Goal: Task Accomplishment & Management: Manage account settings

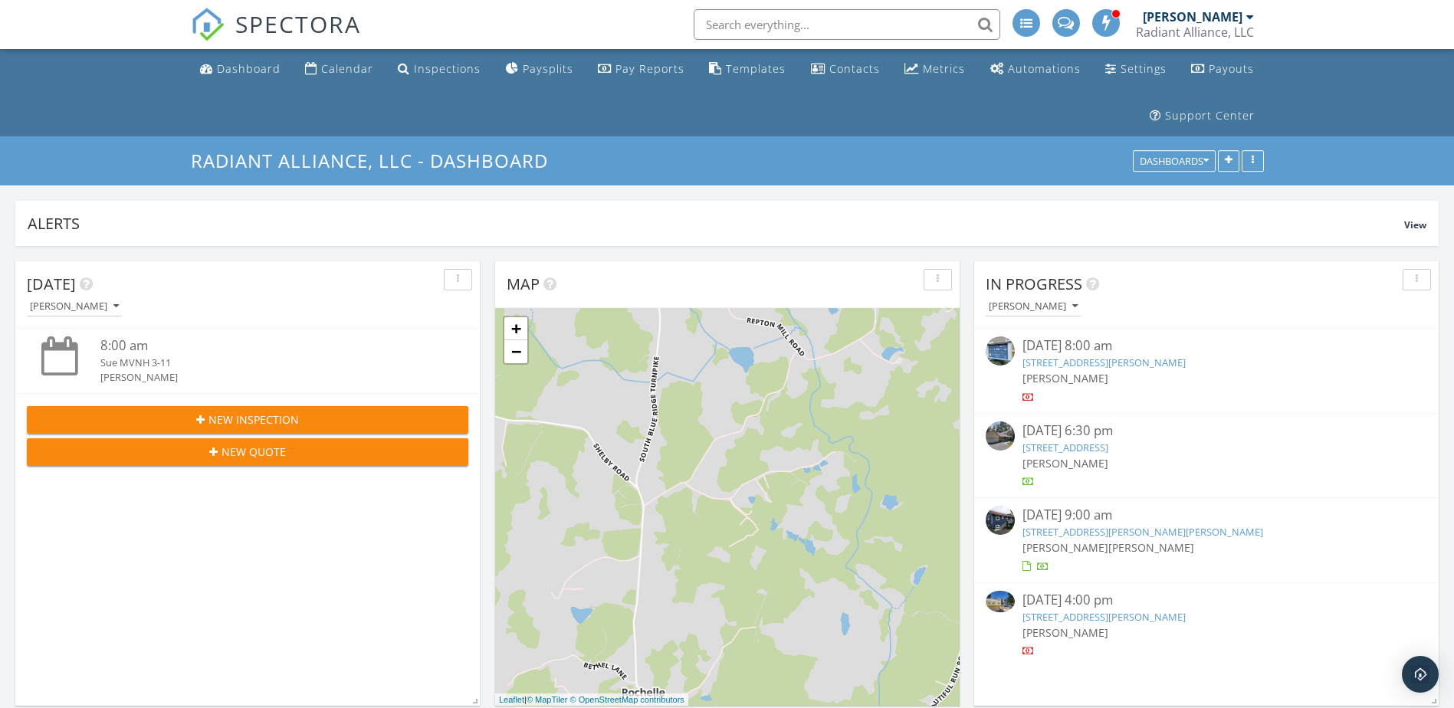
scroll to position [2185, 1477]
click at [257, 61] on div "Dashboard" at bounding box center [249, 68] width 64 height 15
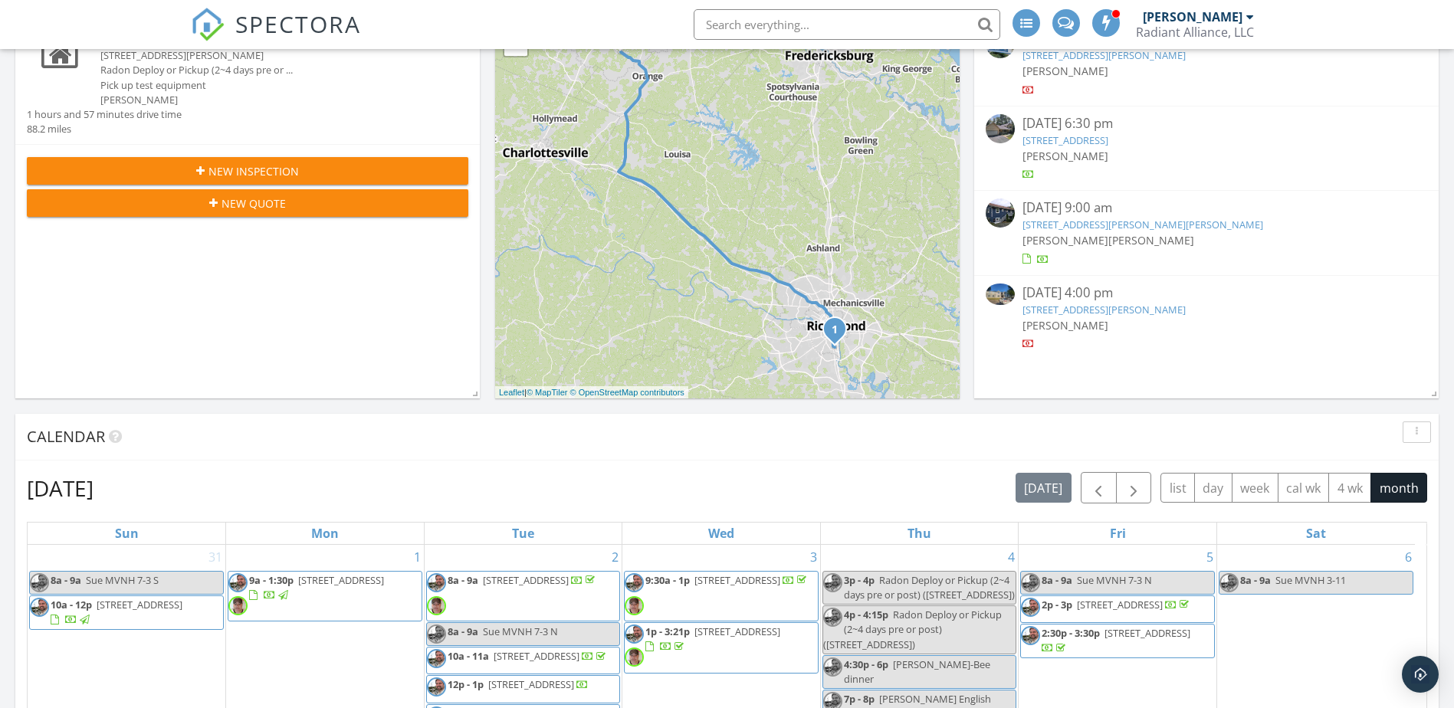
scroll to position [307, 0]
click at [1136, 485] on span "button" at bounding box center [1133, 489] width 18 height 18
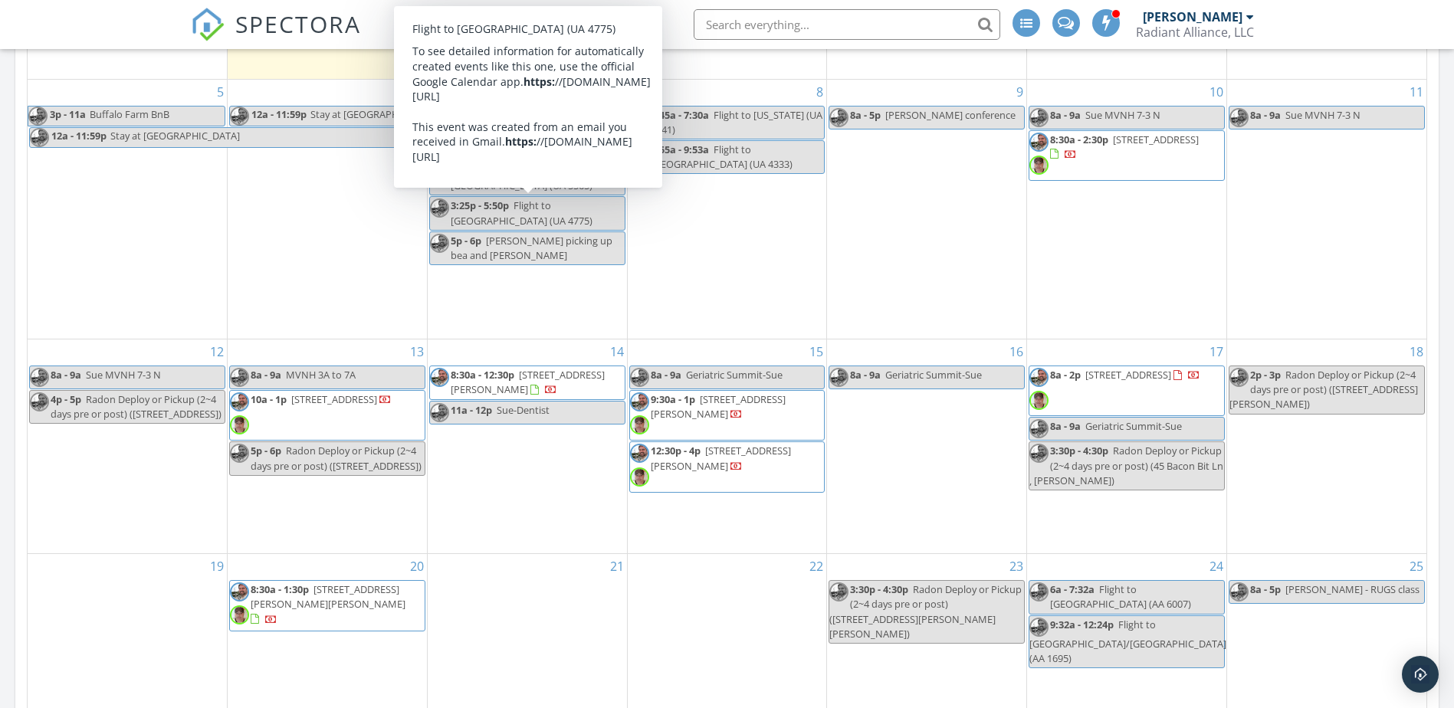
scroll to position [996, 0]
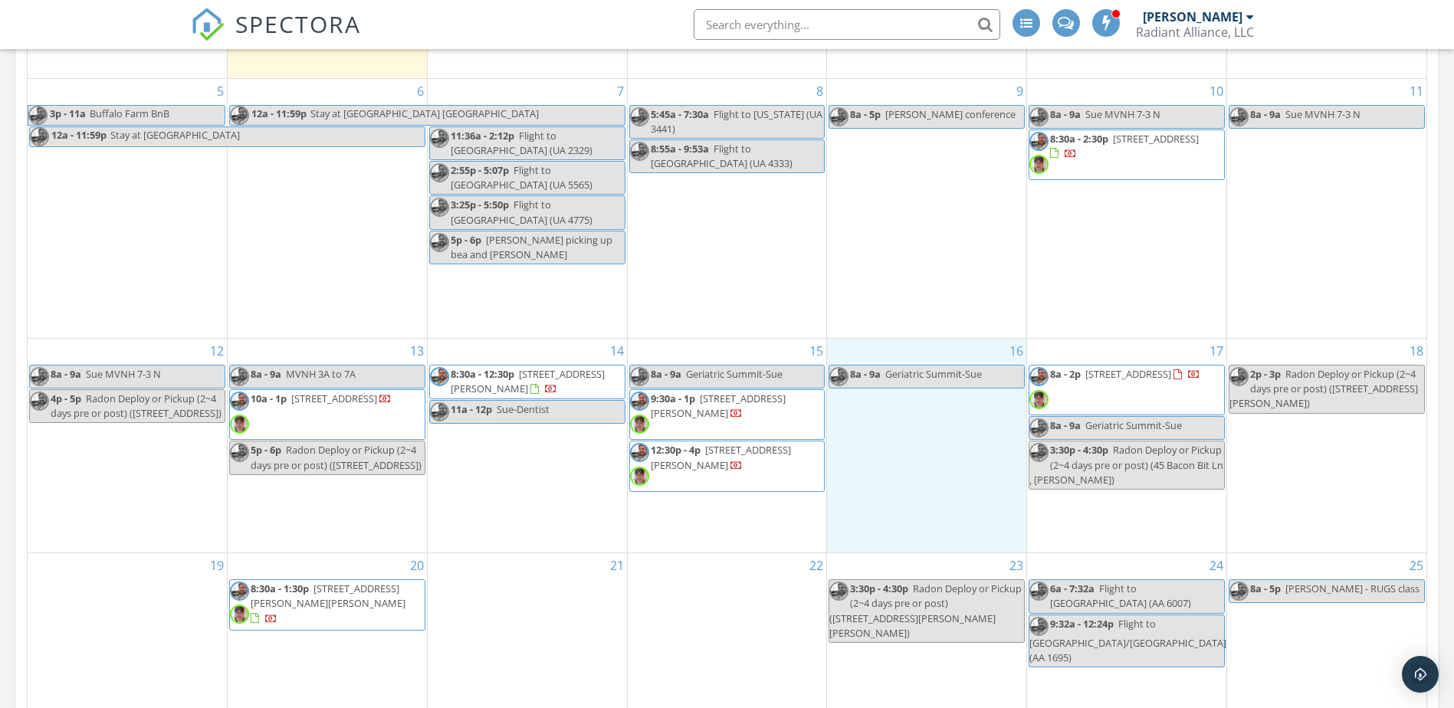
click at [899, 488] on div "16 8a - 9a Geriatric Summit-Sue" at bounding box center [926, 446] width 199 height 214
click at [915, 427] on link "Inspection" at bounding box center [926, 423] width 79 height 25
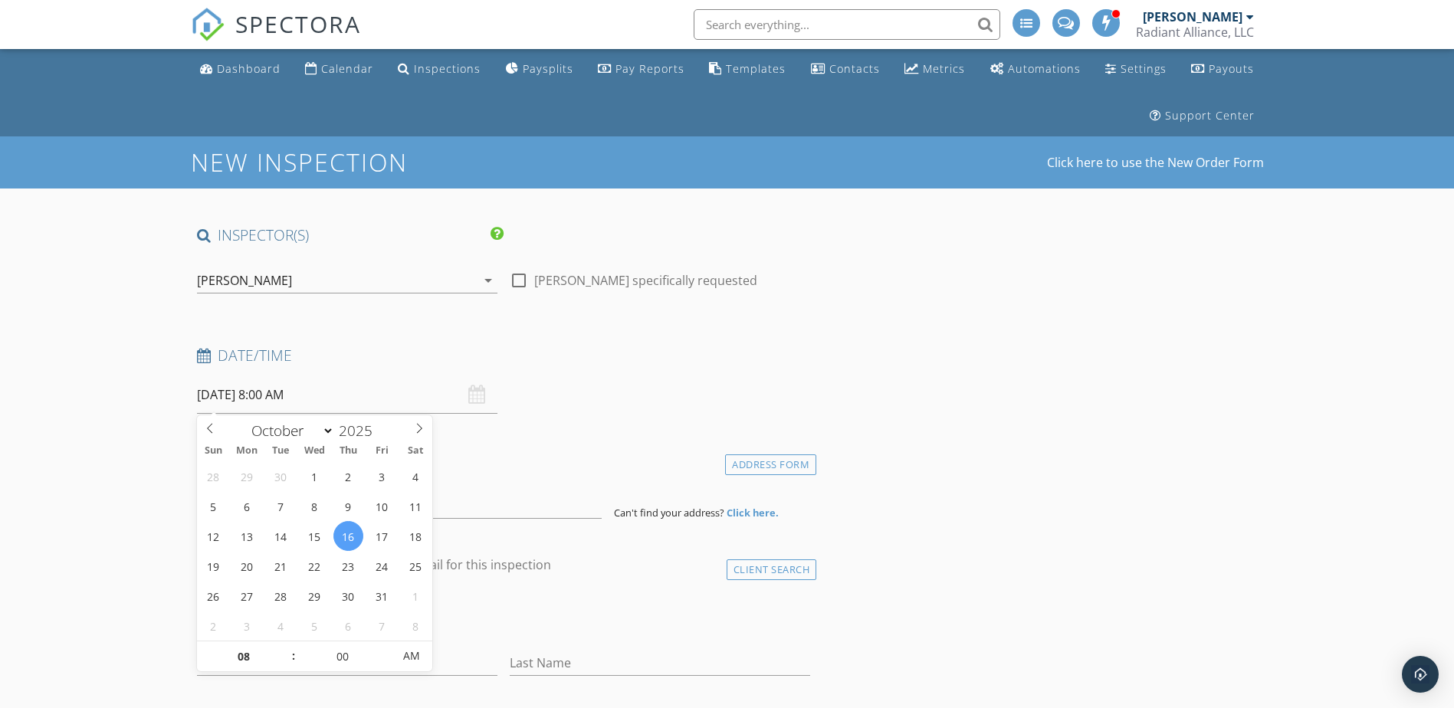
click at [277, 388] on input "10/16/2025 8:00 AM" at bounding box center [347, 395] width 300 height 38
type input "09"
type input "10/16/2025 9:00 AM"
click at [284, 647] on span at bounding box center [285, 648] width 11 height 15
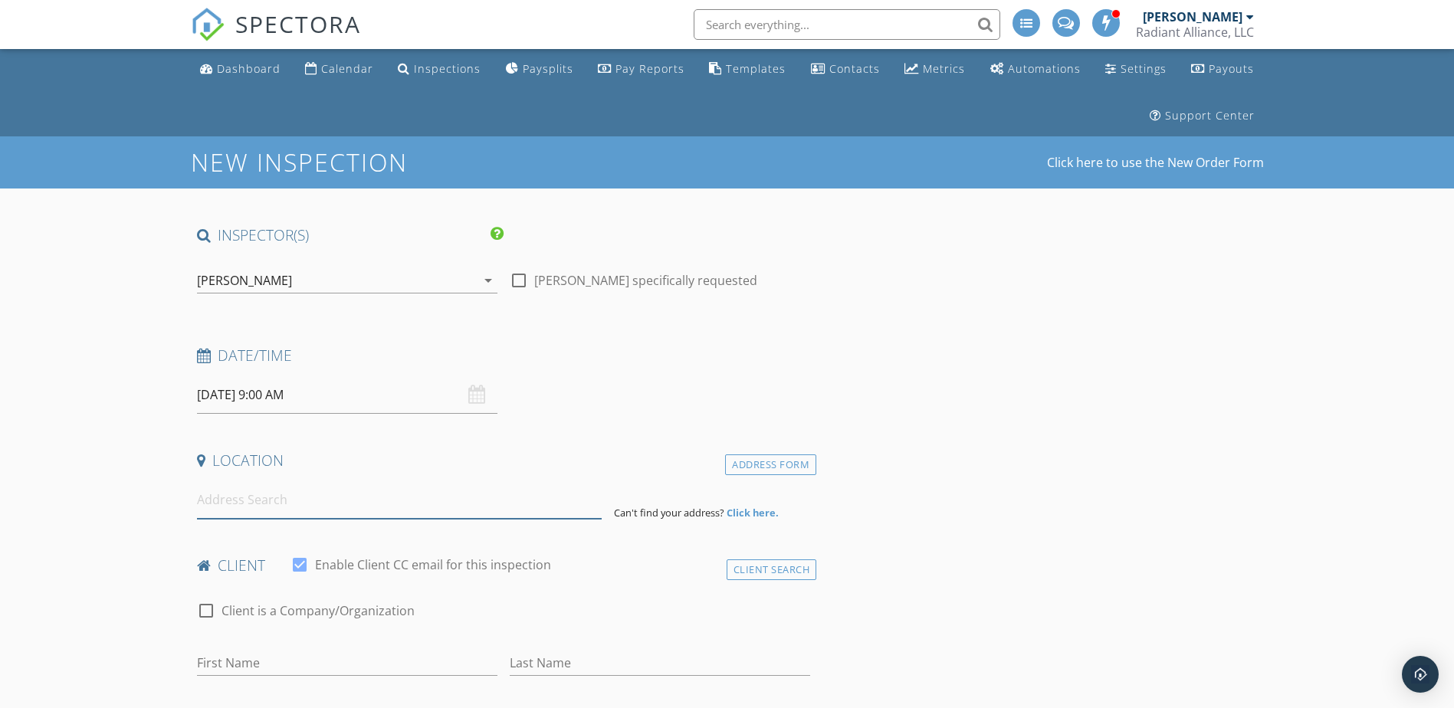
click at [208, 500] on input at bounding box center [399, 500] width 405 height 38
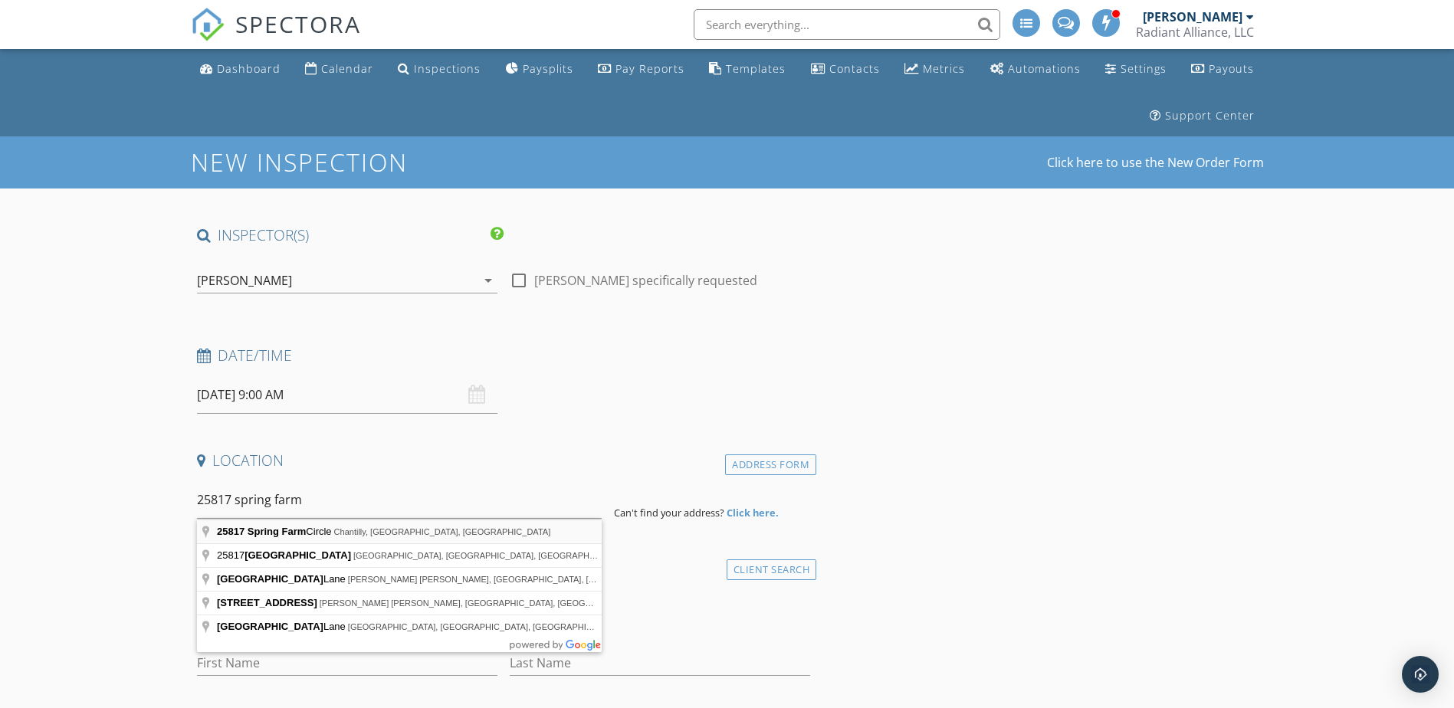
type input "25817 Spring Farm Circle, Chantilly, VA, USA"
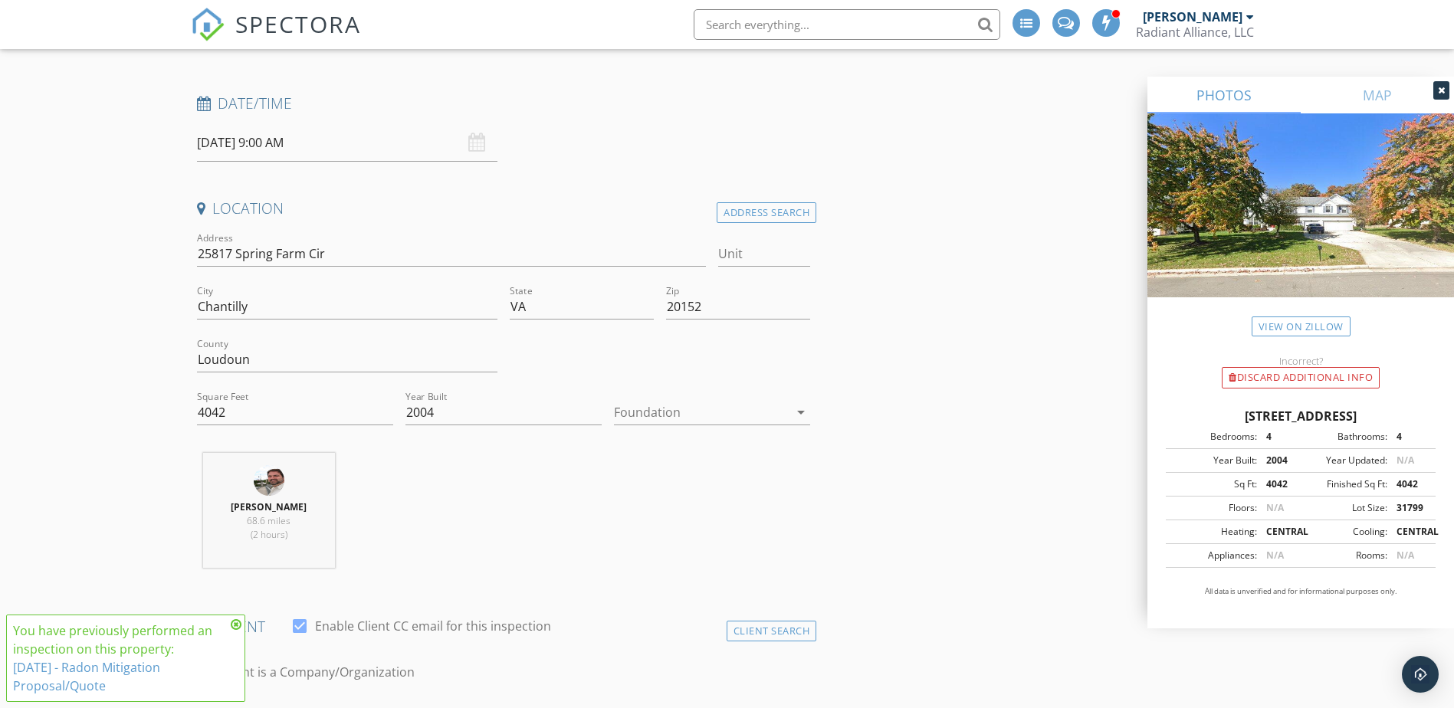
scroll to position [307, 0]
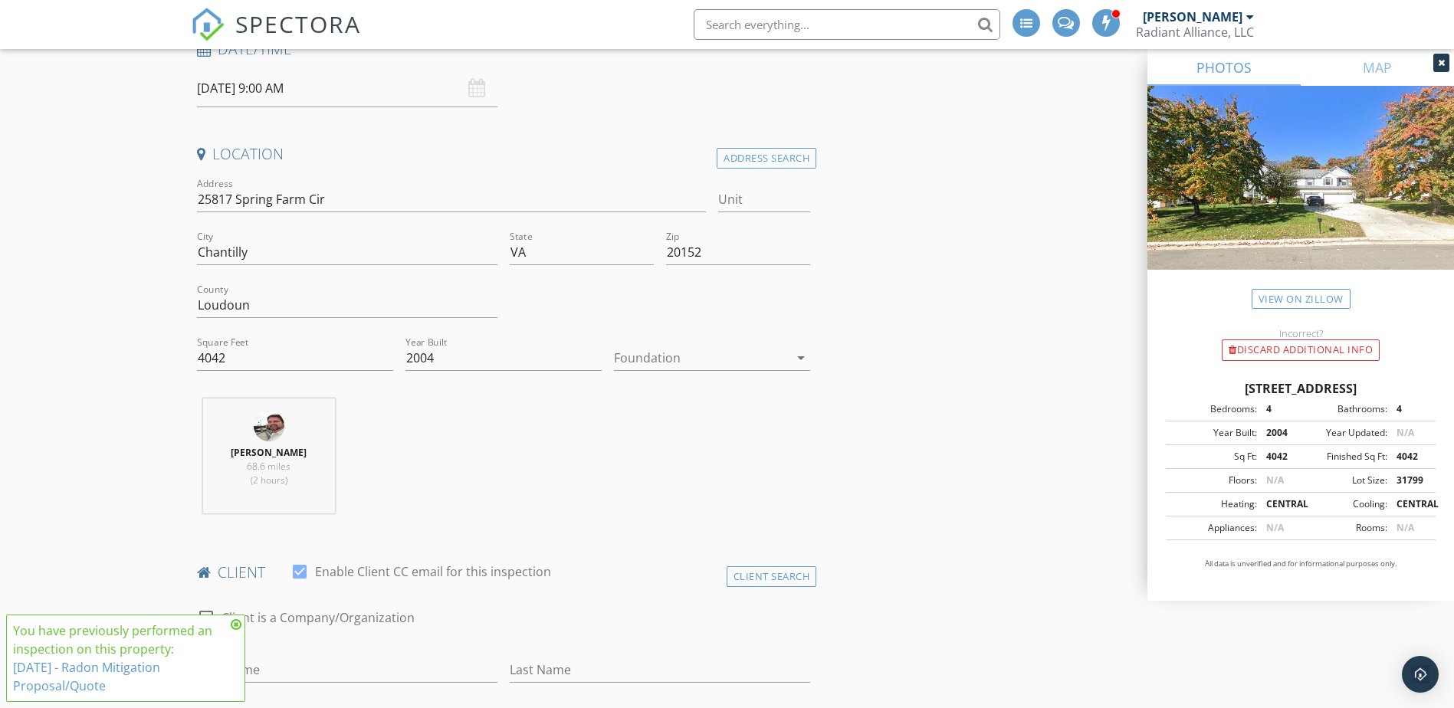
click at [669, 366] on div at bounding box center [701, 358] width 175 height 25
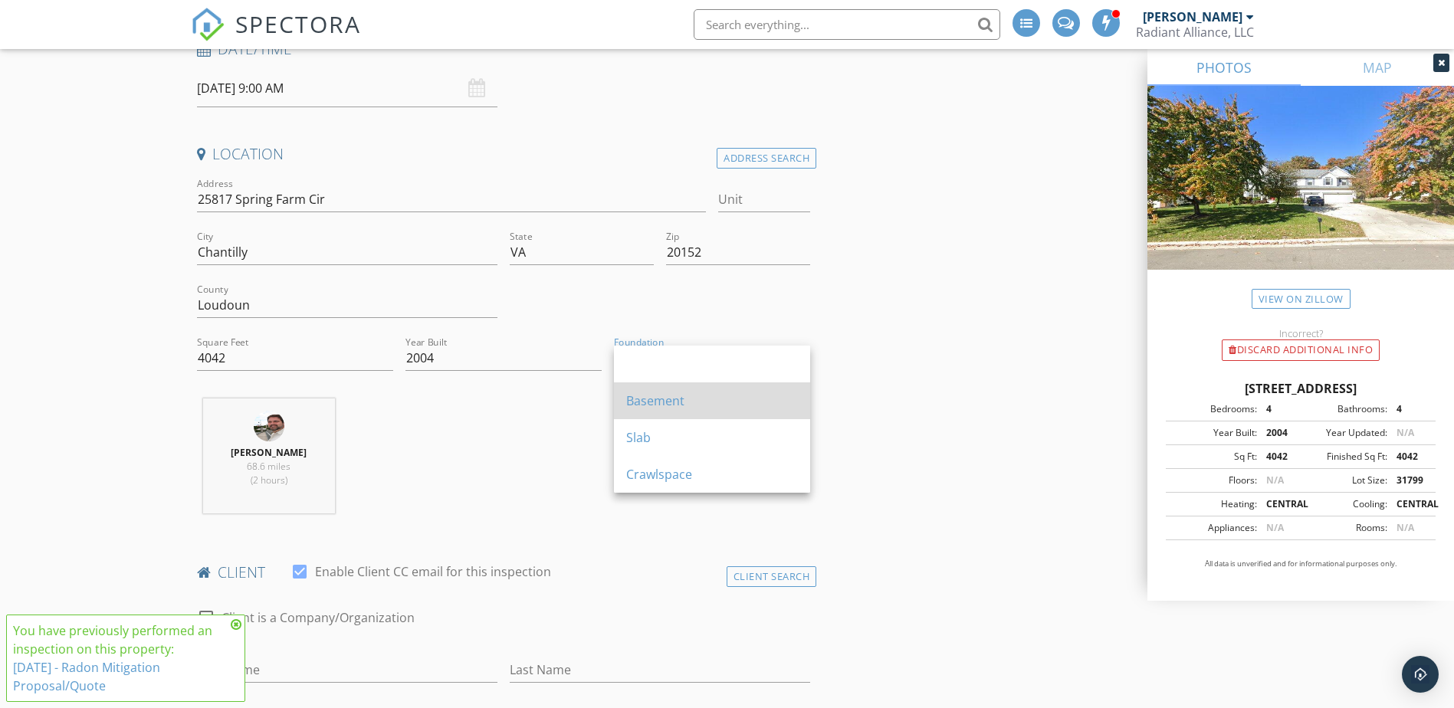
click at [656, 401] on div "Basement" at bounding box center [712, 401] width 172 height 18
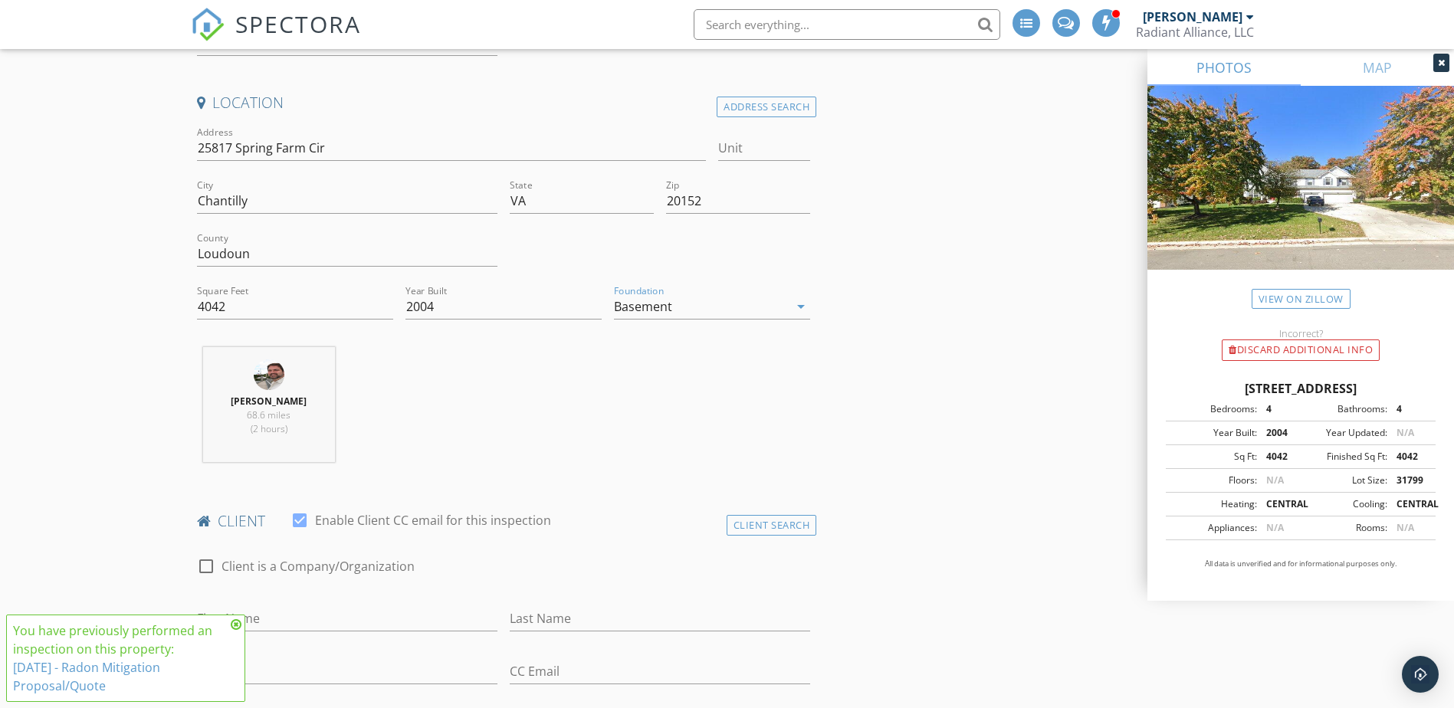
scroll to position [383, 0]
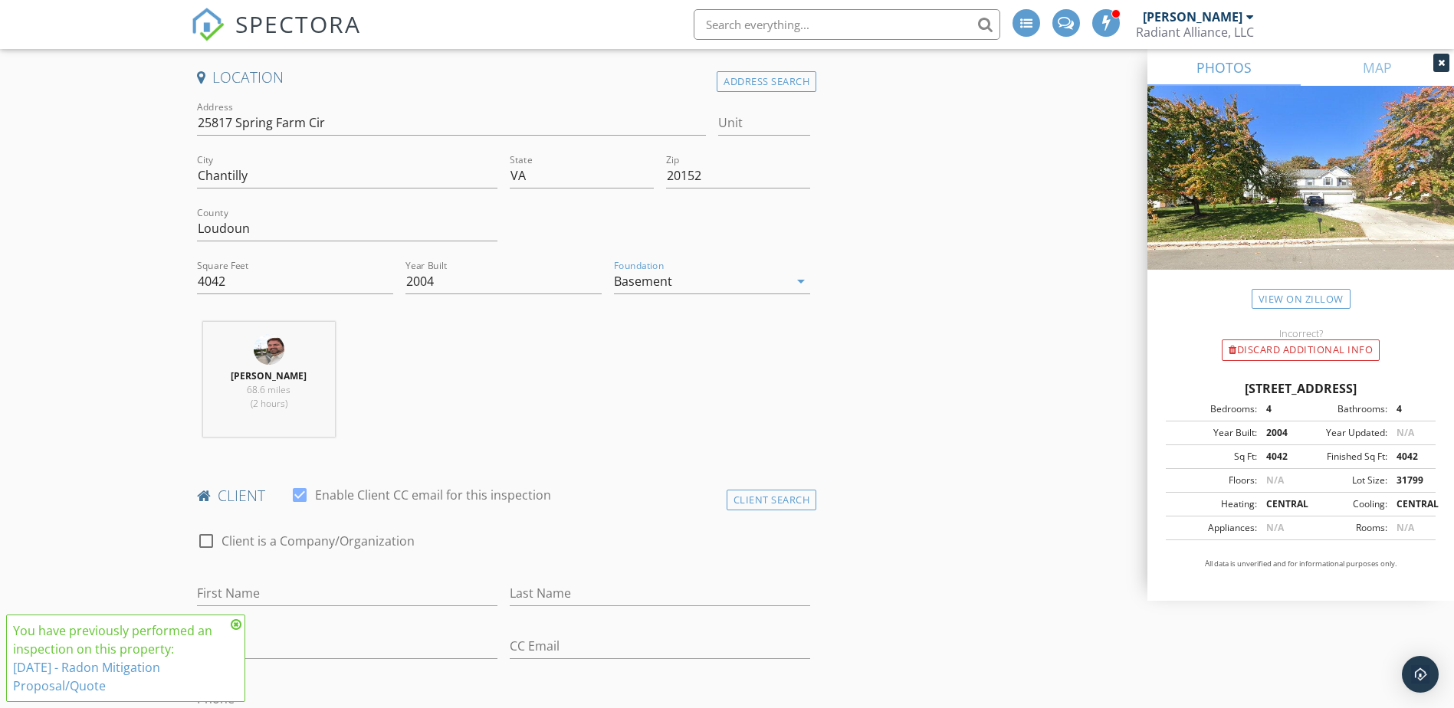
click at [238, 626] on icon at bounding box center [236, 624] width 11 height 12
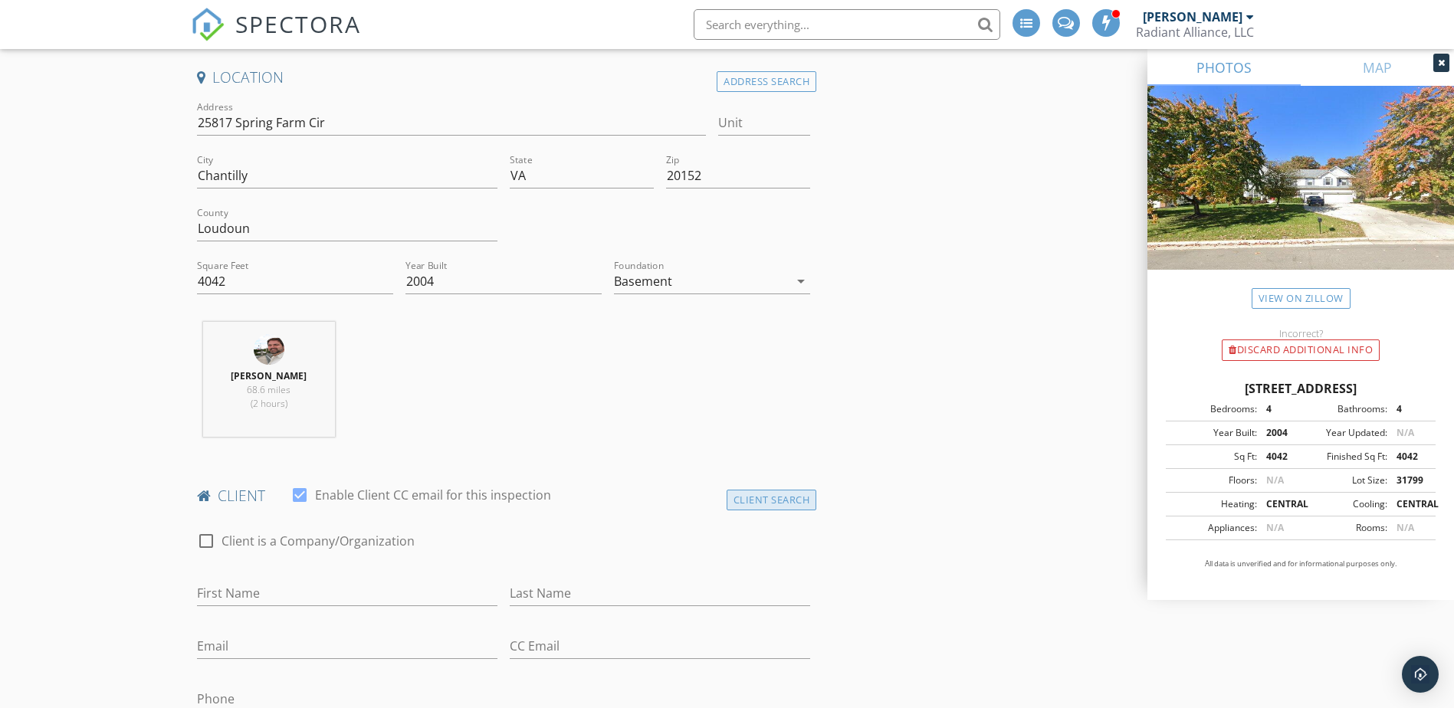
click at [773, 501] on div "Client Search" at bounding box center [771, 500] width 90 height 21
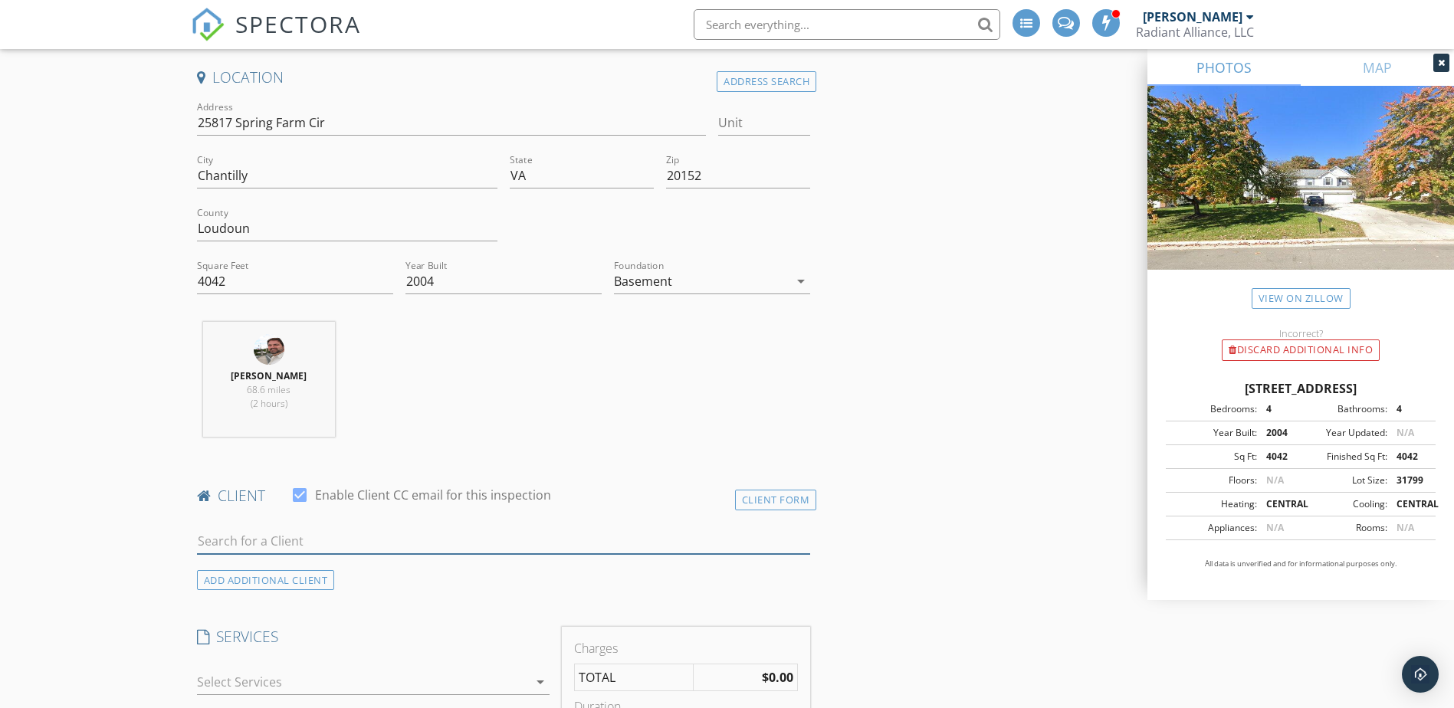
click at [382, 534] on input "text" at bounding box center [504, 541] width 614 height 25
type input "steve higg"
click at [342, 572] on div "Steve Higginbotham" at bounding box center [318, 569] width 155 height 18
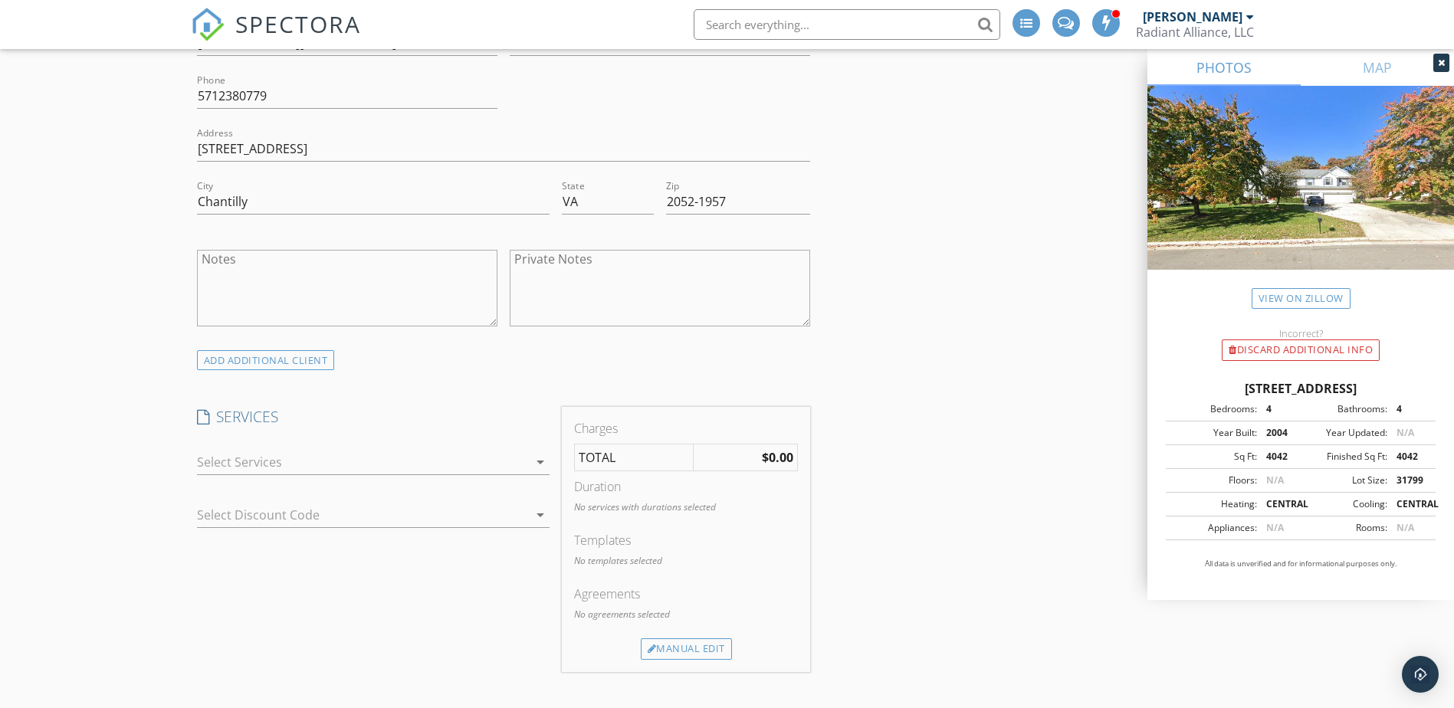
scroll to position [1073, 0]
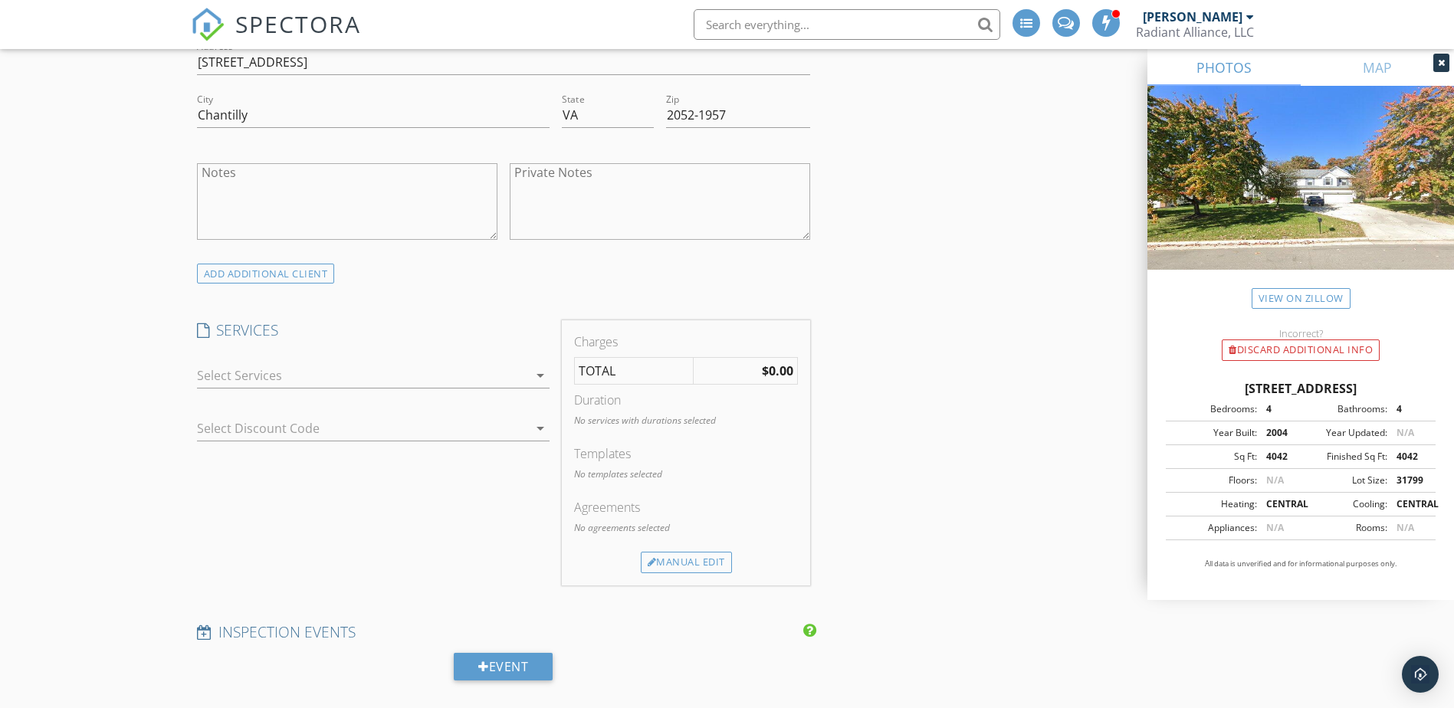
click at [293, 385] on div at bounding box center [362, 375] width 331 height 25
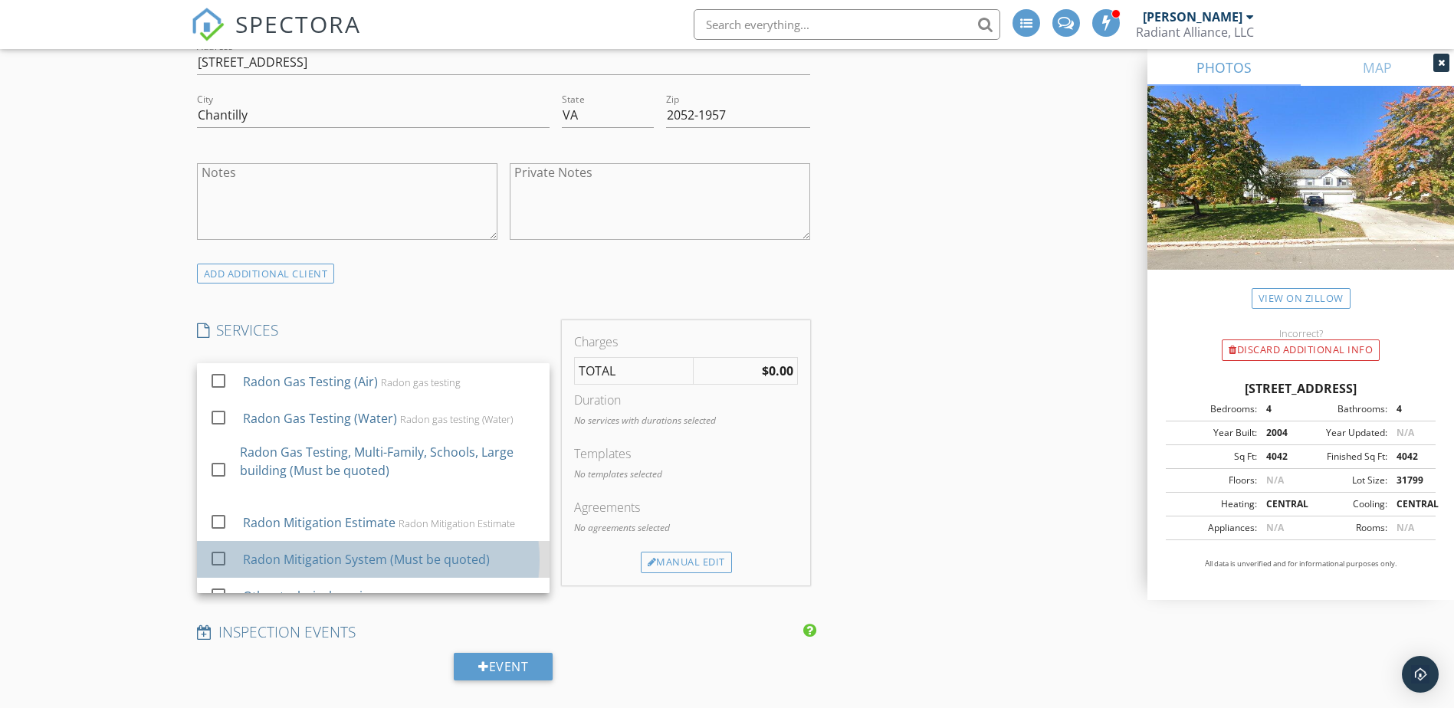
click at [307, 555] on div "Radon Mitigation System (Must be quoted)" at bounding box center [365, 559] width 247 height 18
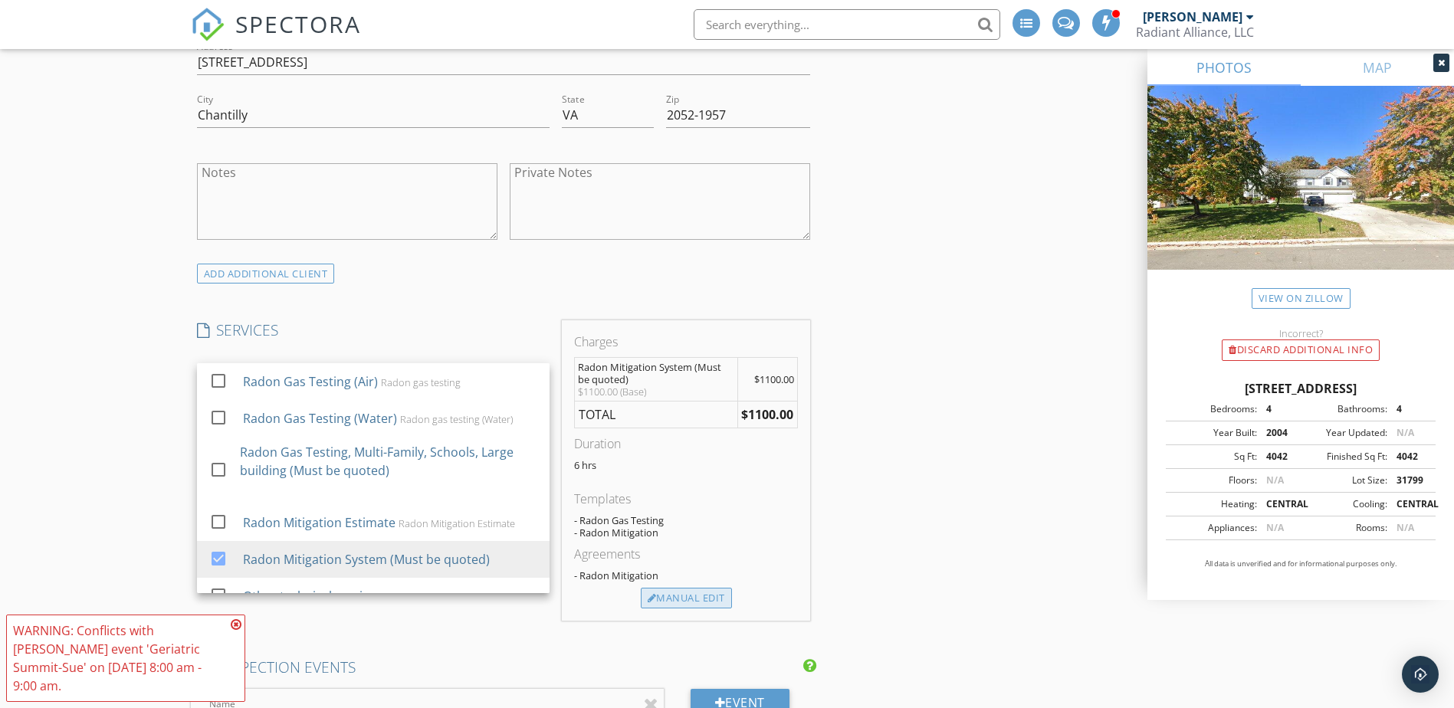
click at [692, 595] on div "Manual Edit" at bounding box center [686, 598] width 91 height 21
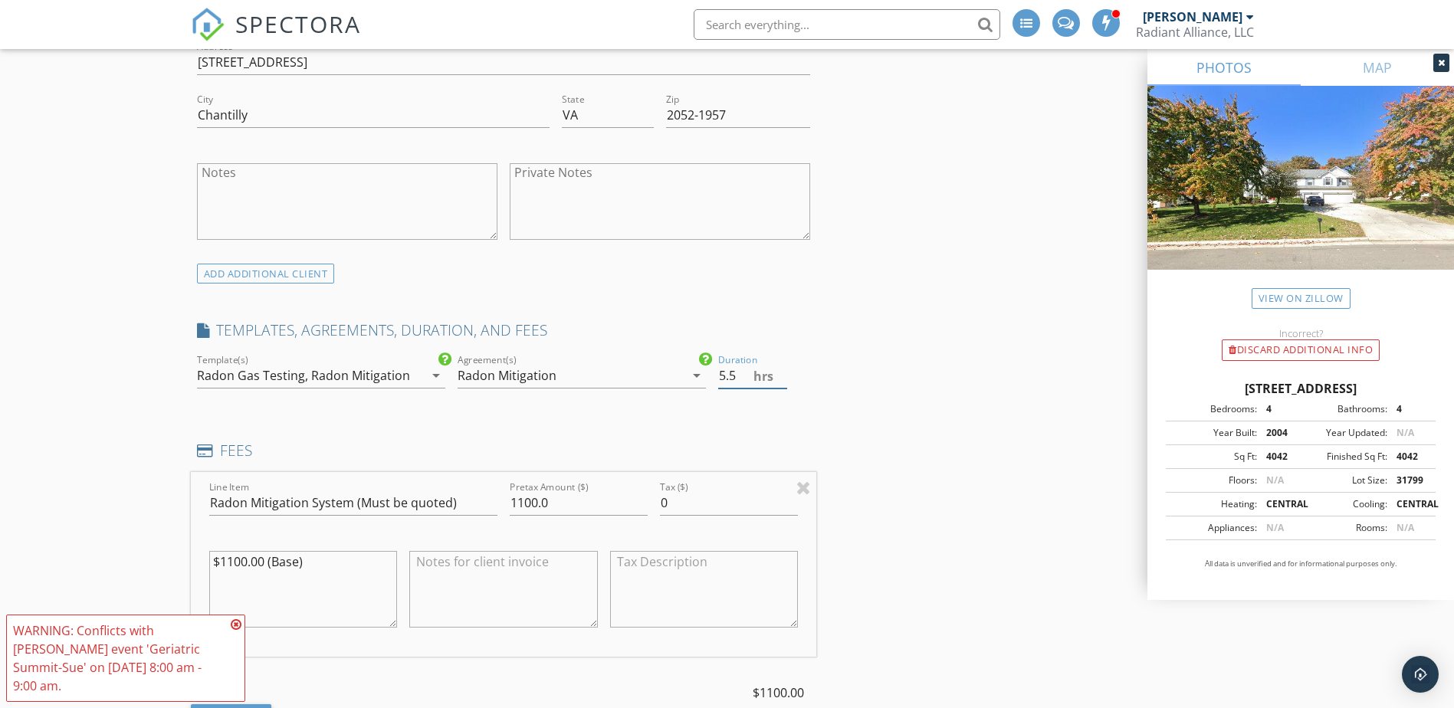
click at [785, 382] on input "5.5" at bounding box center [752, 375] width 69 height 25
type input "5"
click at [785, 382] on input "5" at bounding box center [752, 375] width 69 height 25
drag, startPoint x: 352, startPoint y: 500, endPoint x: 524, endPoint y: 495, distance: 172.5
click at [524, 495] on div "Line Item Radon Mitigation System (Must be quoted) Pretax Amount ($) 1100.0 Tax…" at bounding box center [504, 564] width 626 height 185
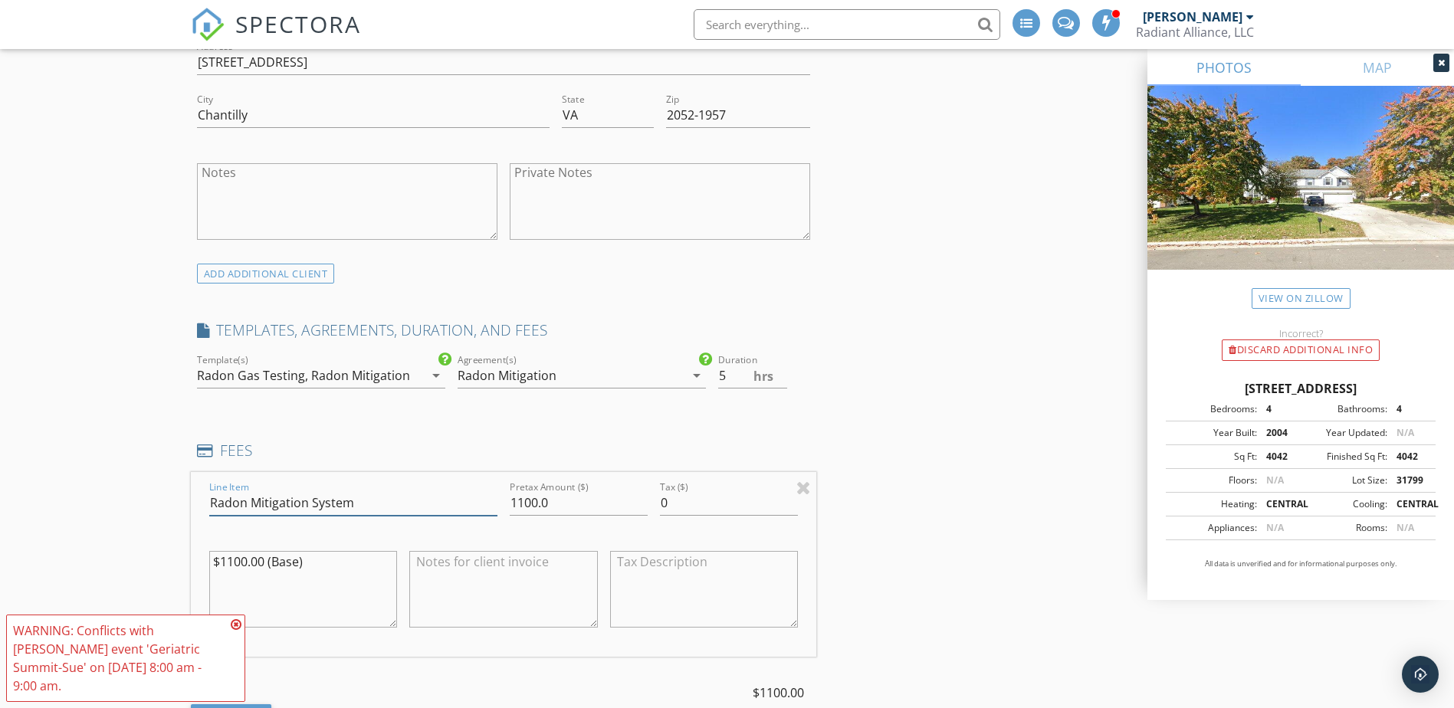
type input "Radon Mitigation System"
type input "1600.00"
type textarea "$1600.00 (Install radon mitigation system per quote dated 9/25/2025, except wil…"
click at [477, 575] on textarea at bounding box center [503, 589] width 189 height 77
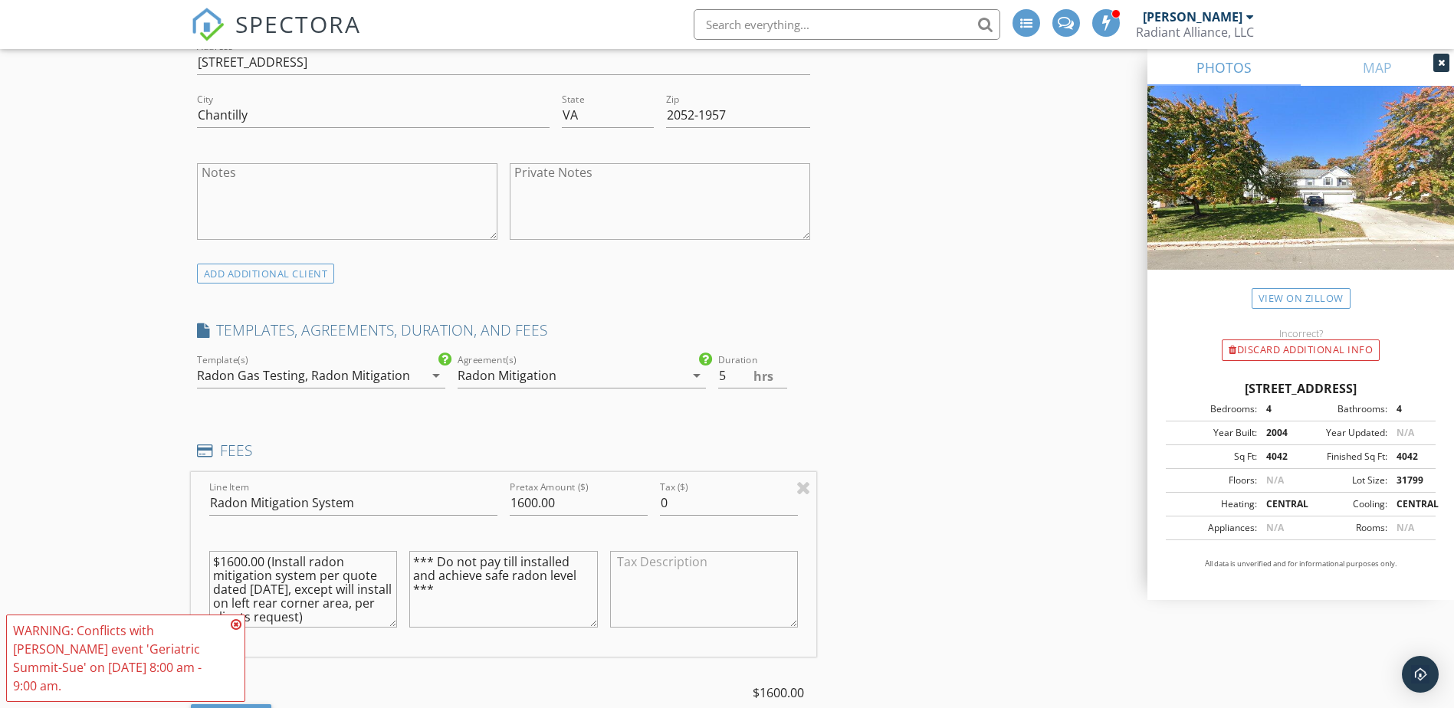
type textarea "*** Do not pay till installed and achieve safe radon level ***"
type textarea "$1600.00 (Install radon mitigation system per quote dated 9/25/2025, except wil…"
drag, startPoint x: 580, startPoint y: 575, endPoint x: 409, endPoint y: 559, distance: 171.6
click at [409, 559] on textarea "*** Do not pay till installed and achieve safe radon level ***" at bounding box center [503, 589] width 189 height 77
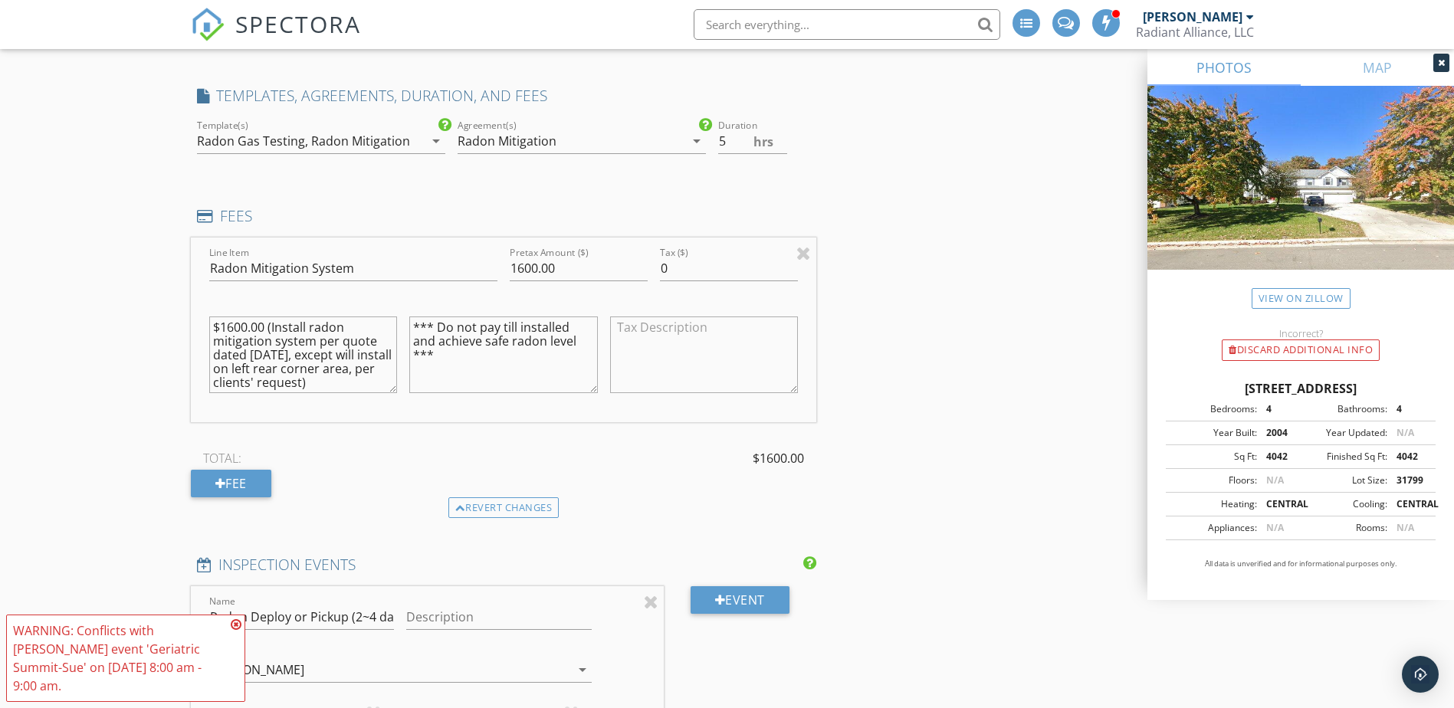
scroll to position [1456, 0]
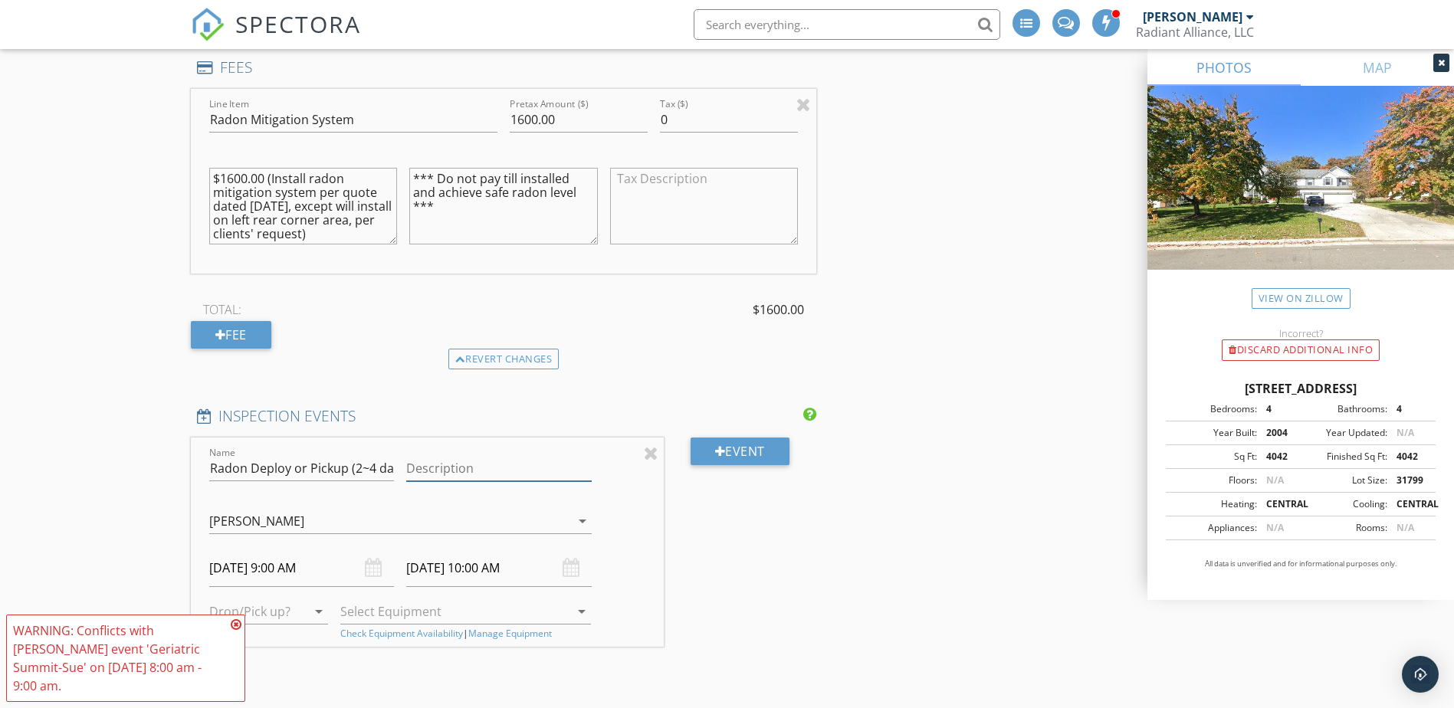
click at [520, 462] on input "Description" at bounding box center [498, 468] width 185 height 25
type input "Pick up test equipment"
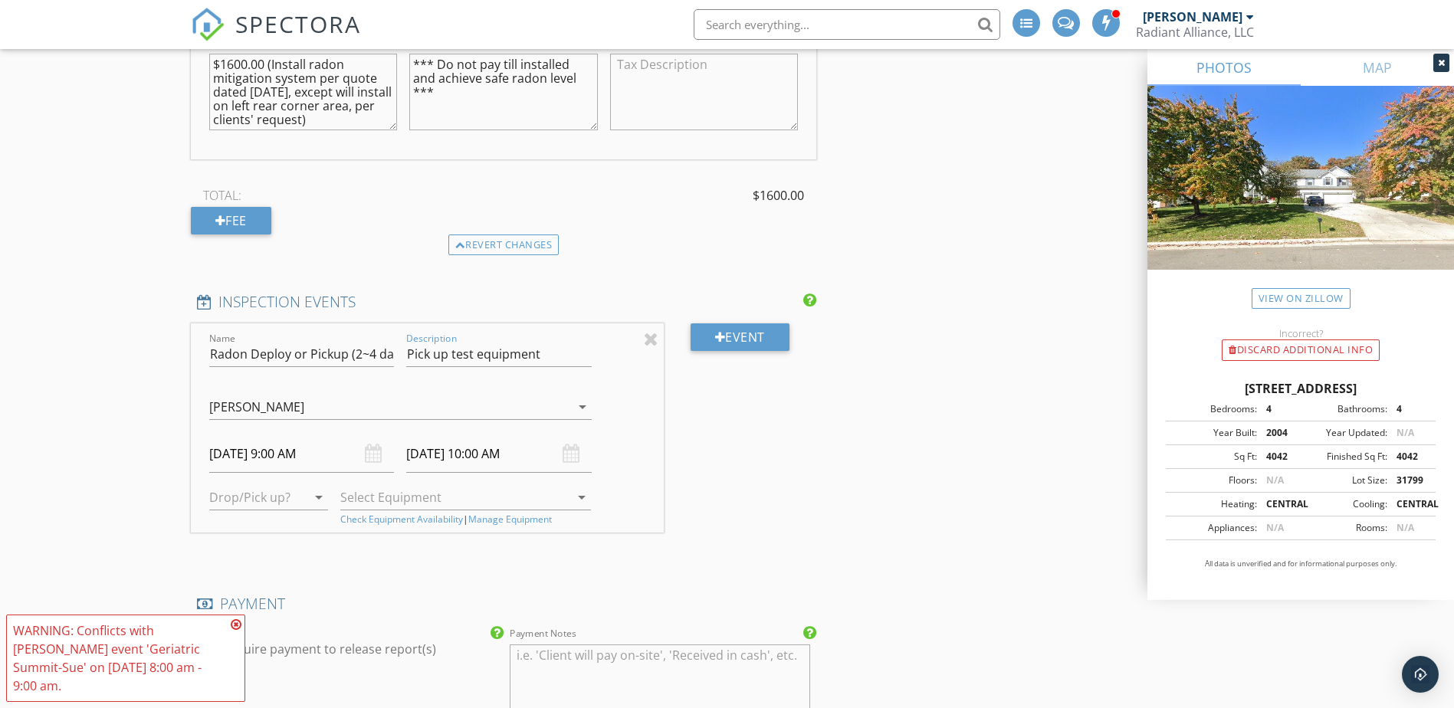
click at [251, 459] on input "10/16/2025 9:00 AM" at bounding box center [301, 454] width 185 height 38
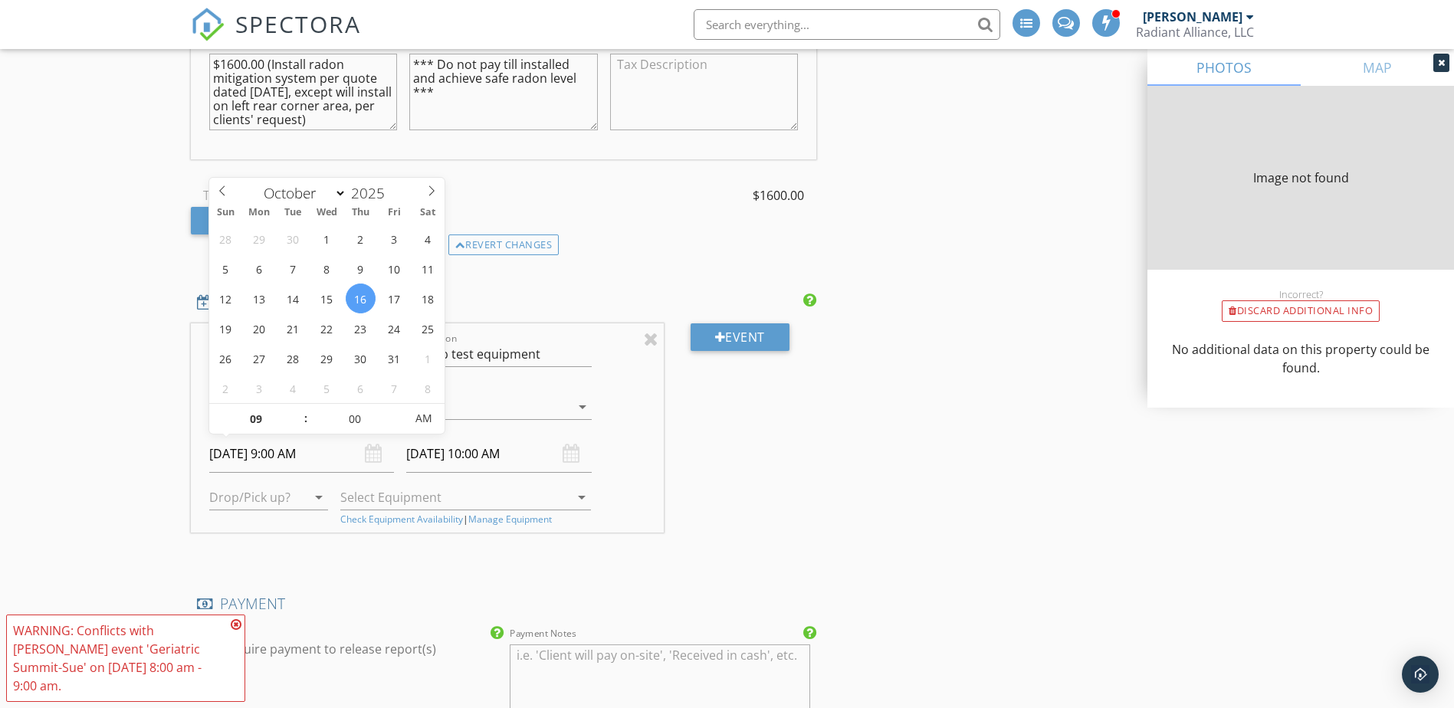
type input "4042"
type input "2004"
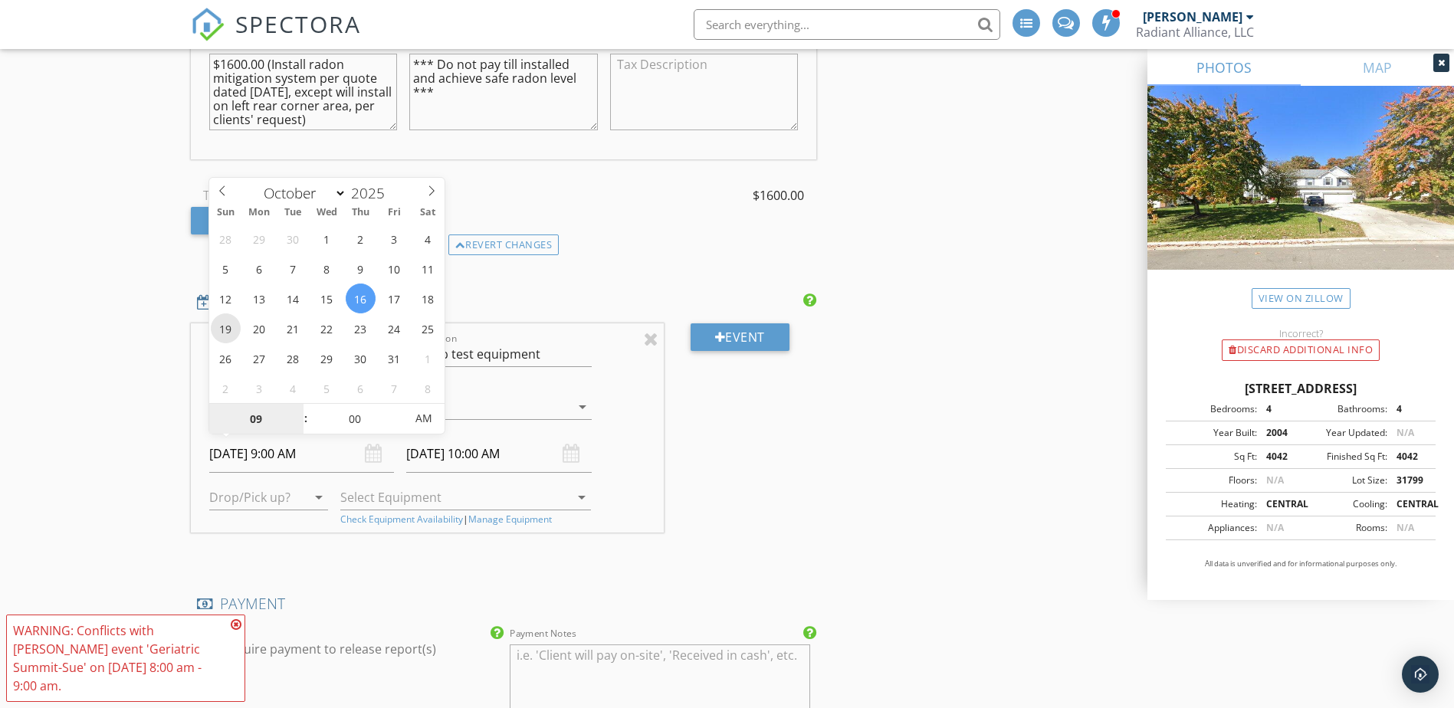
type input "10/19/2025 9:00 AM"
type input "10/19/2025 10:00 AM"
type input "10"
type input "10/19/2025 10:00 AM"
click at [297, 407] on span at bounding box center [298, 411] width 11 height 15
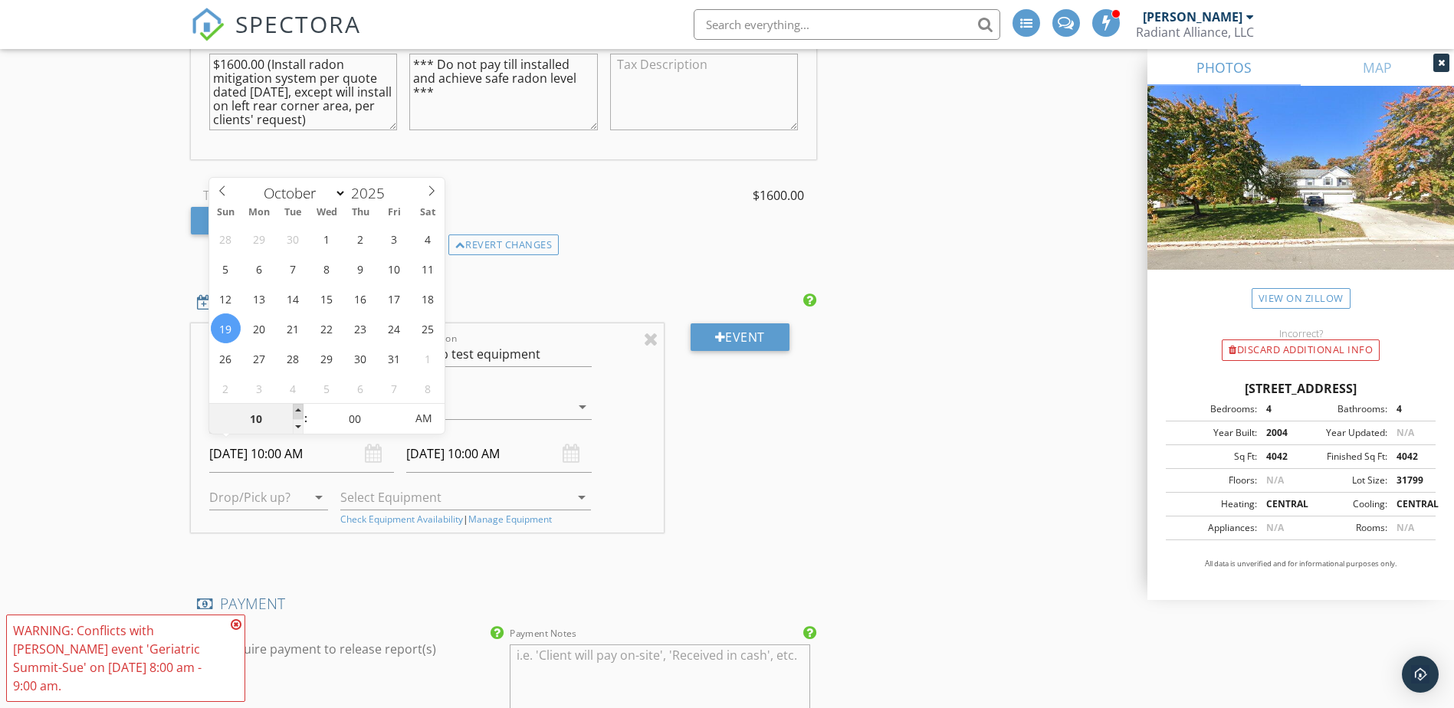
type input "11"
type input "10/19/2025 11:00 AM"
click at [297, 407] on span at bounding box center [298, 411] width 11 height 15
type input "12"
type input "10/19/2025 12:00 PM"
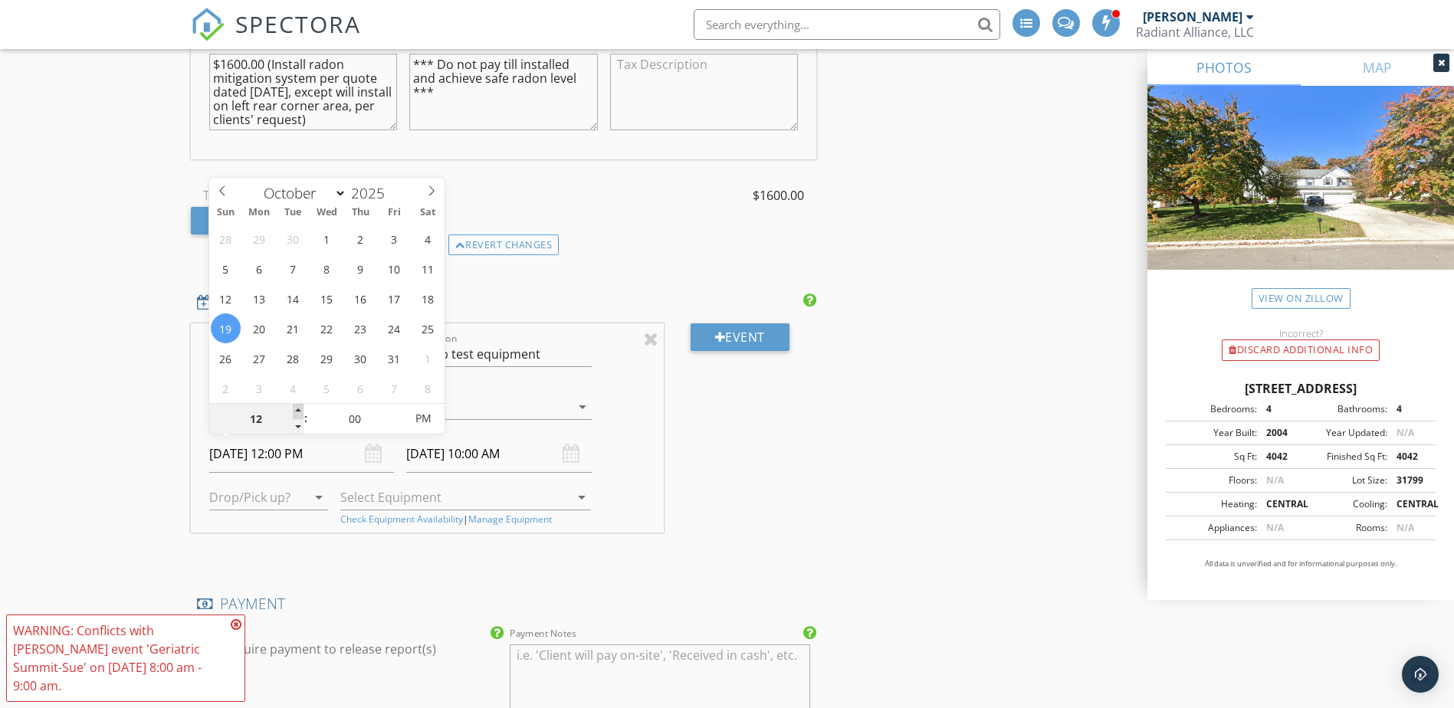
click at [297, 407] on span at bounding box center [298, 411] width 11 height 15
type input "01"
type input "10/19/2025 1:00 PM"
click at [297, 407] on span at bounding box center [298, 411] width 11 height 15
type input "10/19/2025 2:00 PM"
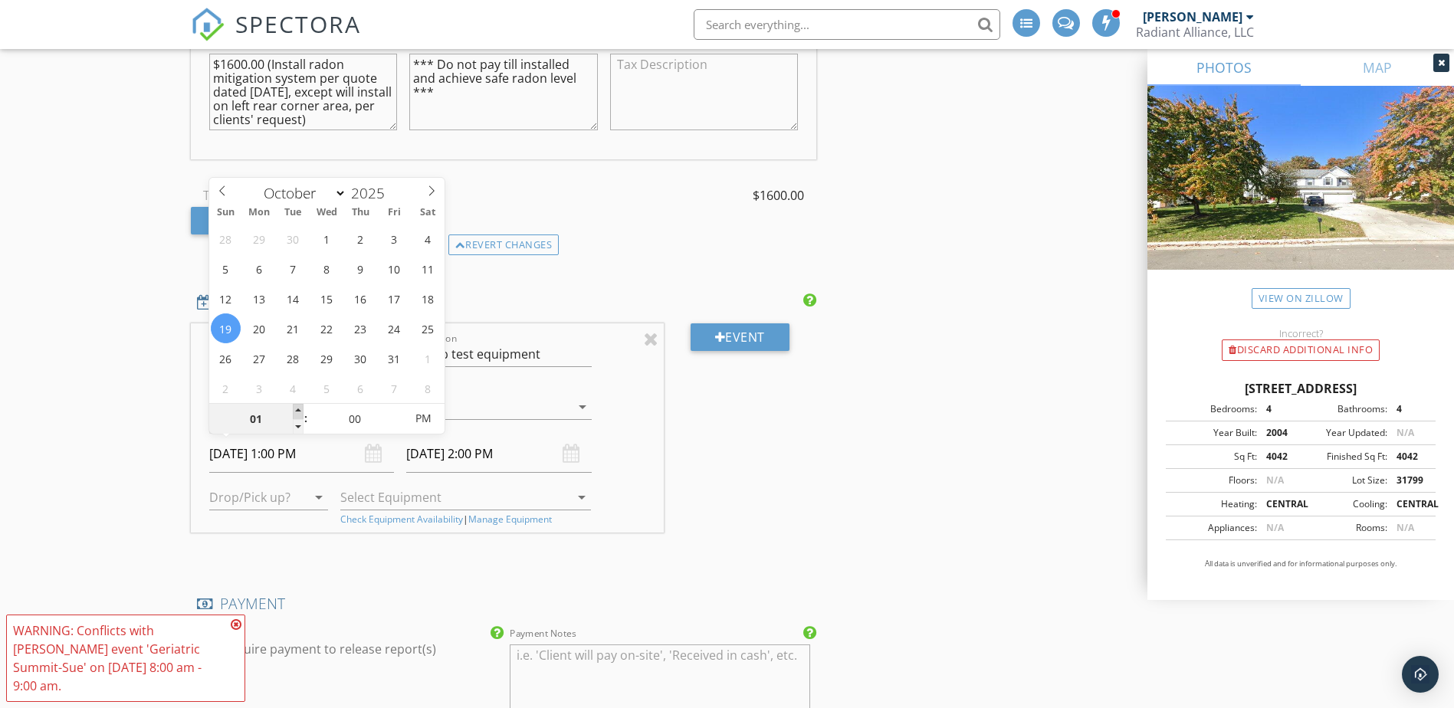
type input "02"
type input "10/19/2025 2:00 PM"
click at [297, 407] on span at bounding box center [298, 411] width 11 height 15
type input "10/19/2025 3:00 PM"
click at [559, 668] on textarea "Payment Notes" at bounding box center [660, 682] width 300 height 77
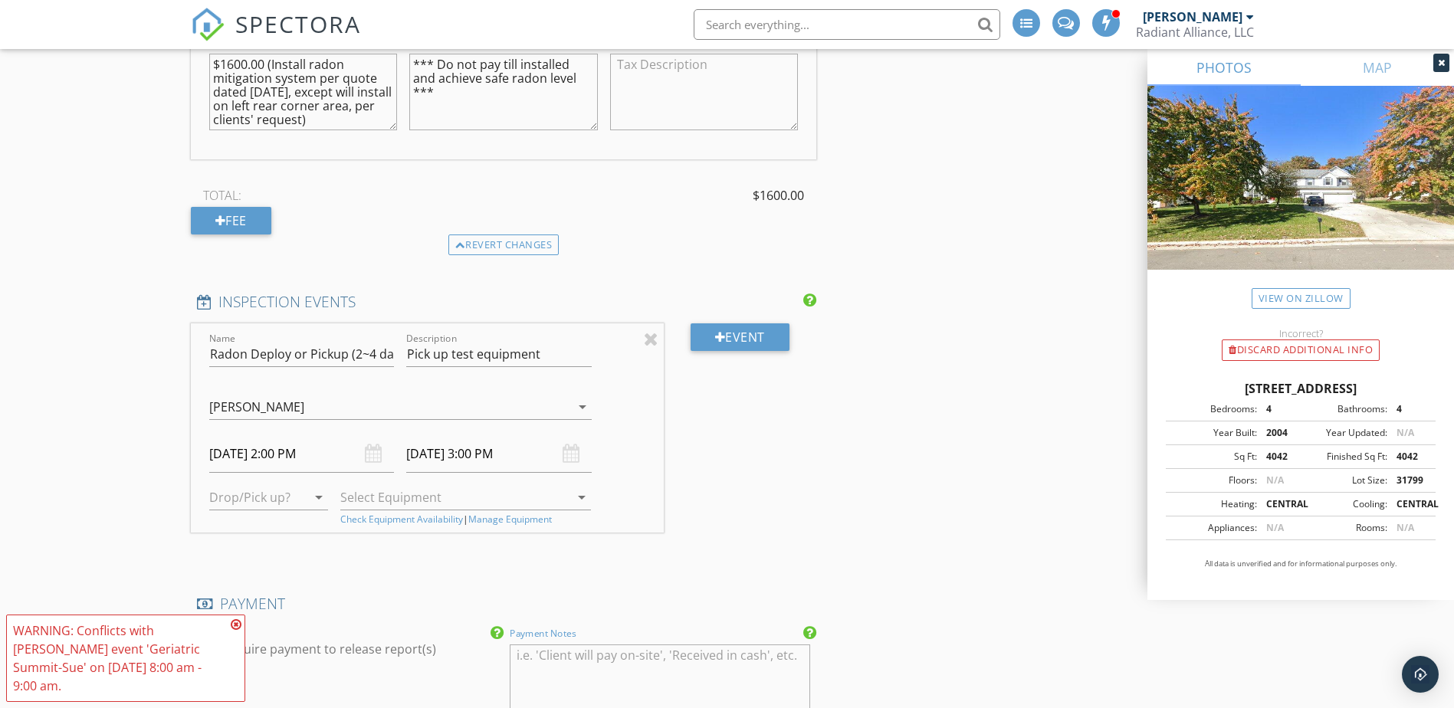
paste textarea "*** Do not pay till installed and achieve safe radon level ***"
type textarea "*** Do not pay till installed and achieve safe radon level ***"
click at [235, 631] on icon at bounding box center [236, 624] width 11 height 12
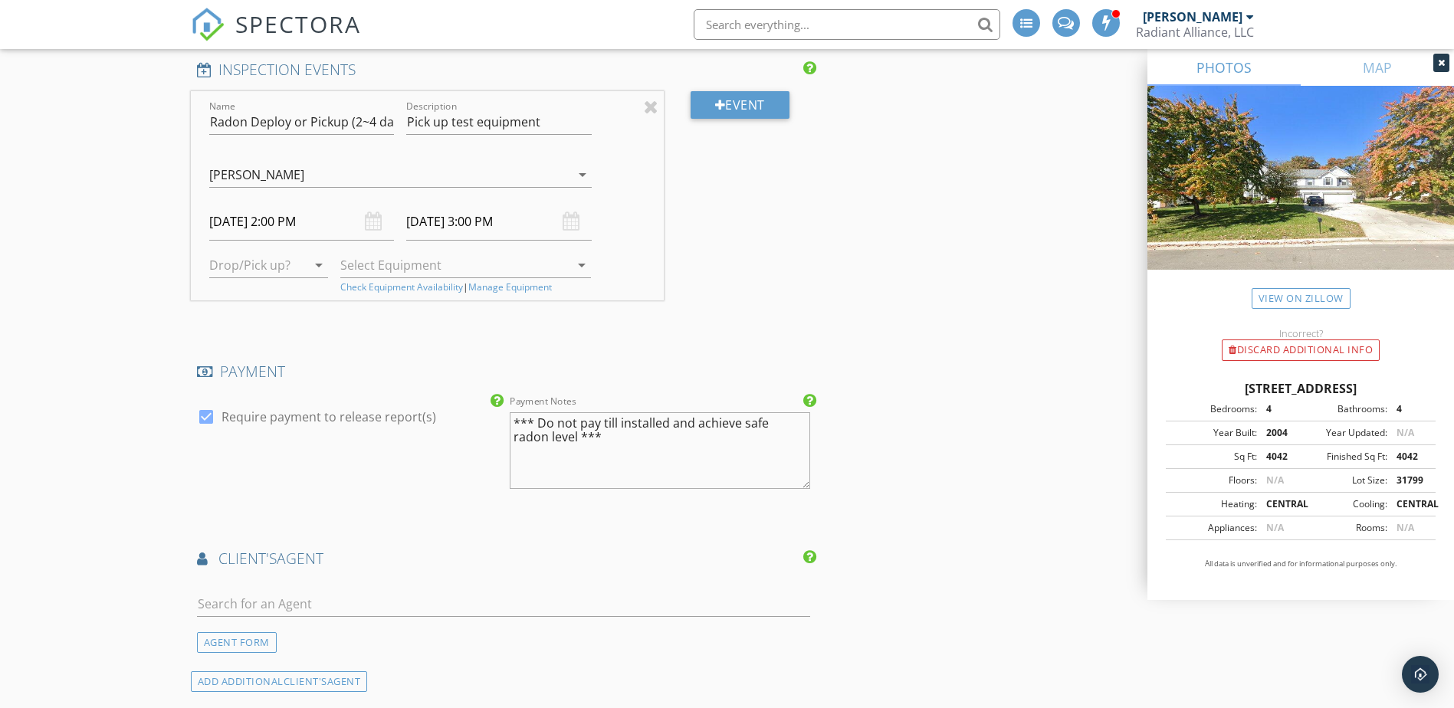
scroll to position [1839, 0]
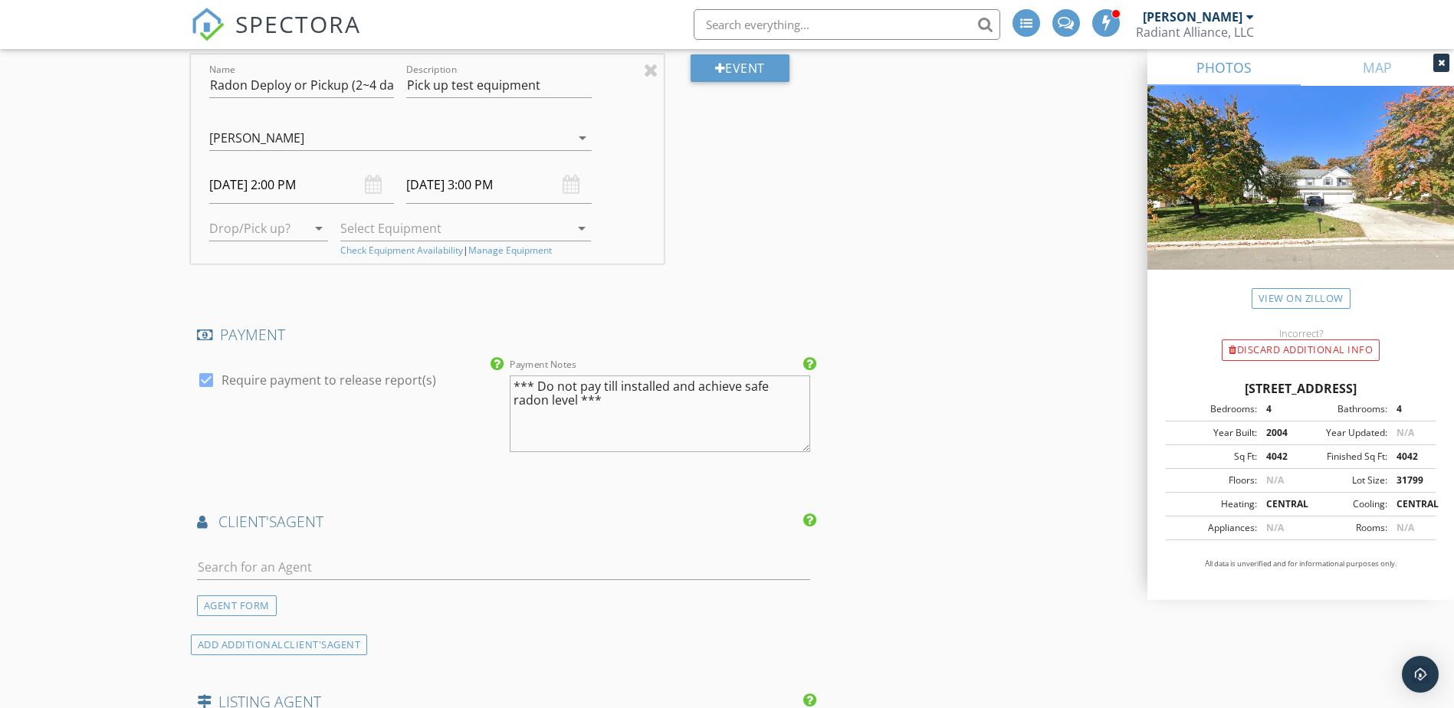
click at [201, 384] on div at bounding box center [206, 380] width 26 height 26
checkbox input "false"
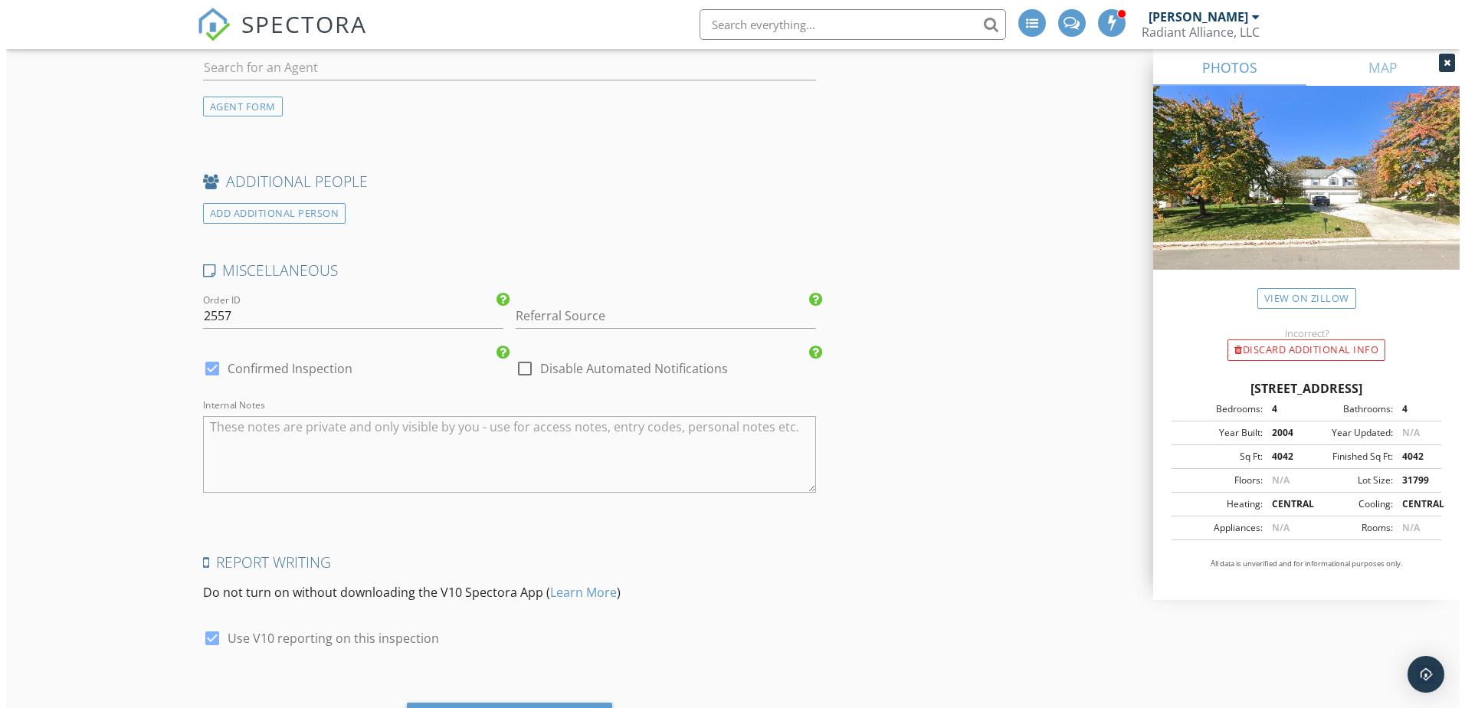
scroll to position [2603, 0]
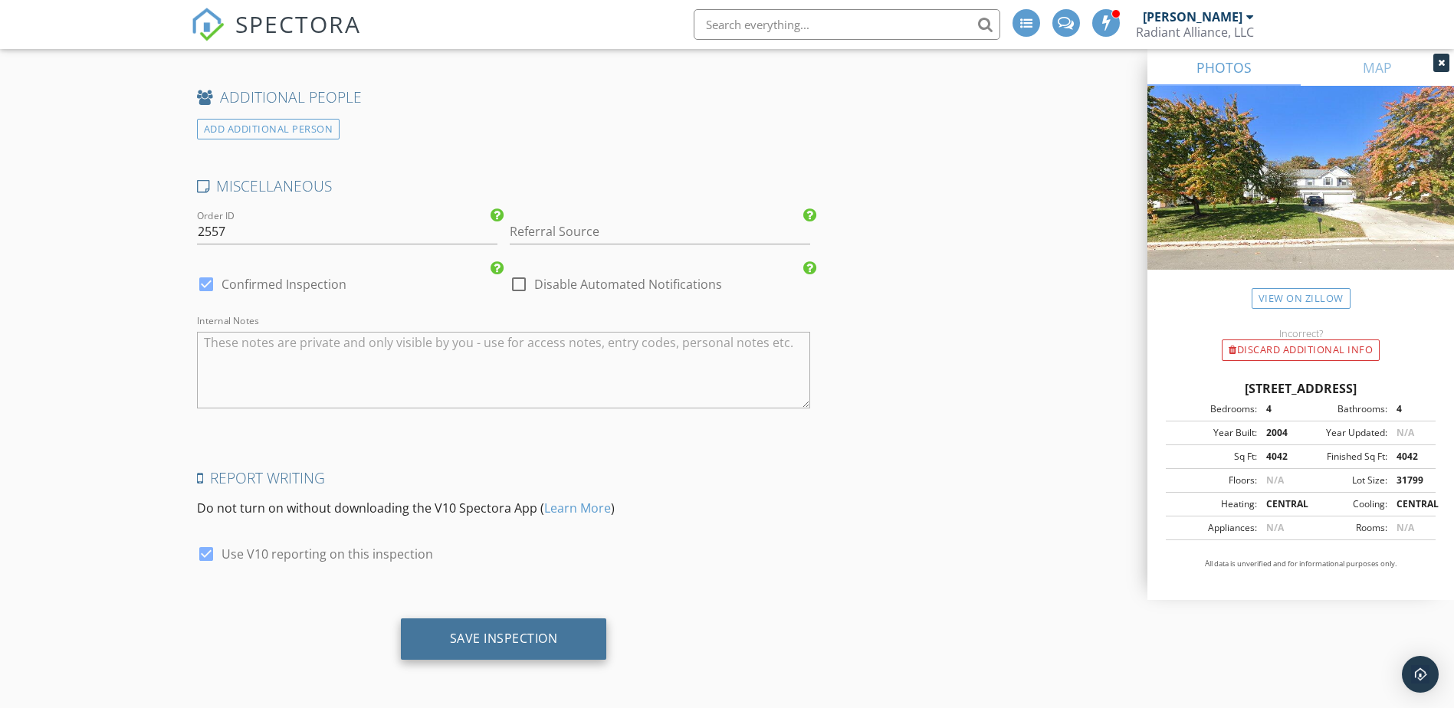
click at [520, 626] on div "Save Inspection" at bounding box center [504, 638] width 206 height 41
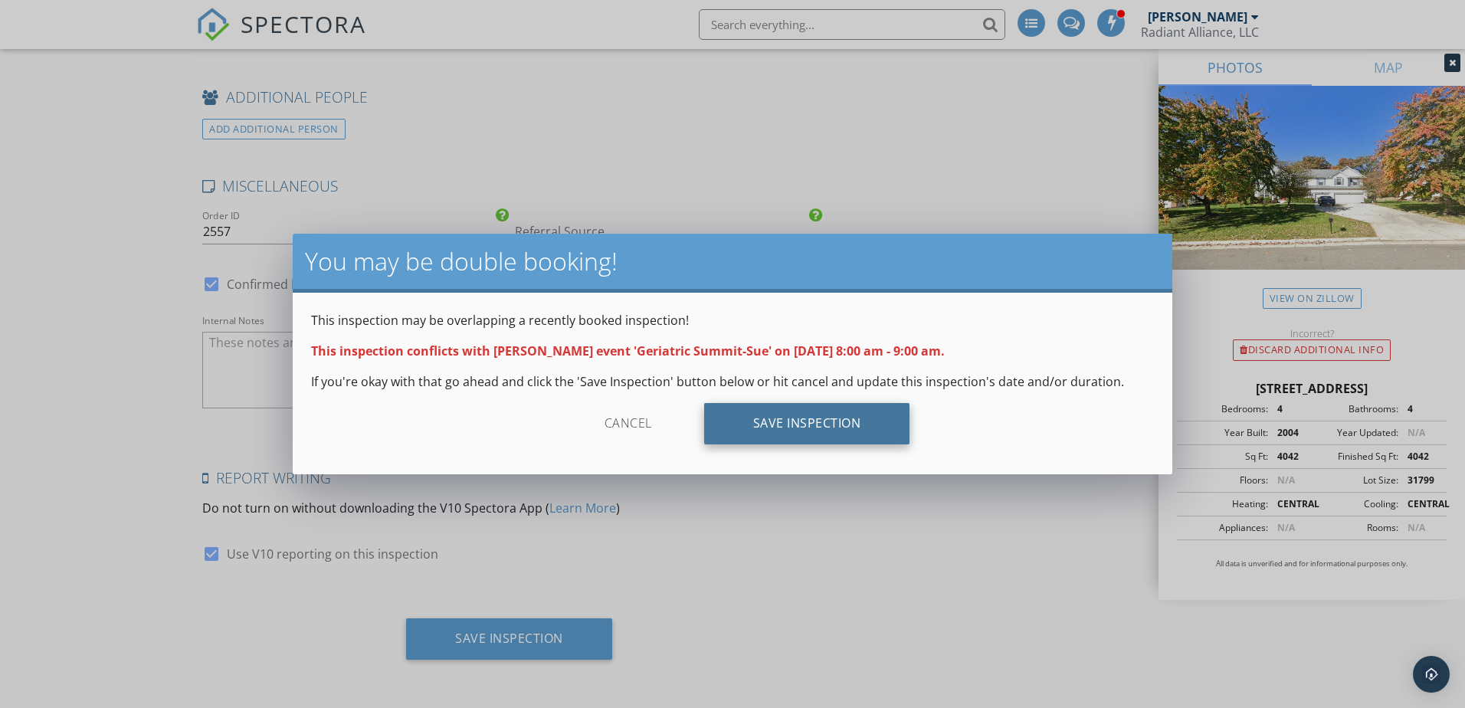
click at [781, 426] on div "Save Inspection" at bounding box center [807, 423] width 206 height 41
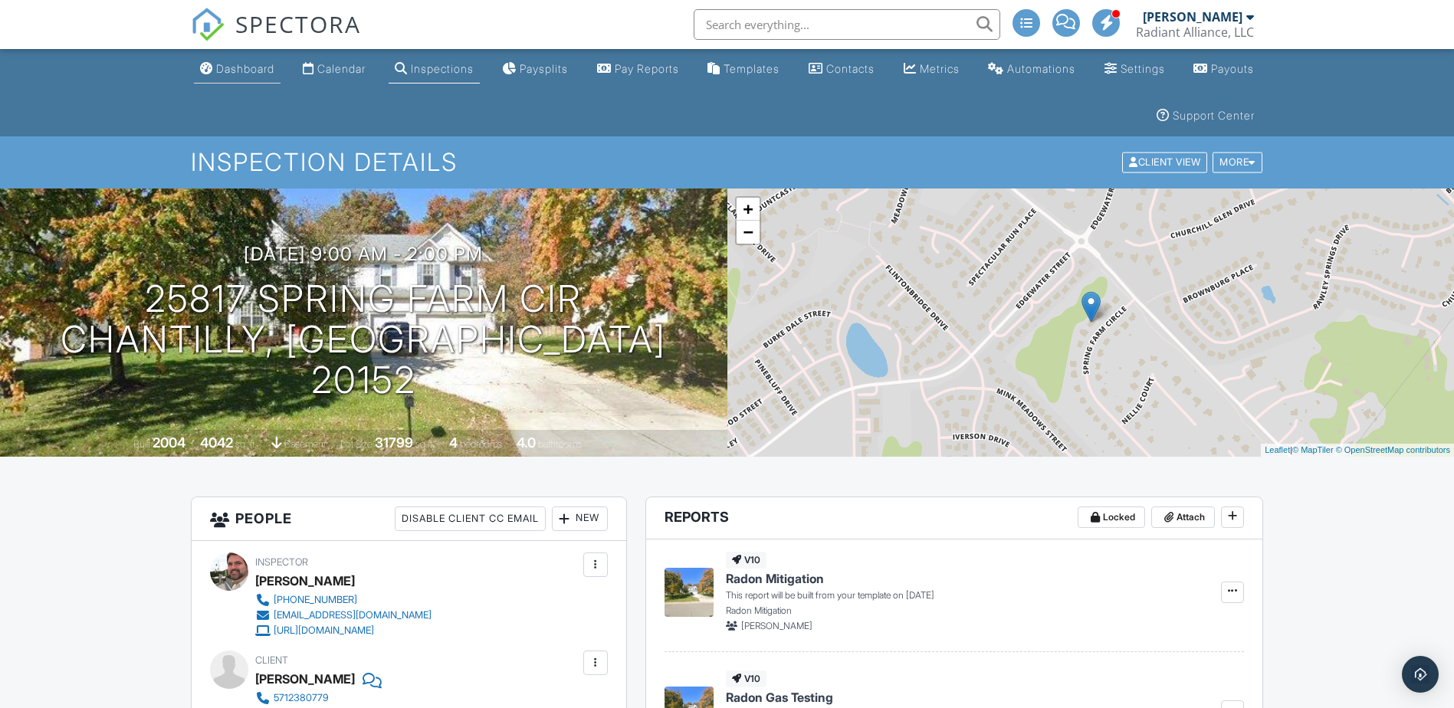
click at [246, 70] on div "Dashboard" at bounding box center [245, 68] width 58 height 13
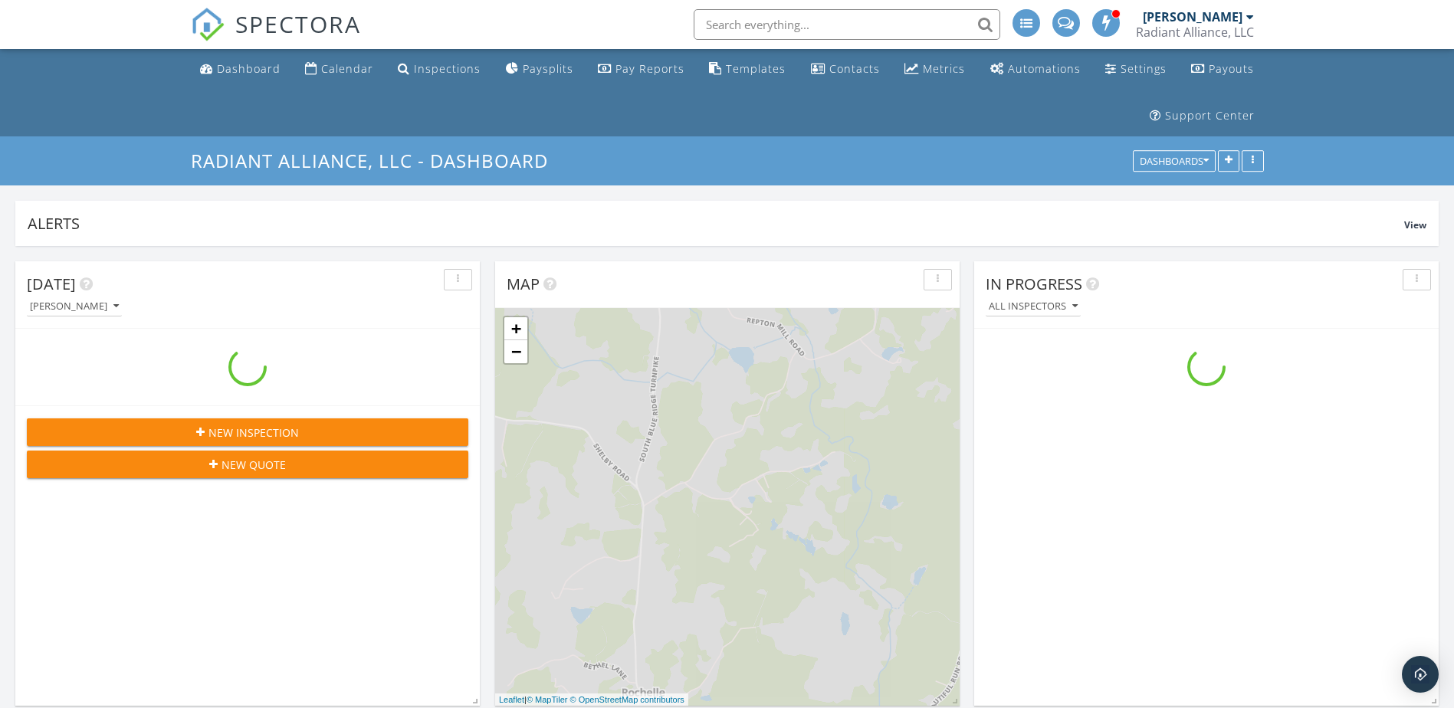
scroll to position [2185, 1477]
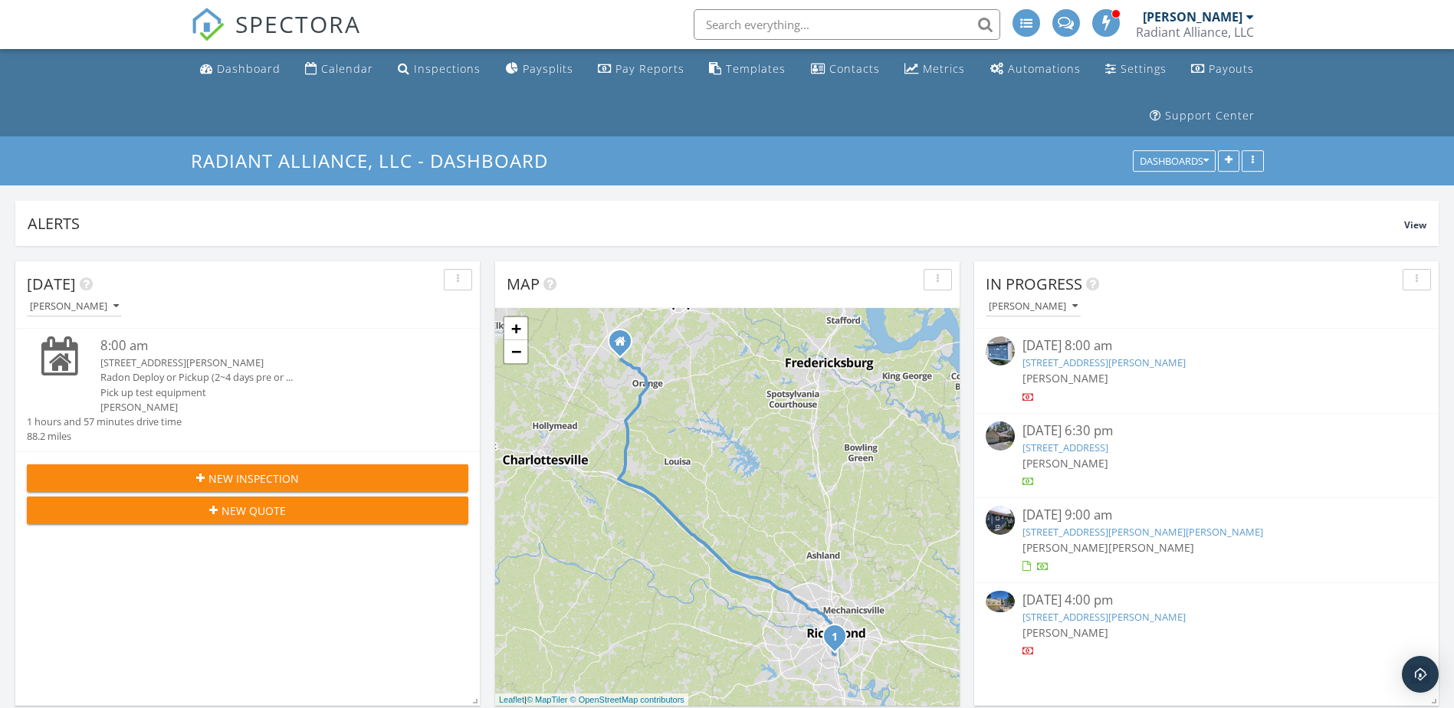
click at [173, 360] on div "[STREET_ADDRESS][PERSON_NAME]" at bounding box center [265, 363] width 331 height 15
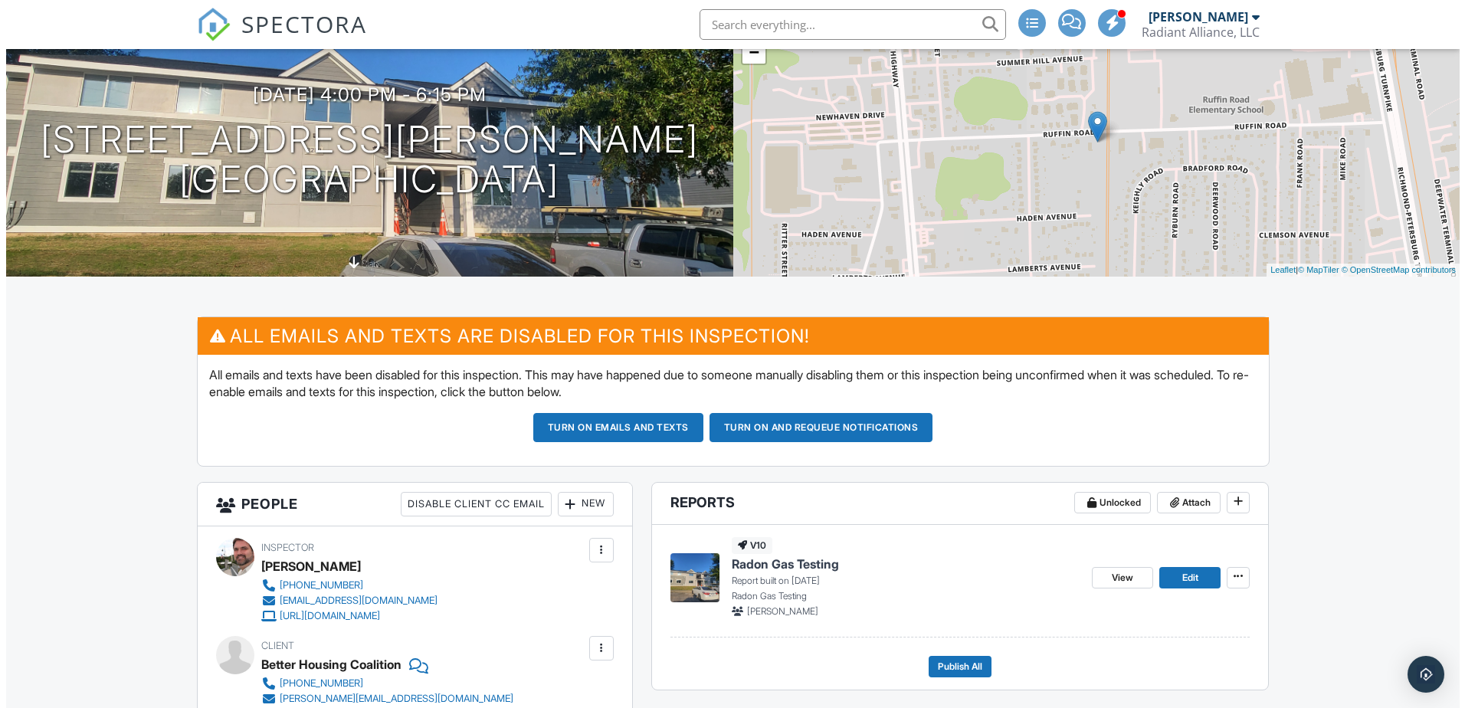
scroll to position [307, 0]
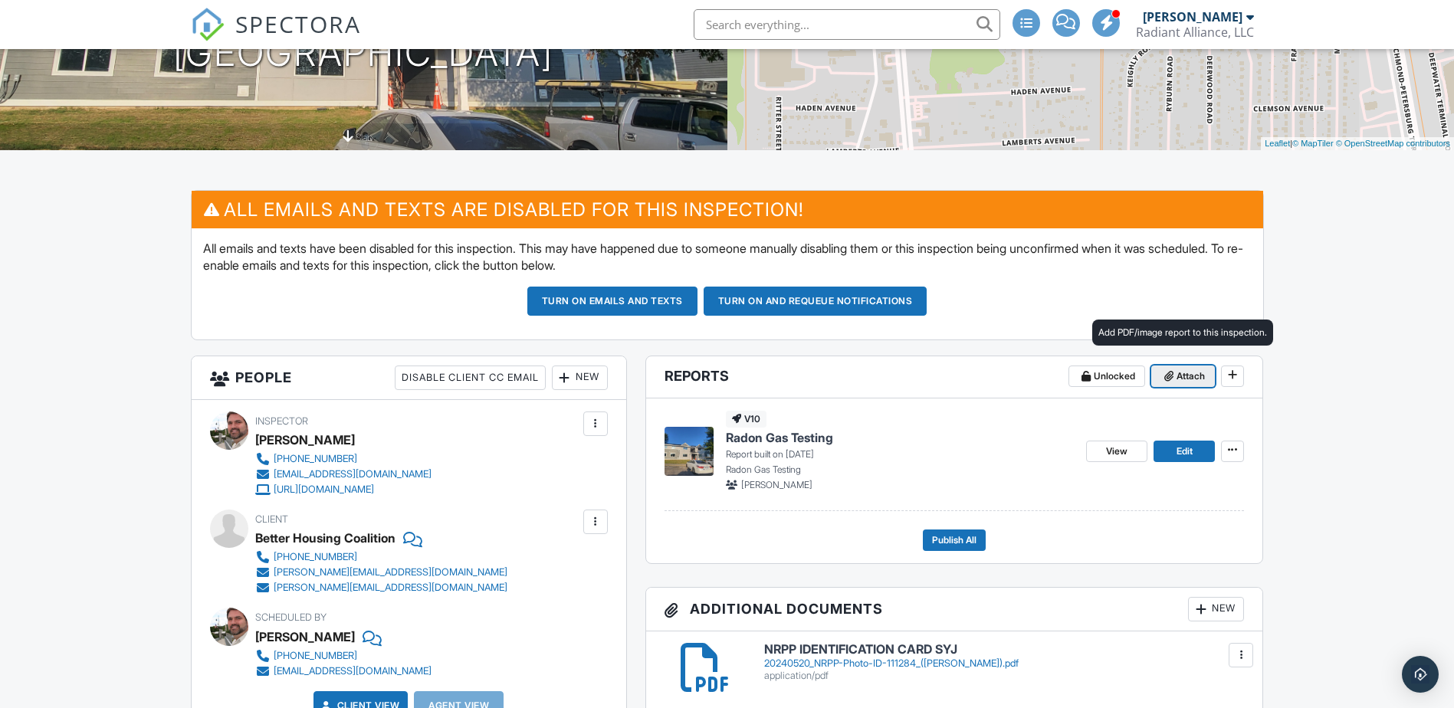
click at [1192, 375] on span "Attach" at bounding box center [1190, 376] width 28 height 15
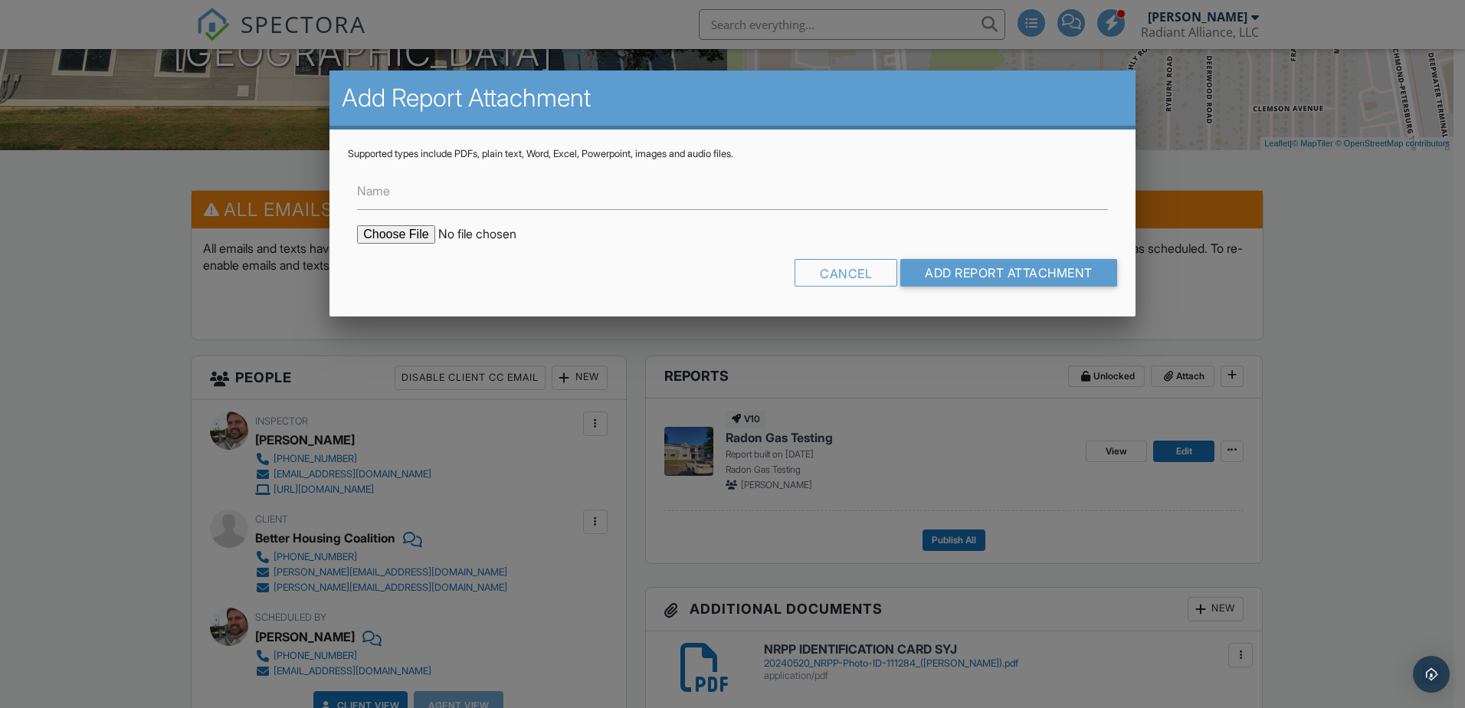
click at [386, 197] on label "Name" at bounding box center [373, 190] width 33 height 17
click at [386, 197] on input "Name" at bounding box center [732, 191] width 751 height 38
type input "2202-A"
click at [395, 238] on input "file" at bounding box center [487, 234] width 261 height 18
type input "C:\fakepath\RP22211090126_26Sep25_1551.pdf"
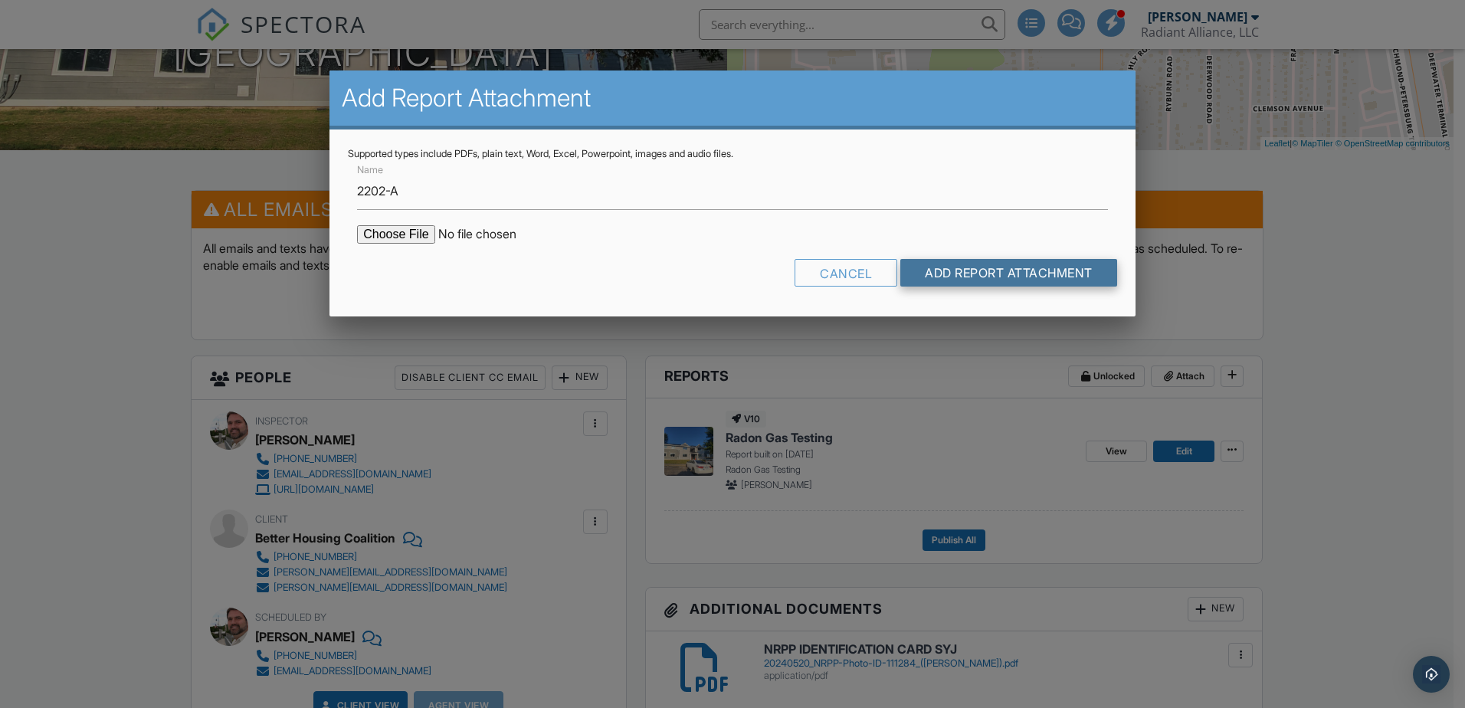
click at [948, 274] on input "Add Report Attachment" at bounding box center [1008, 273] width 217 height 28
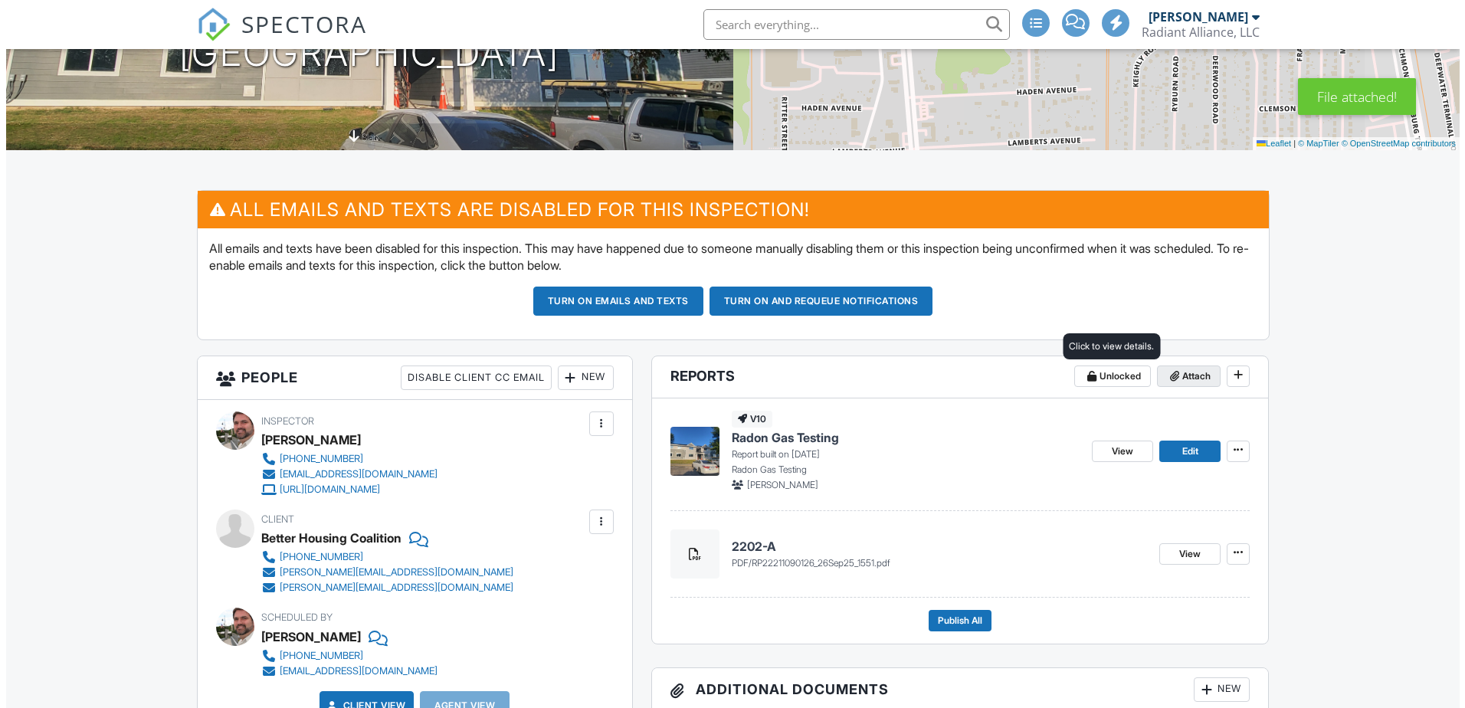
scroll to position [307, 0]
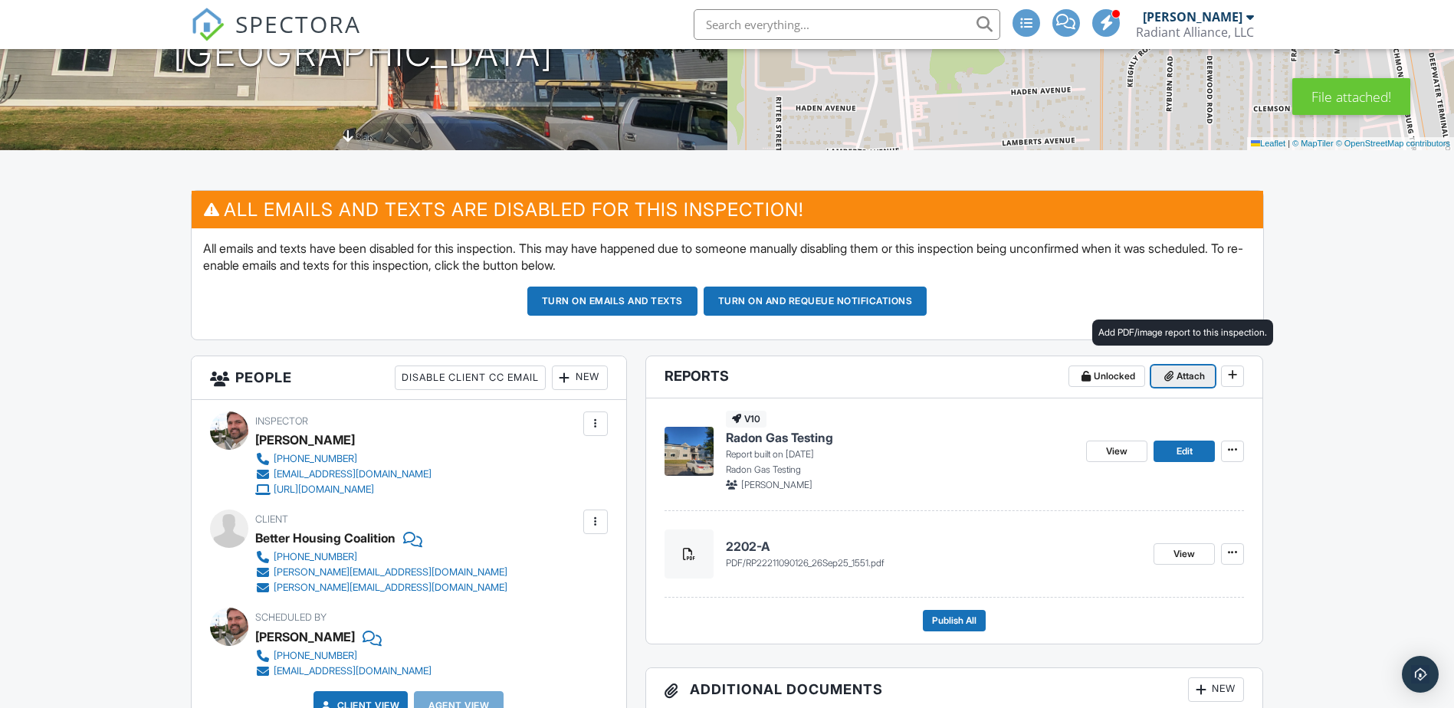
click at [1183, 377] on span "Attach" at bounding box center [1190, 376] width 28 height 15
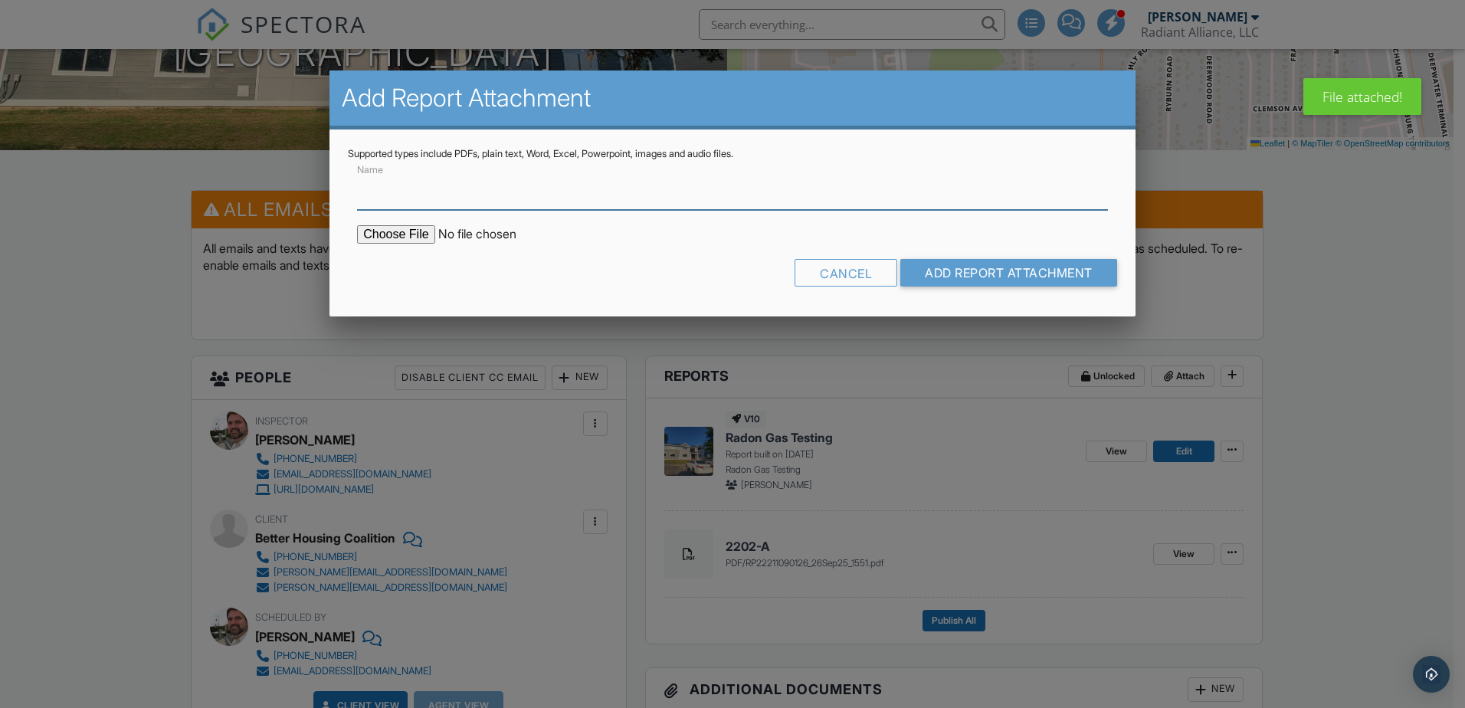
click at [473, 200] on input "Name" at bounding box center [732, 191] width 751 height 38
type input "2202-B"
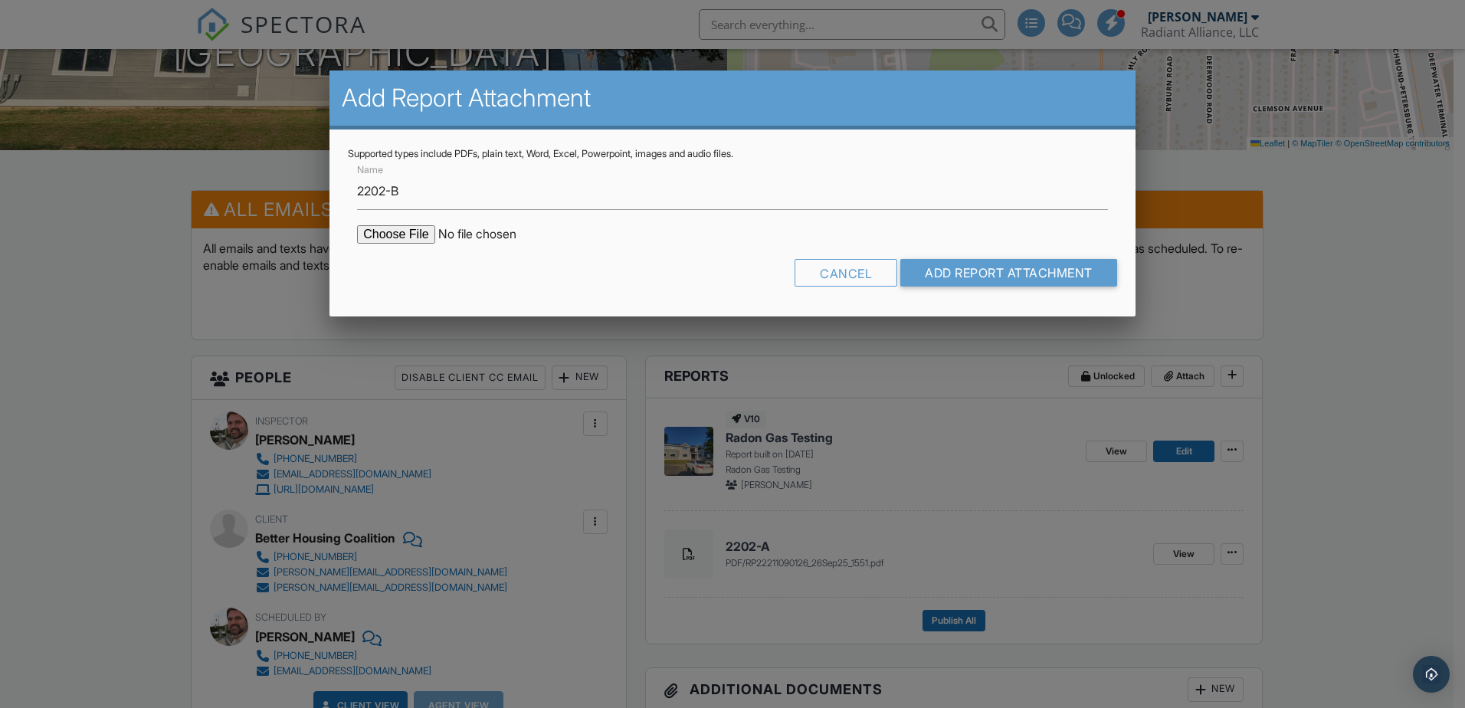
click at [404, 230] on input "file" at bounding box center [487, 234] width 261 height 18
type input "C:\fakepath\RP22111220021_26Sep25_1553.pdf"
click at [979, 278] on input "Add Report Attachment" at bounding box center [1008, 273] width 217 height 28
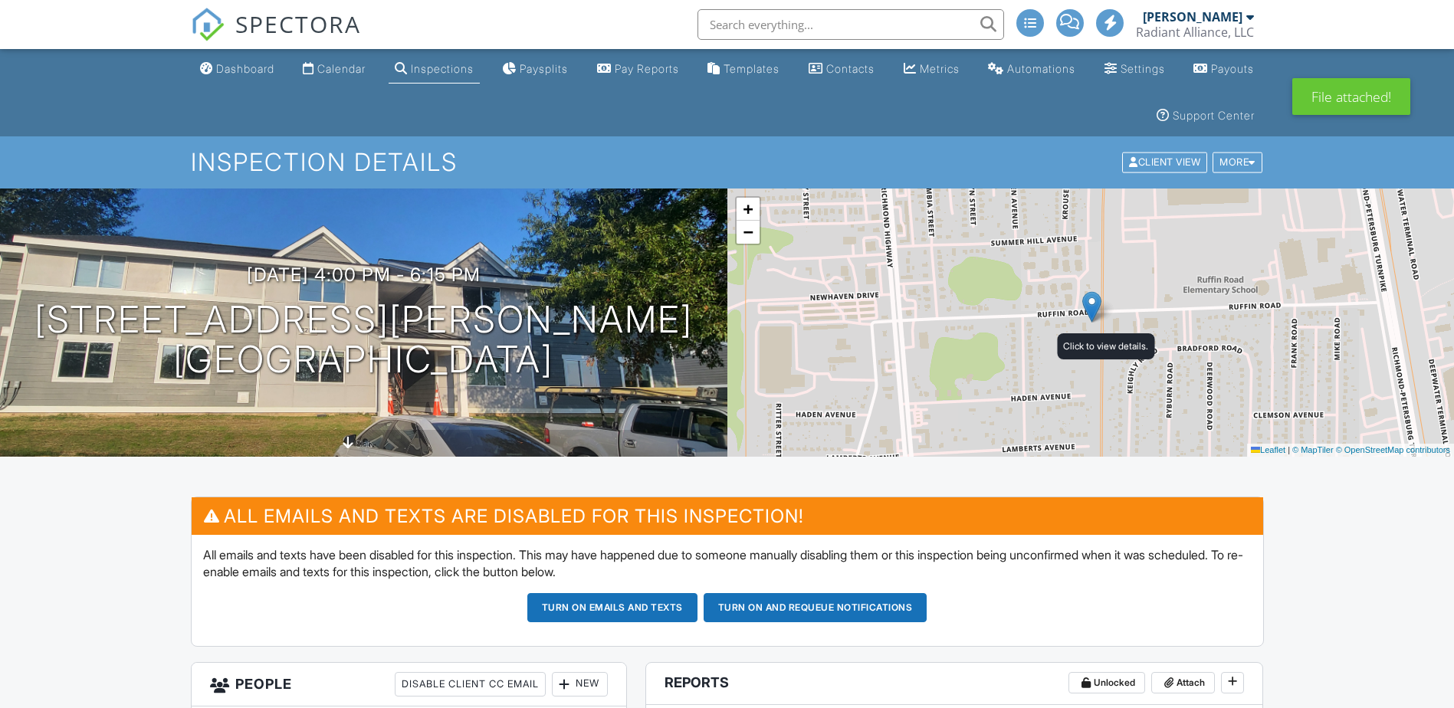
scroll to position [307, 0]
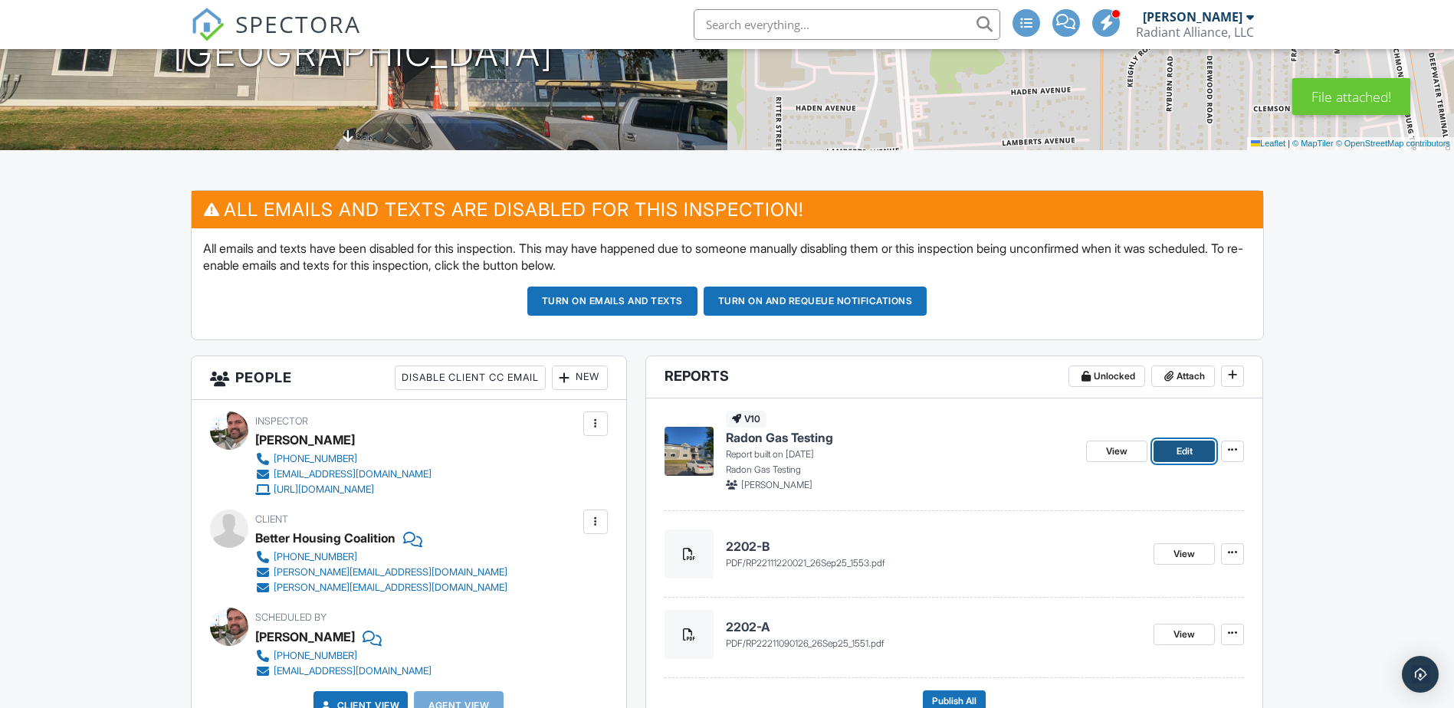
click at [1176, 449] on span "Edit" at bounding box center [1184, 451] width 16 height 15
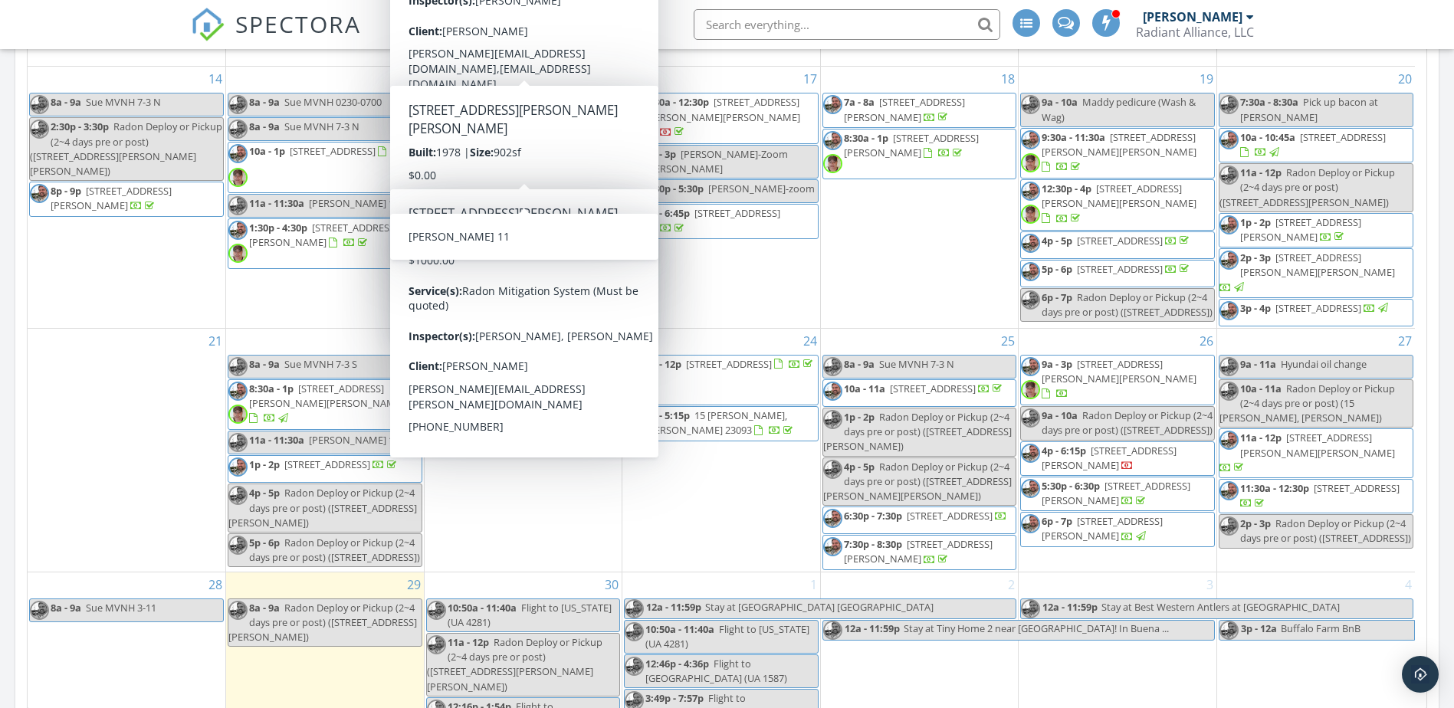
scroll to position [1149, 0]
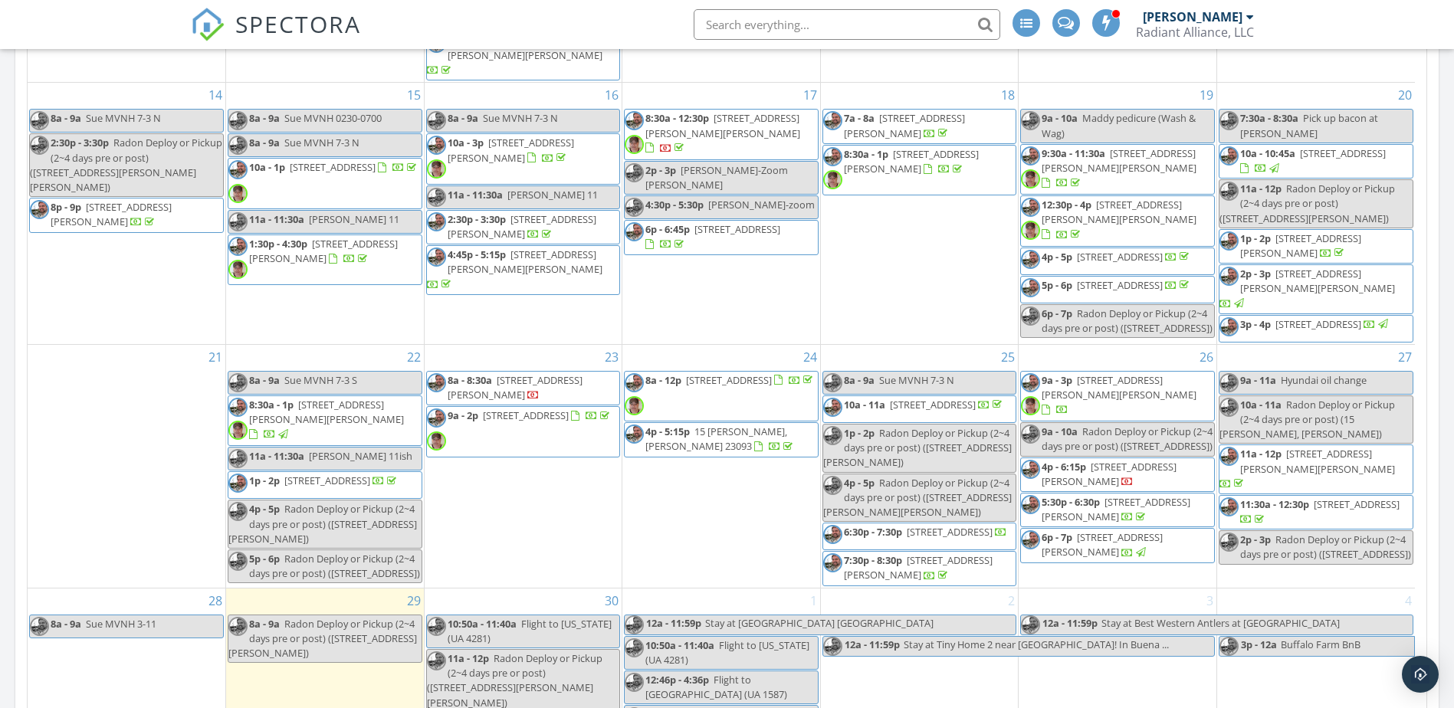
click at [542, 402] on span "[STREET_ADDRESS][PERSON_NAME]" at bounding box center [515, 387] width 135 height 28
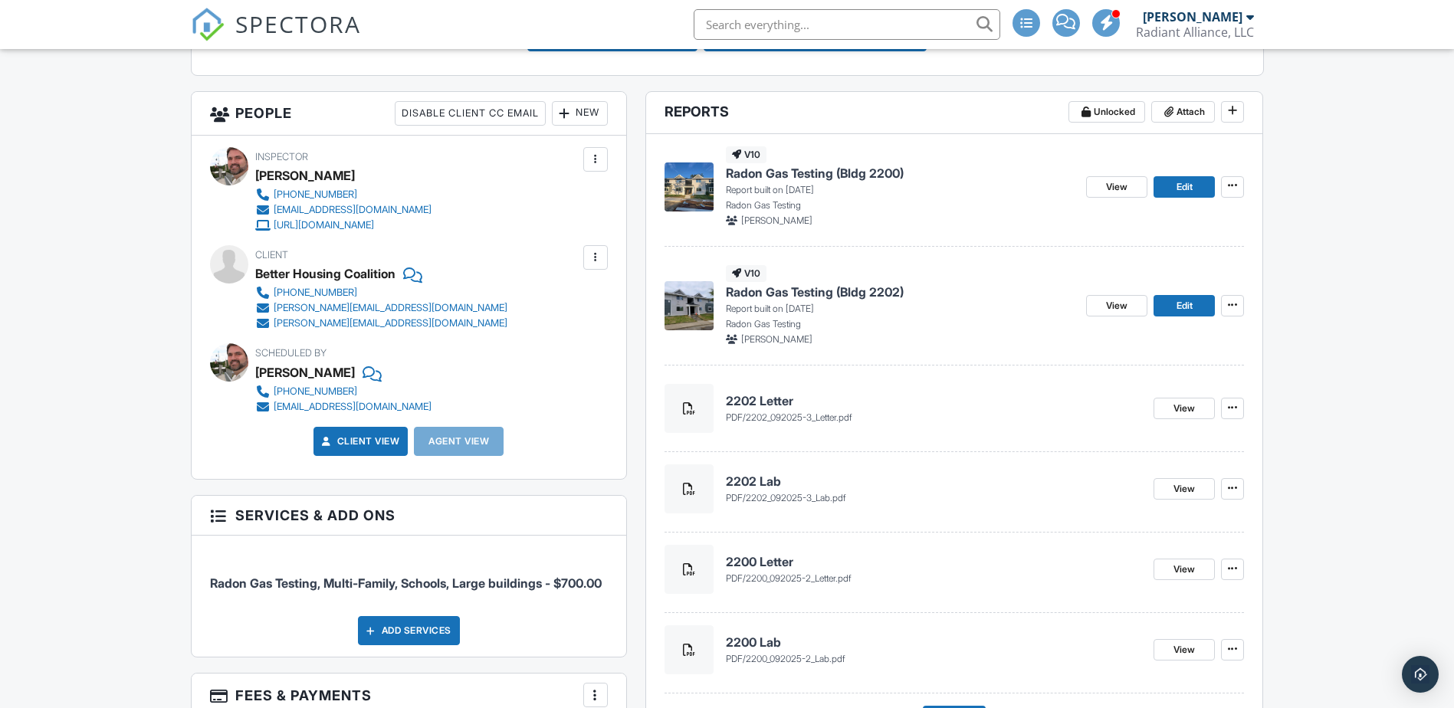
scroll to position [536, 0]
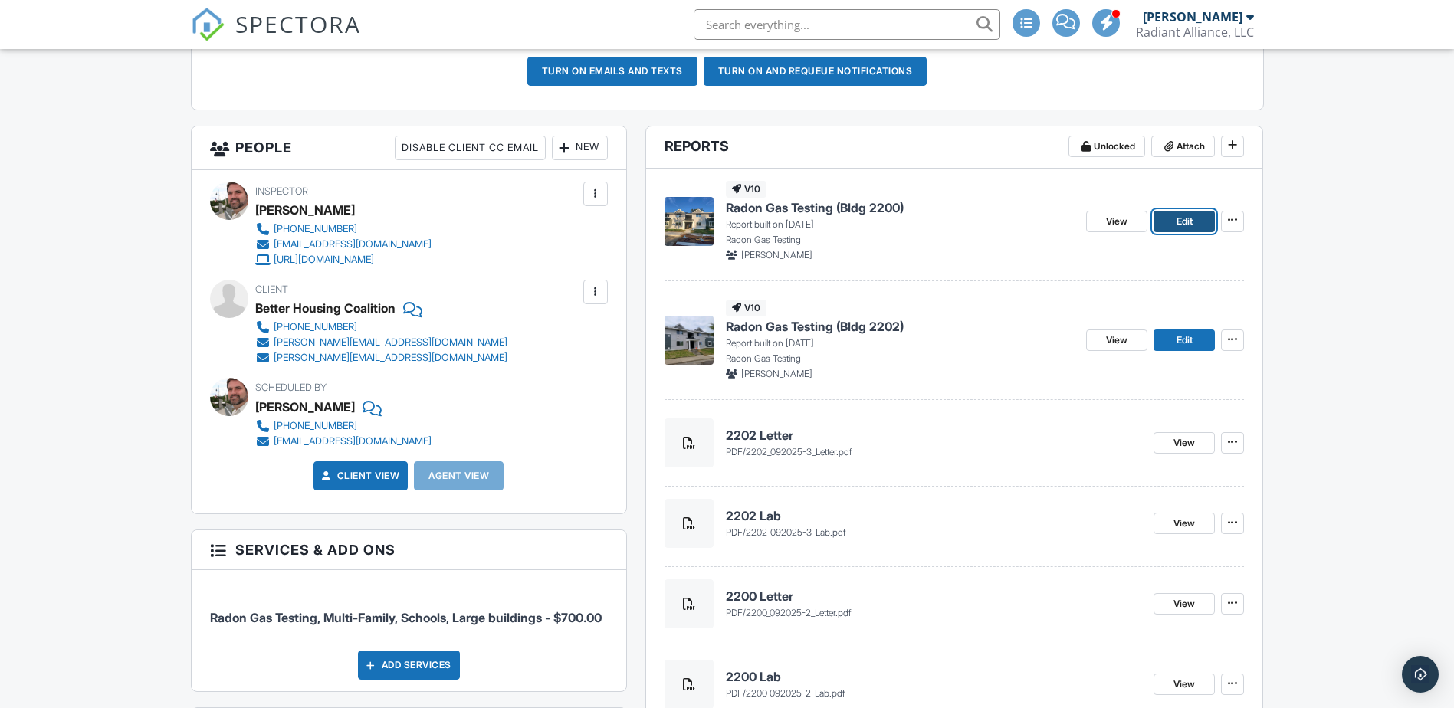
click at [1169, 222] on link "Edit" at bounding box center [1183, 221] width 61 height 21
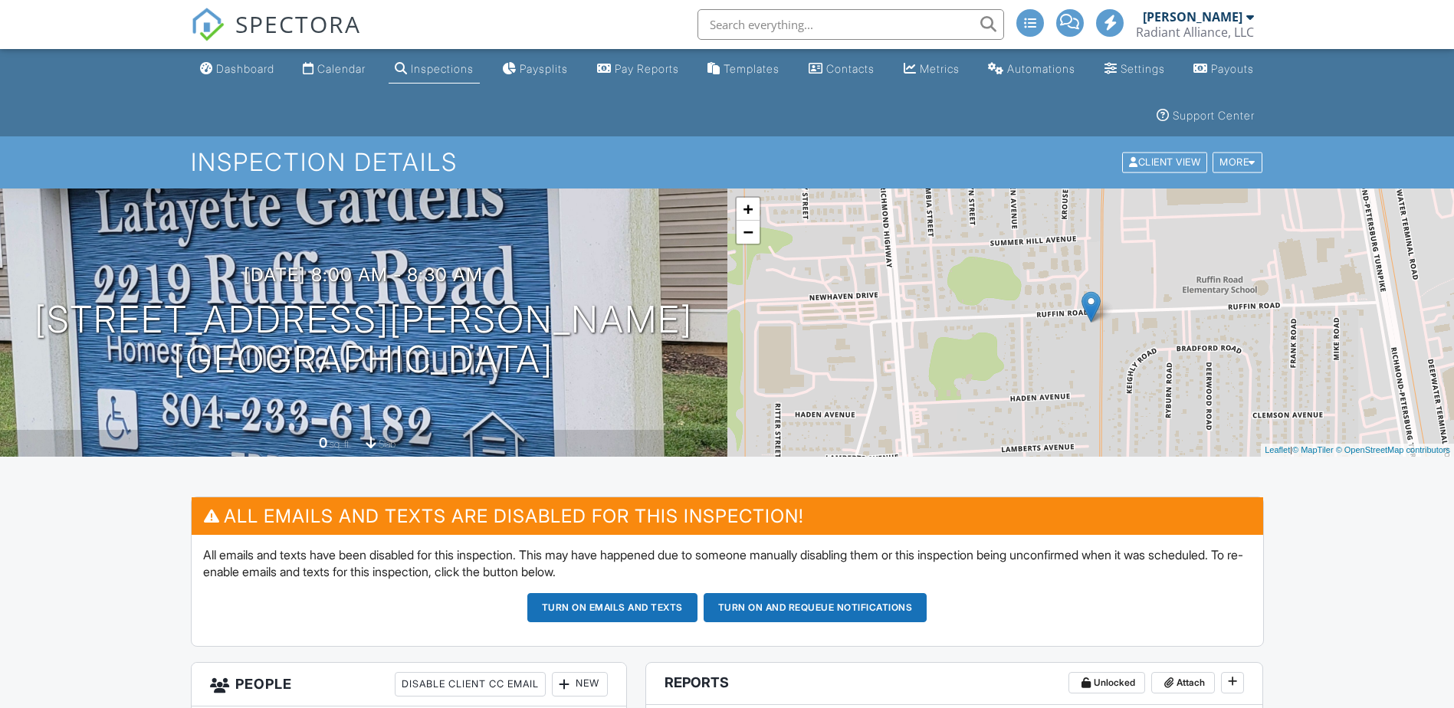
scroll to position [536, 0]
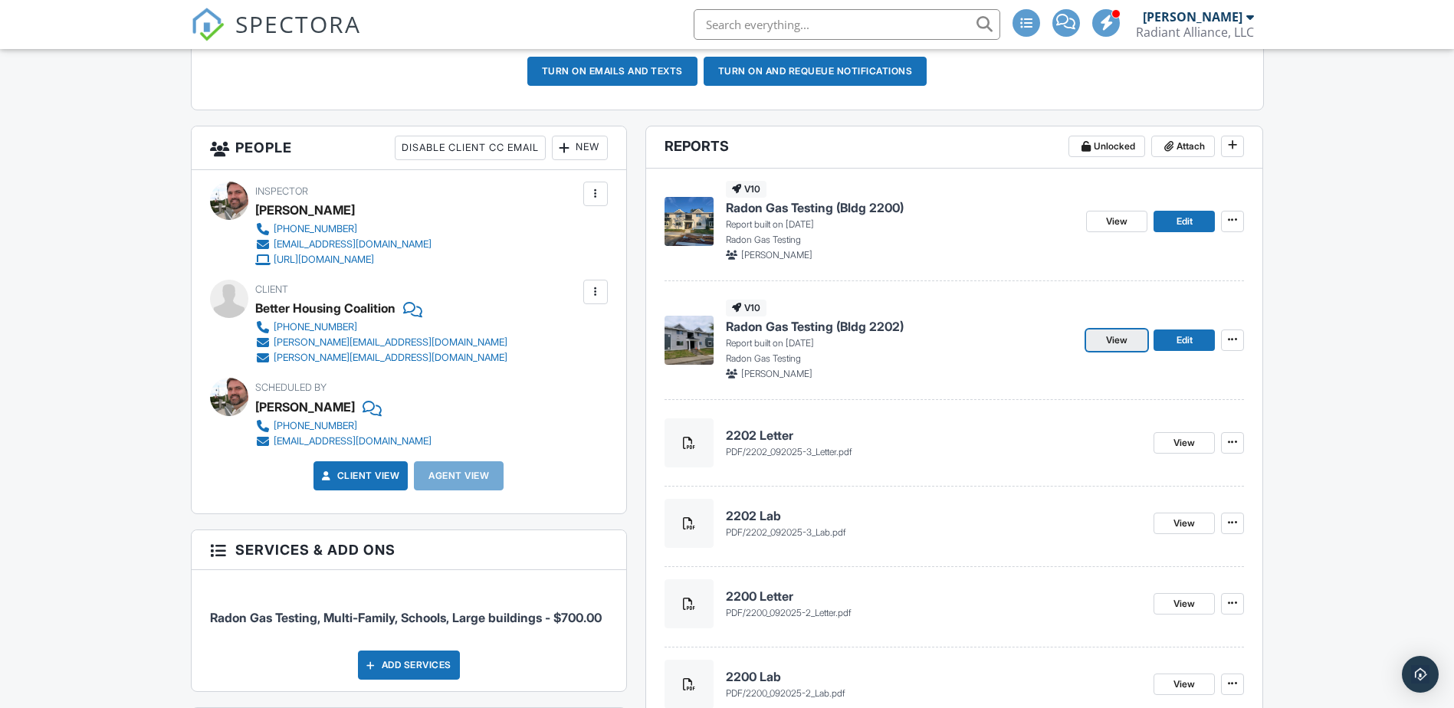
click at [1122, 337] on span "View" at bounding box center [1116, 340] width 21 height 15
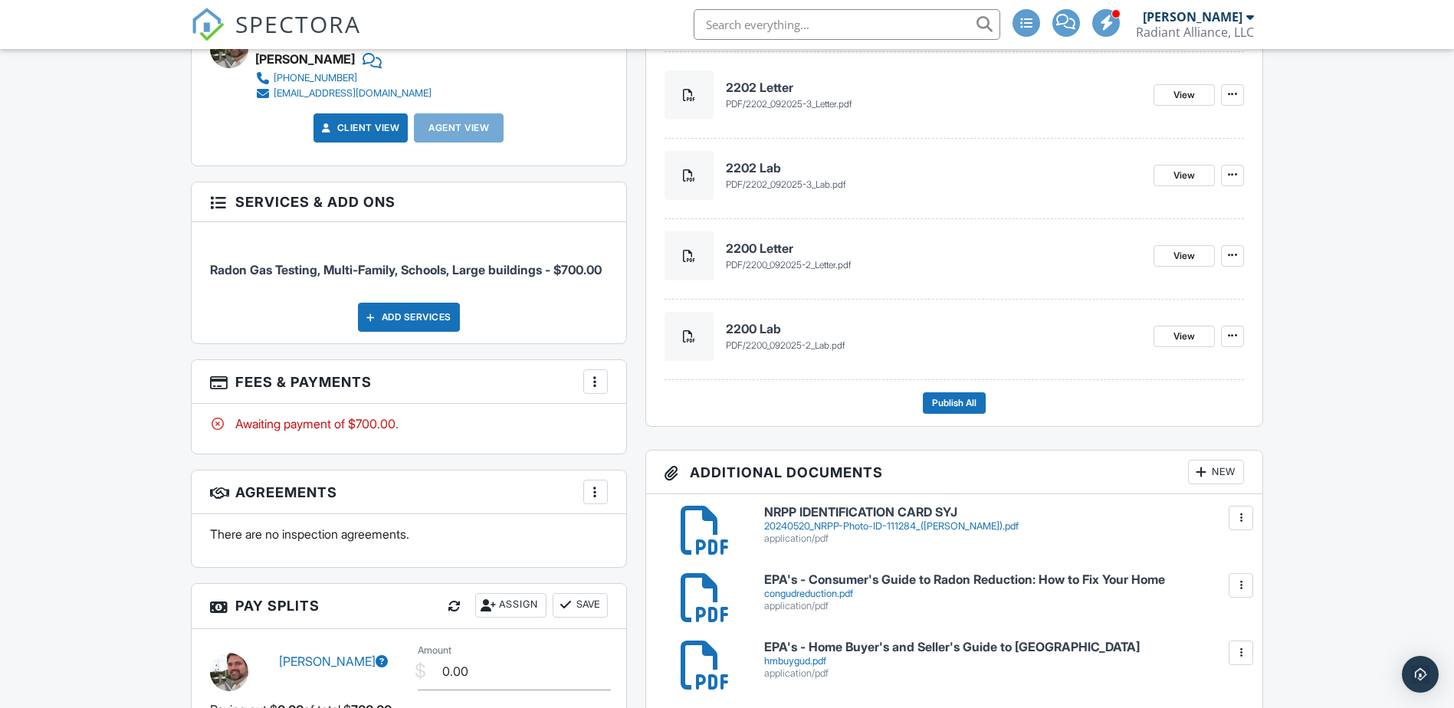
scroll to position [869, 0]
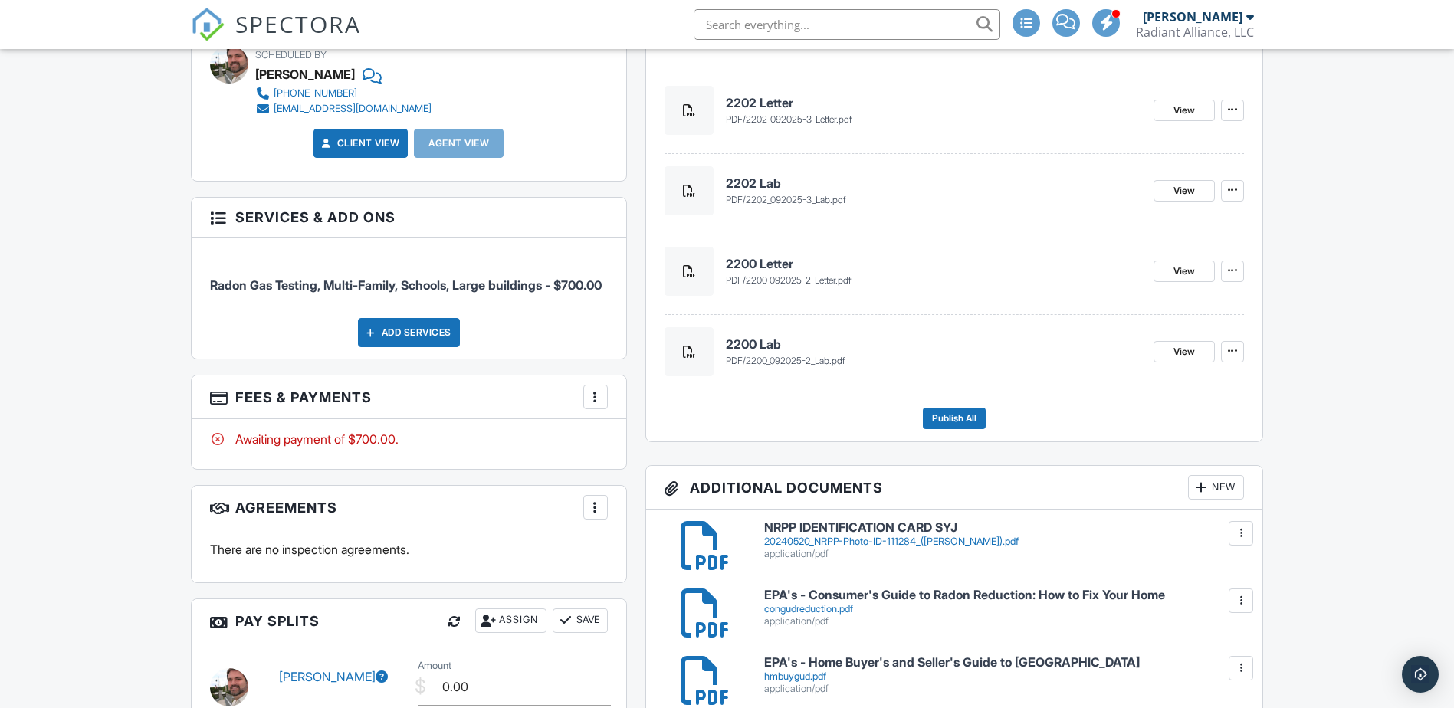
click at [600, 405] on div at bounding box center [595, 396] width 15 height 15
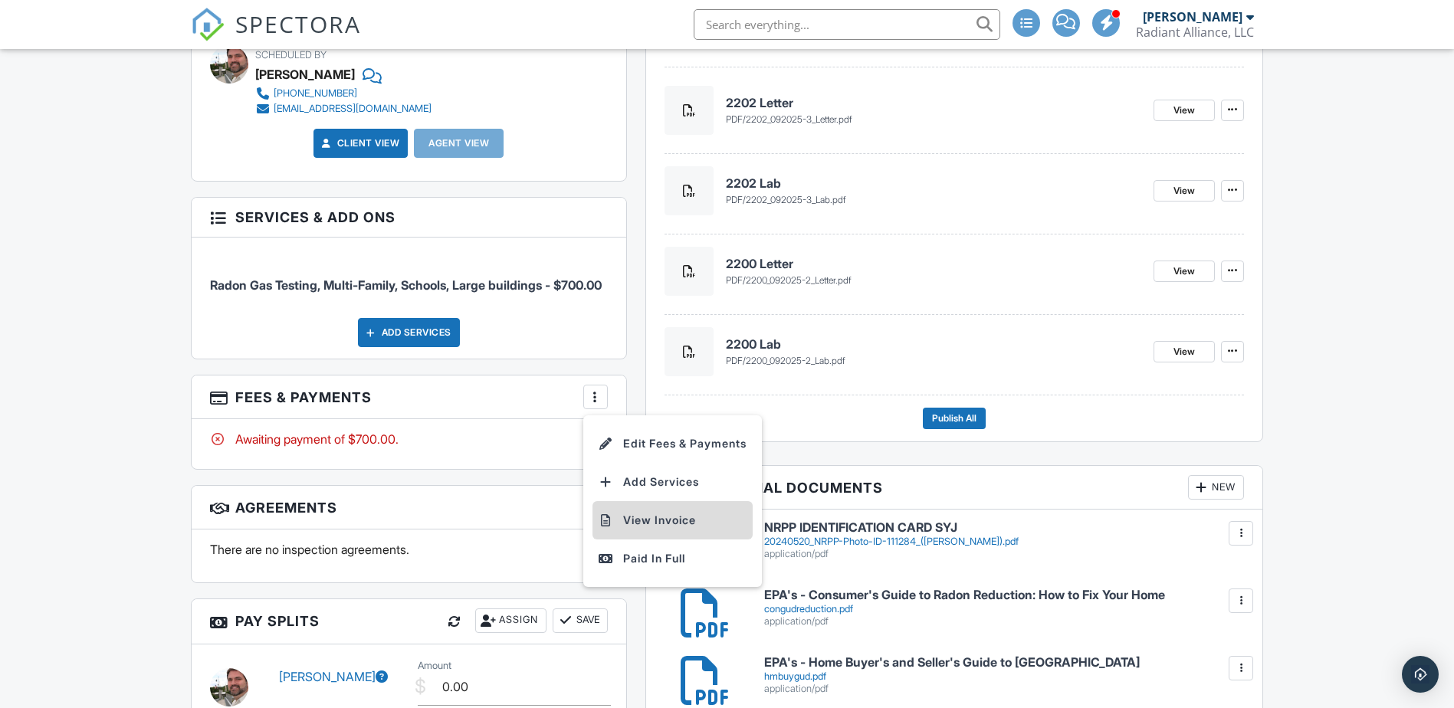
click at [653, 535] on li "View Invoice" at bounding box center [672, 520] width 160 height 38
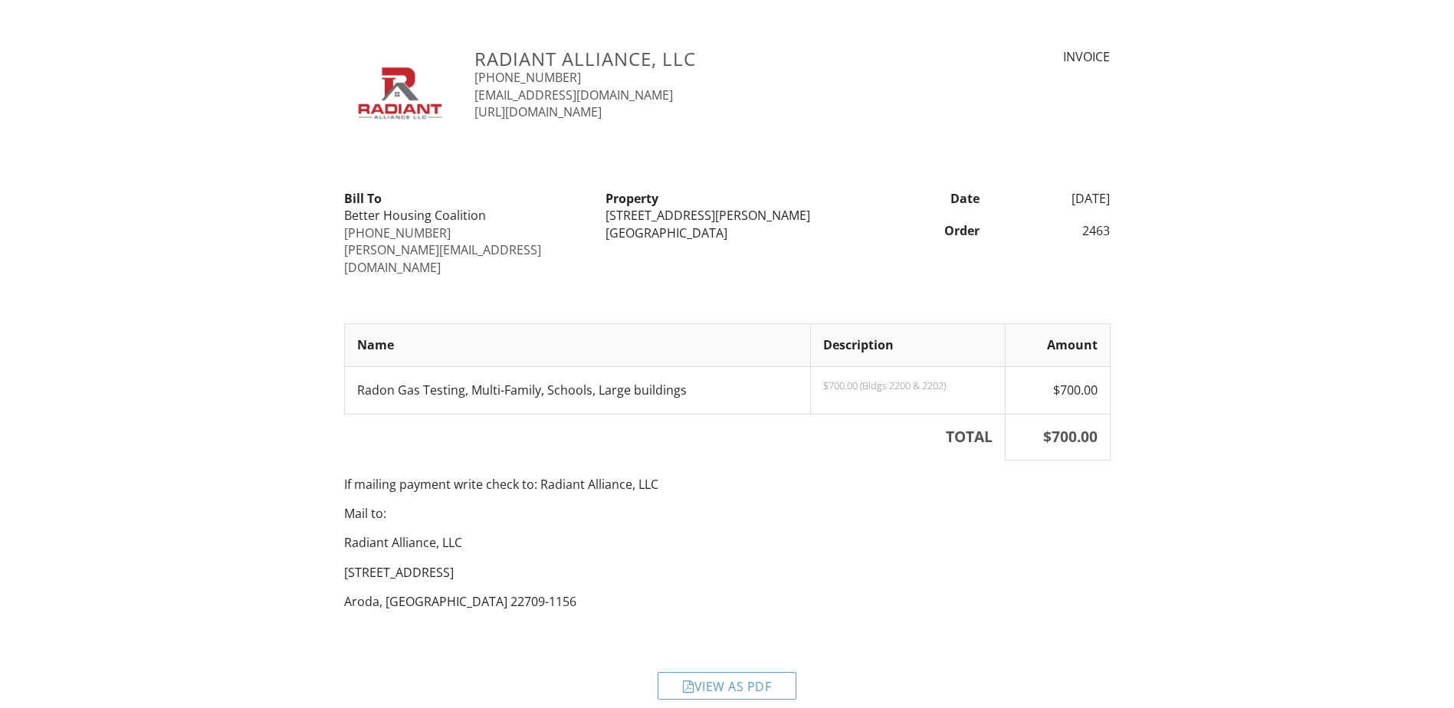
scroll to position [2, 0]
click at [718, 670] on div "View as PDF" at bounding box center [726, 684] width 139 height 28
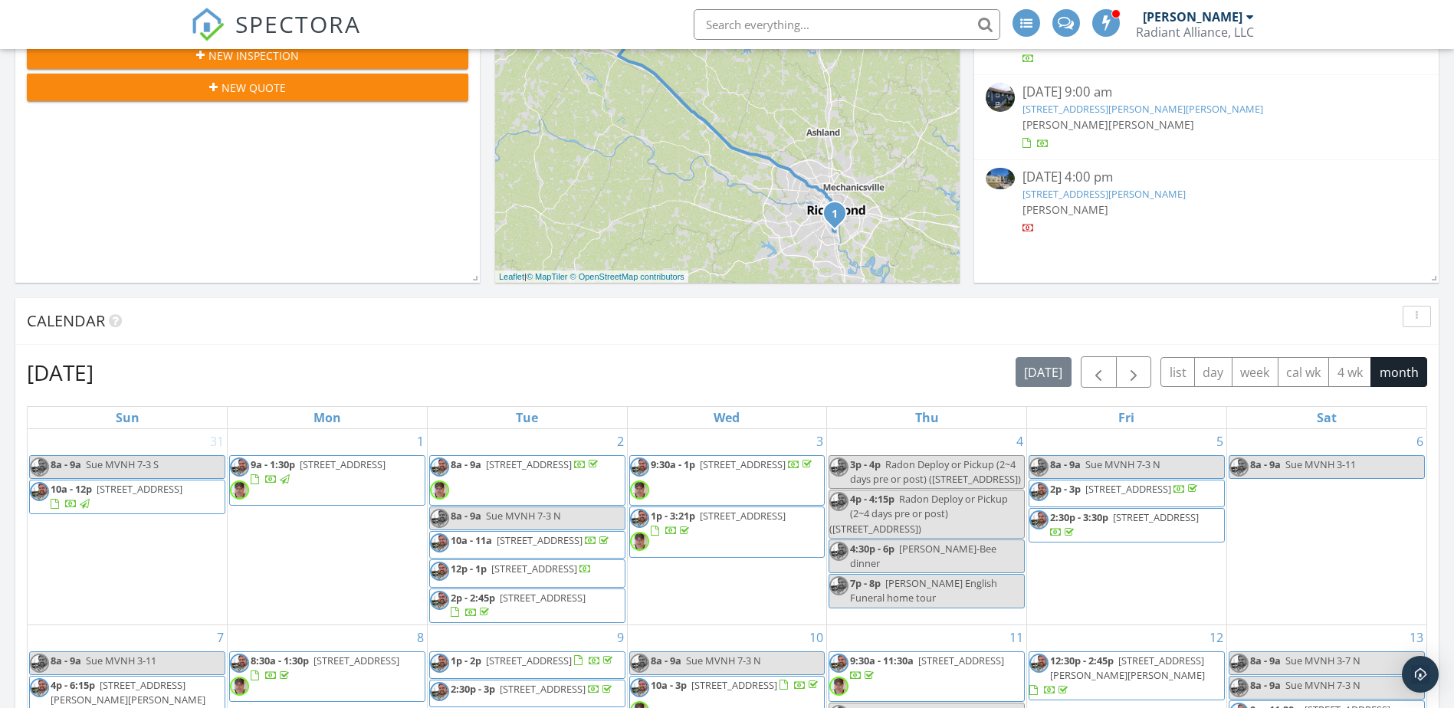
scroll to position [230, 0]
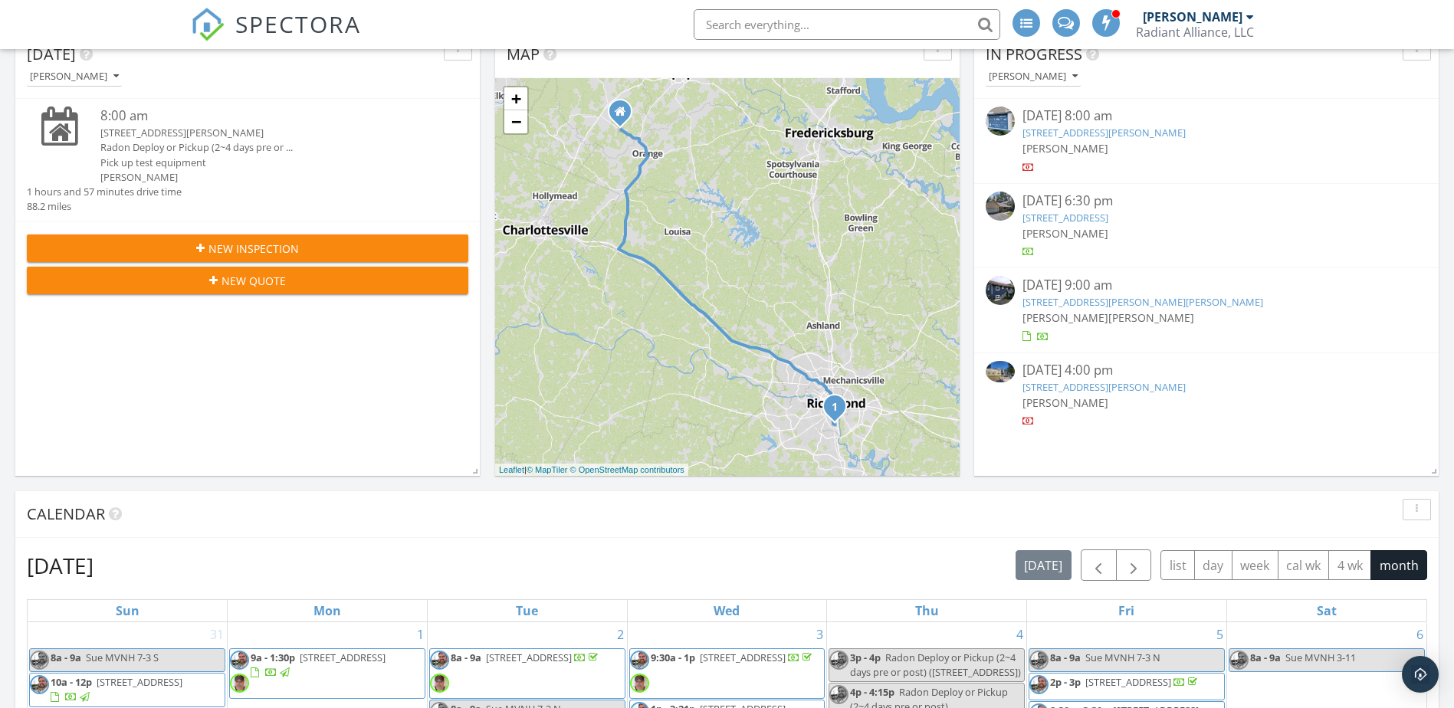
click at [120, 139] on div "[STREET_ADDRESS][PERSON_NAME]" at bounding box center [265, 133] width 331 height 15
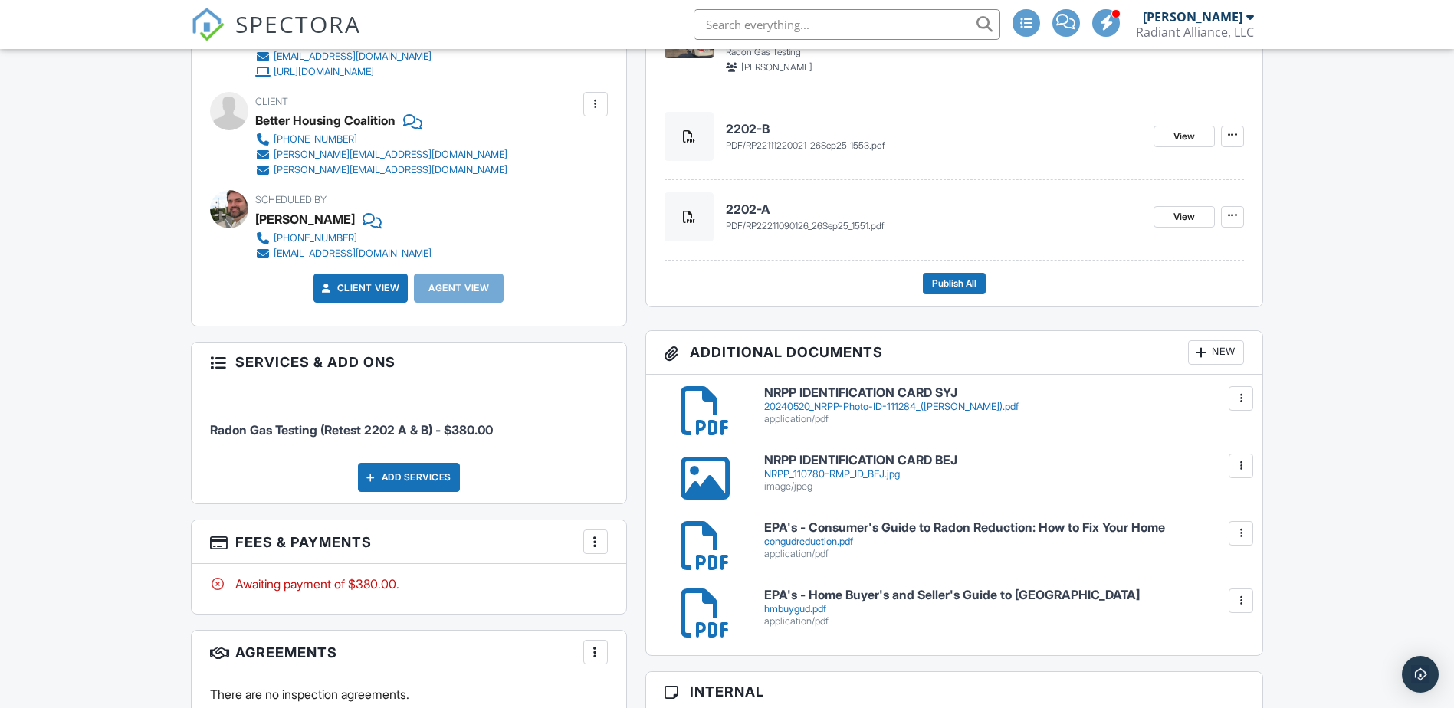
scroll to position [843, 0]
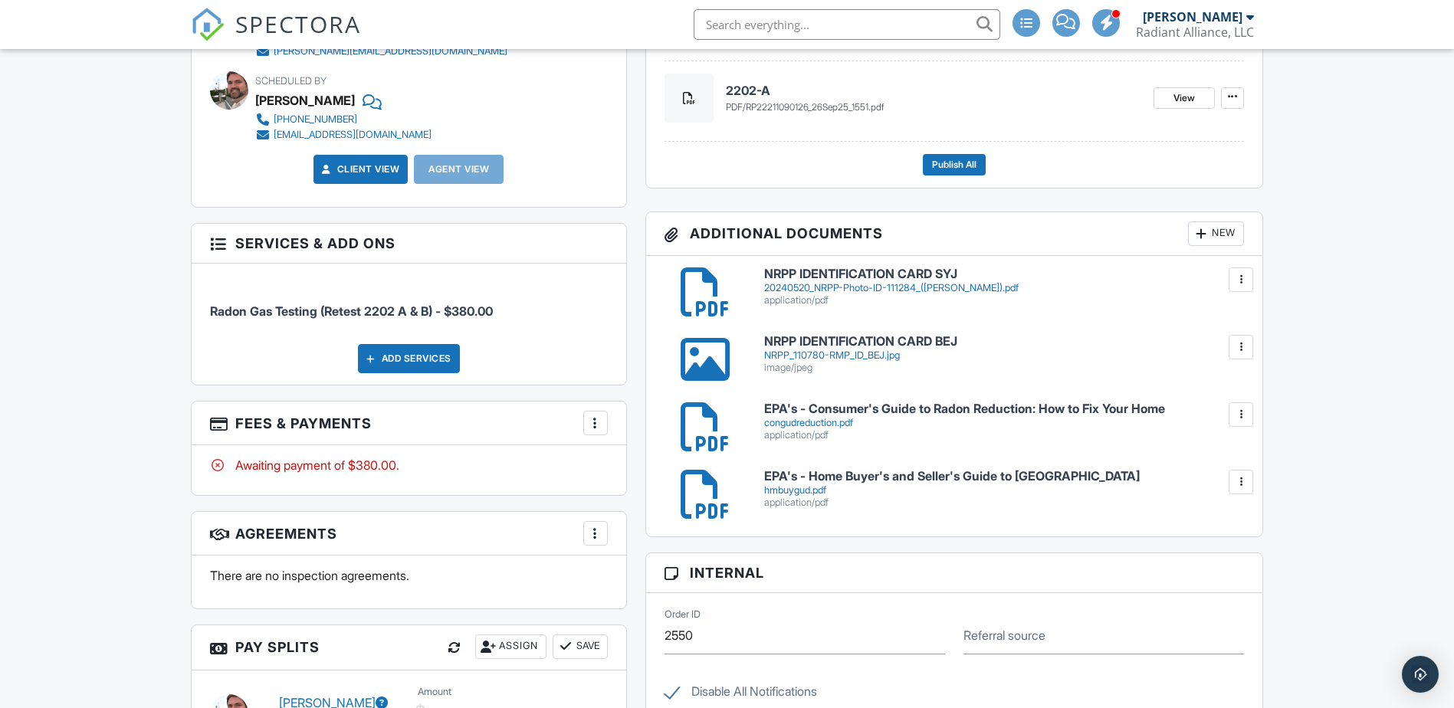
click at [593, 430] on div at bounding box center [595, 422] width 15 height 15
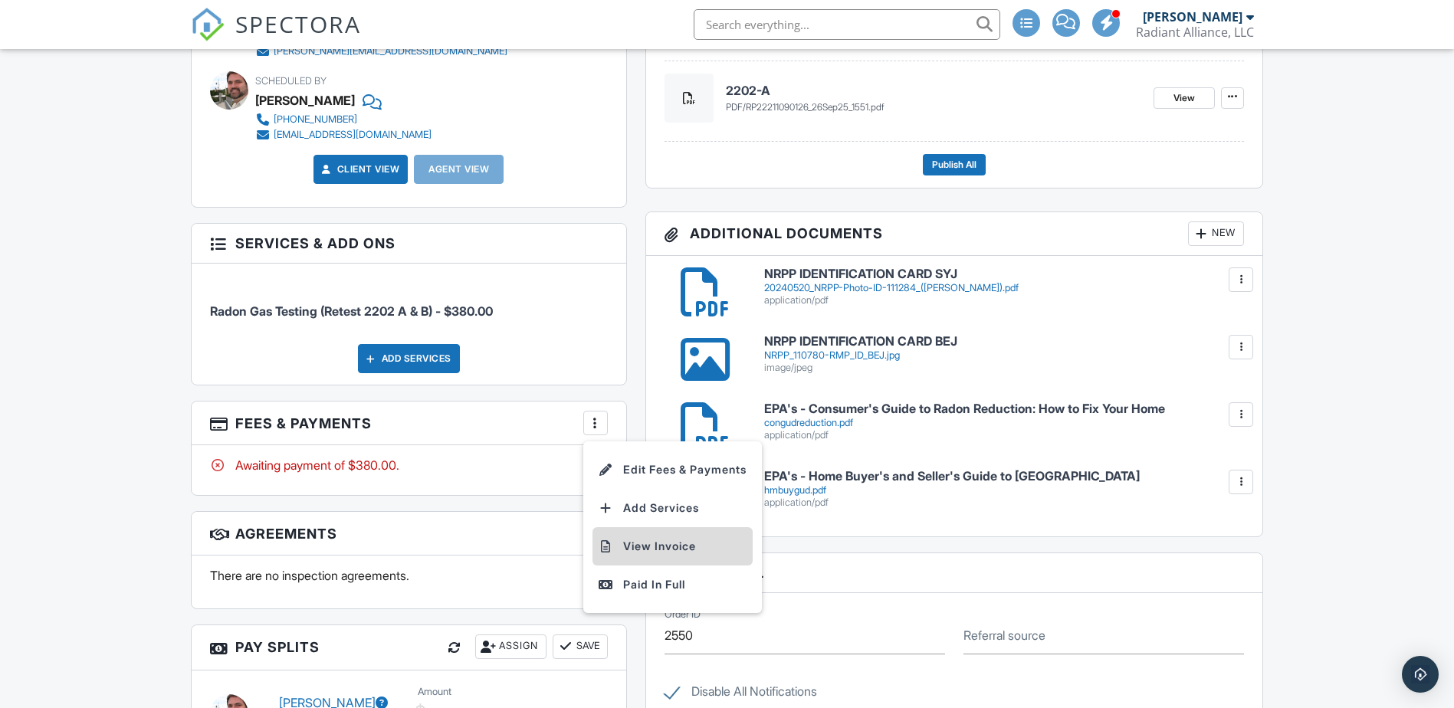
click at [636, 539] on li "View Invoice" at bounding box center [672, 546] width 160 height 38
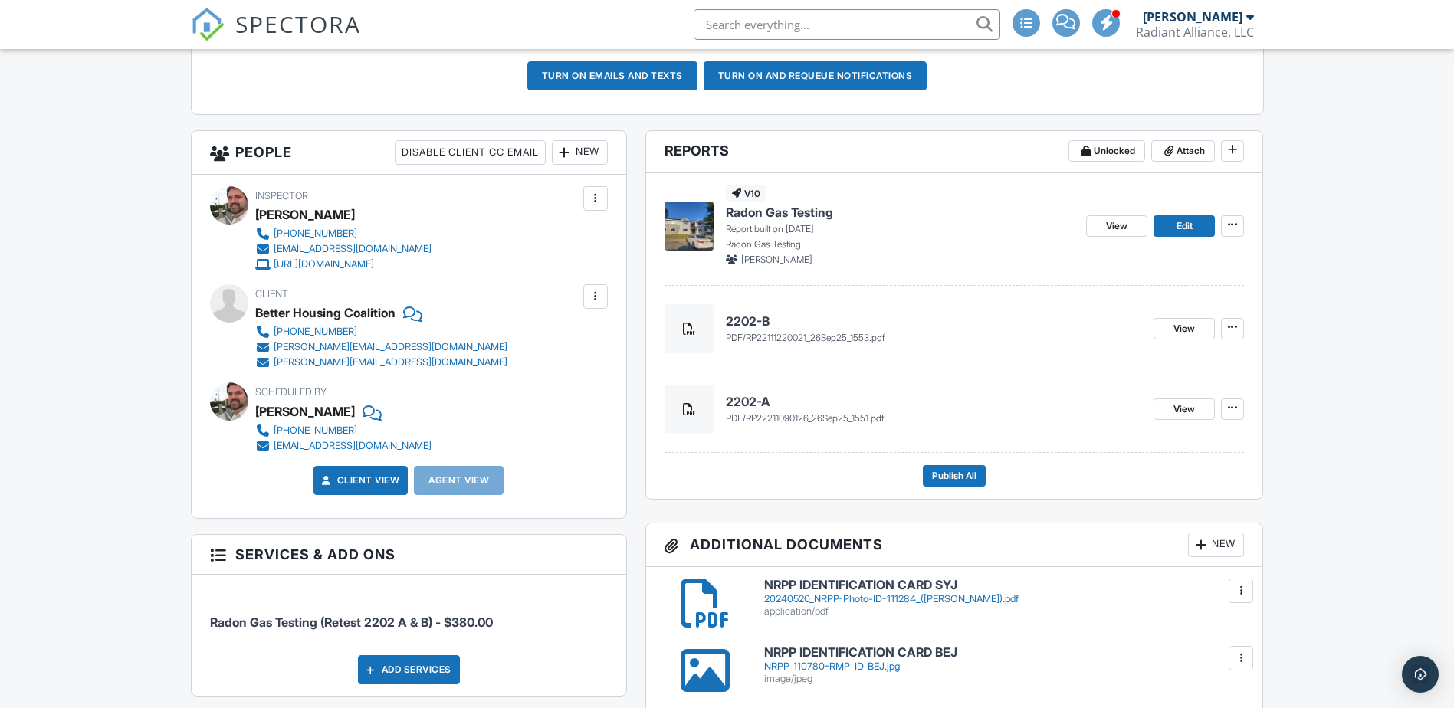
scroll to position [0, 0]
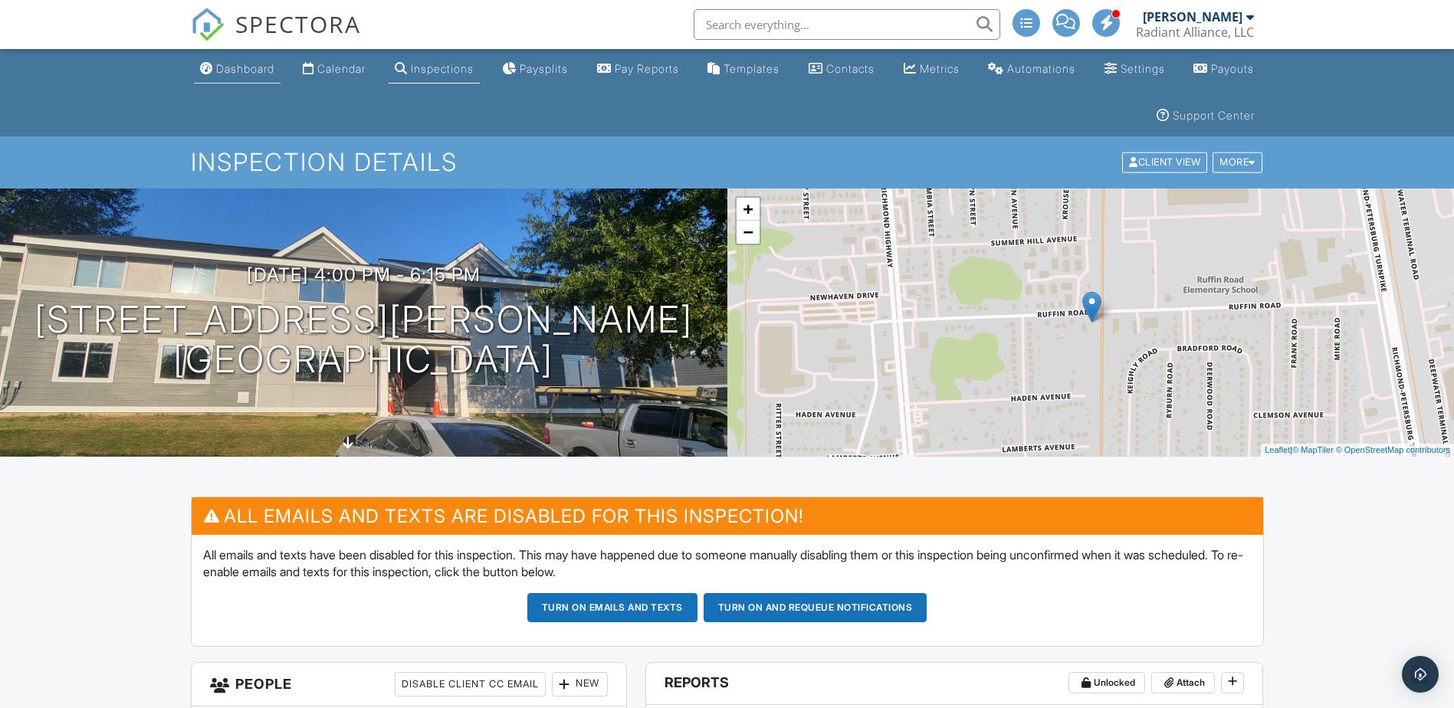
click at [225, 66] on div "Dashboard" at bounding box center [245, 68] width 58 height 13
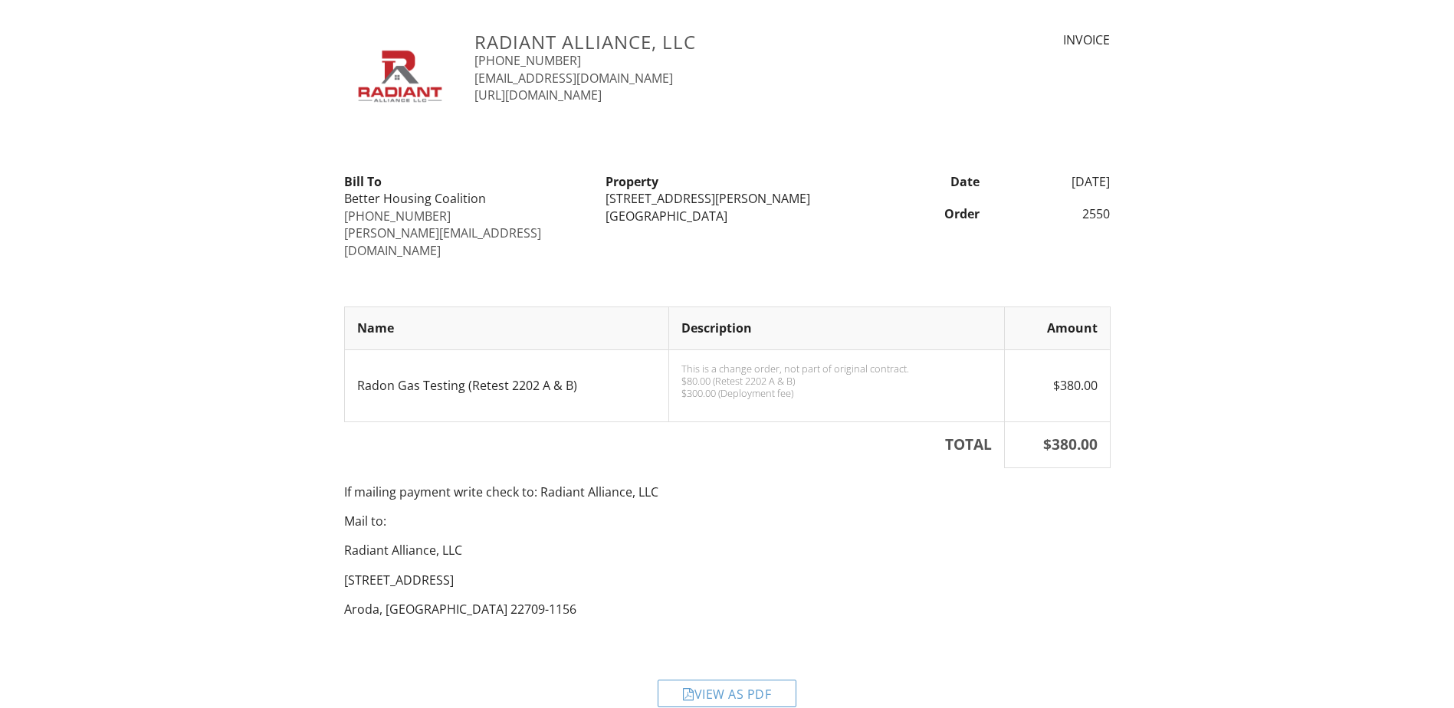
scroll to position [26, 0]
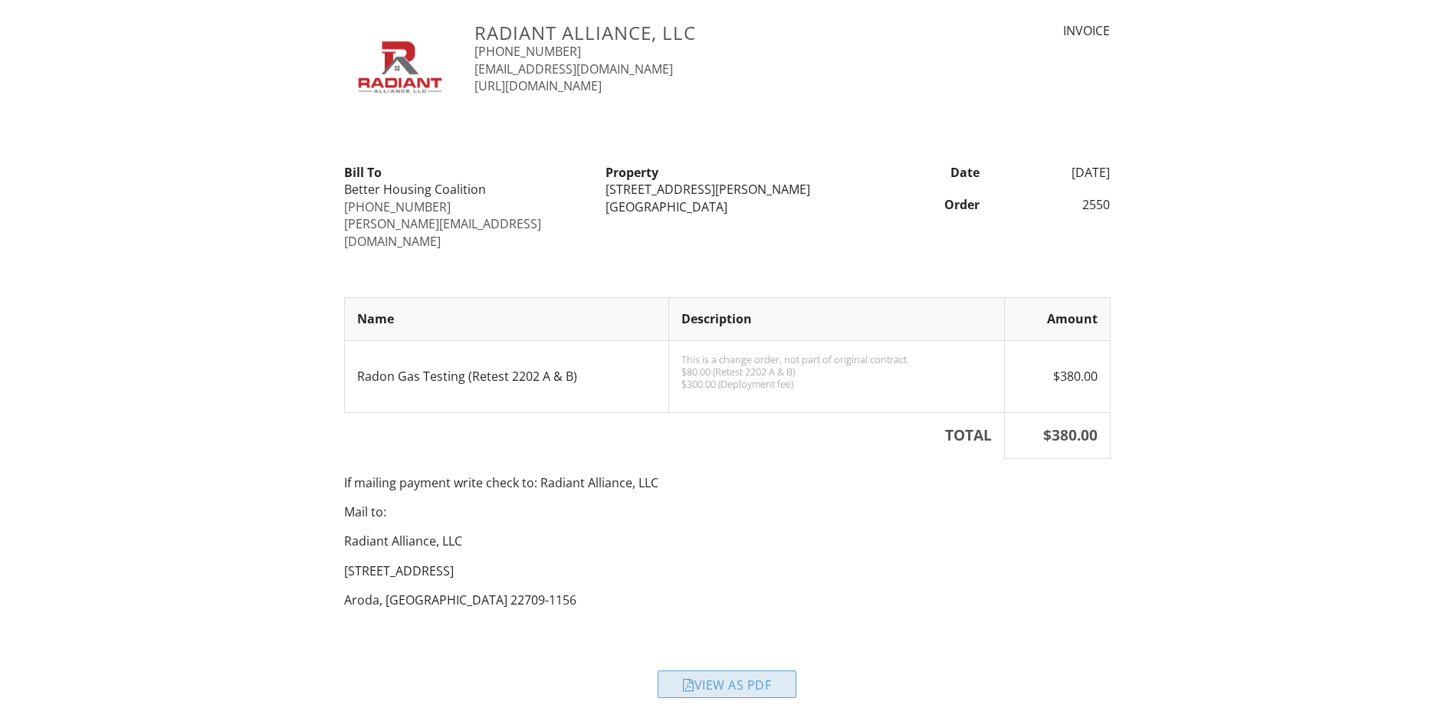
click at [710, 673] on div "View as PDF" at bounding box center [726, 684] width 139 height 28
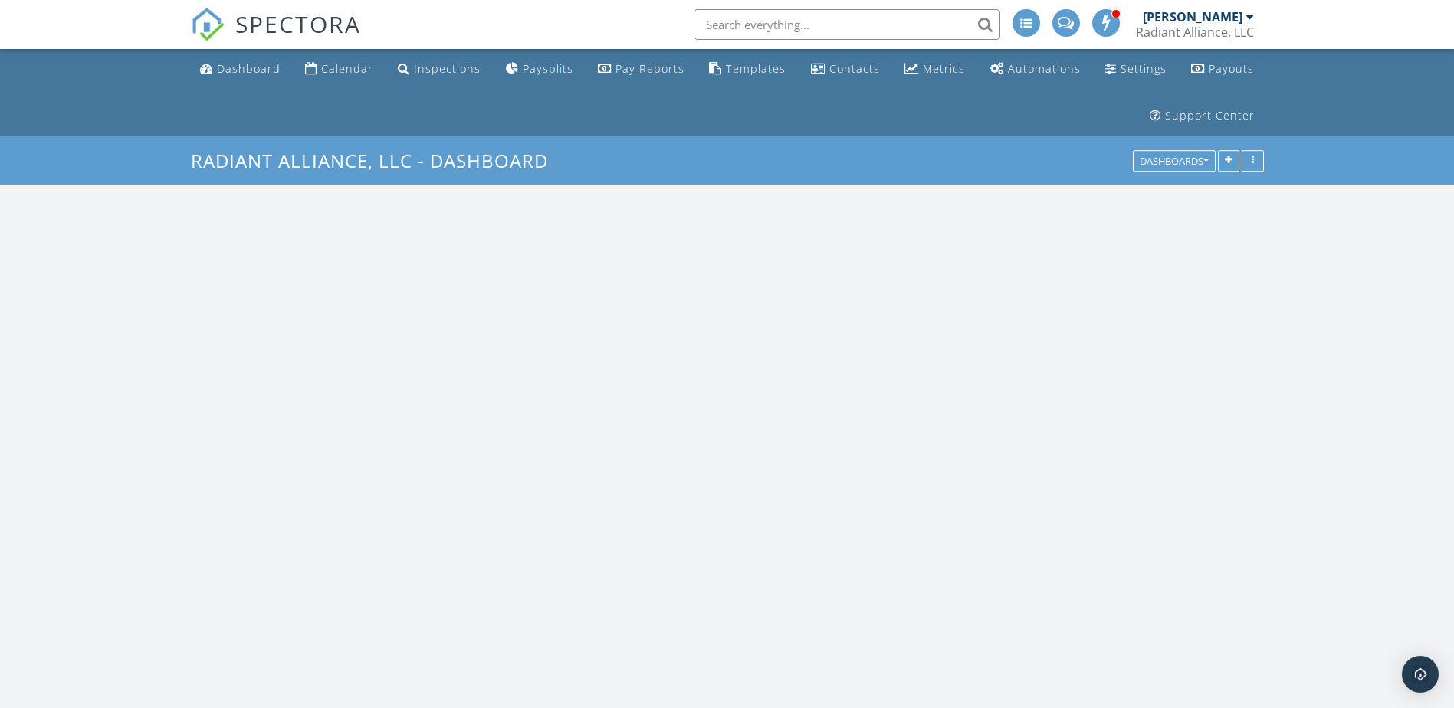
scroll to position [2185, 1477]
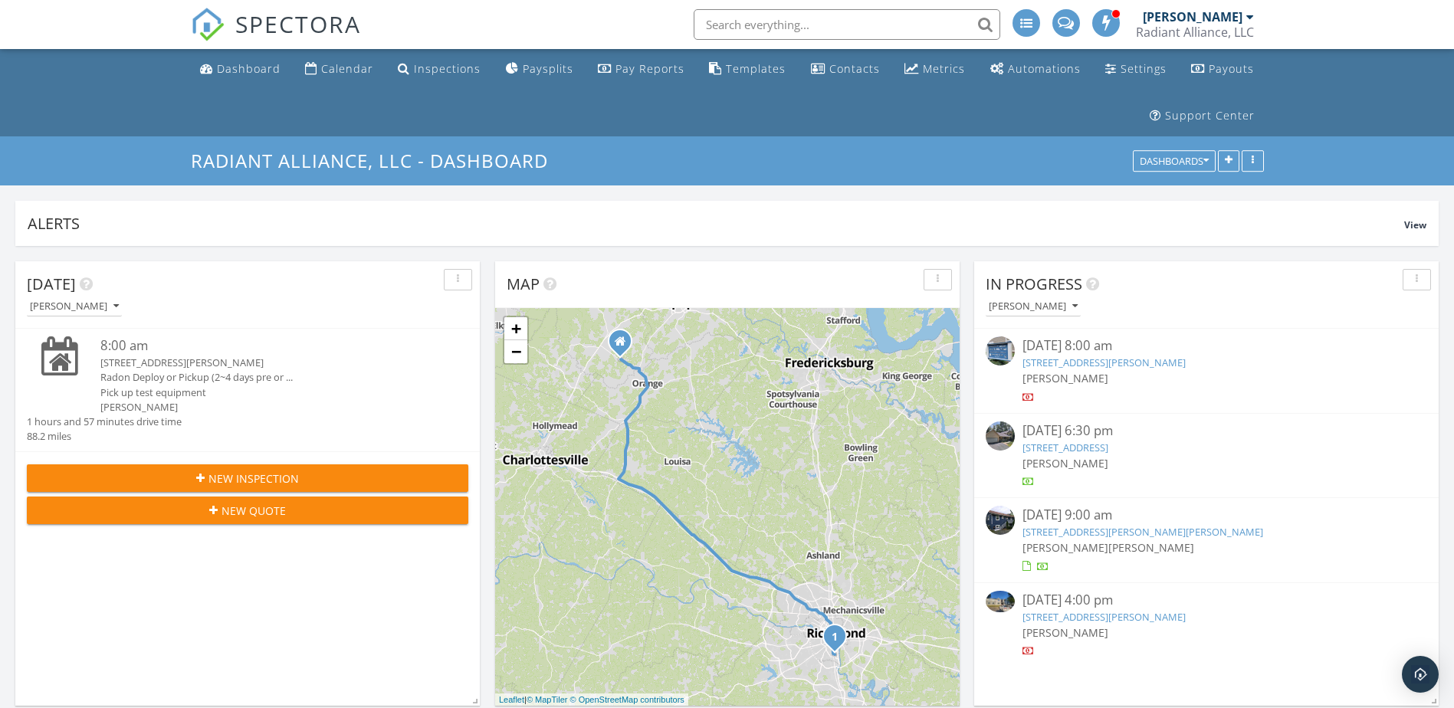
click at [155, 373] on div "Radon Deploy or Pickup (2~4 days pre or ..." at bounding box center [265, 377] width 331 height 15
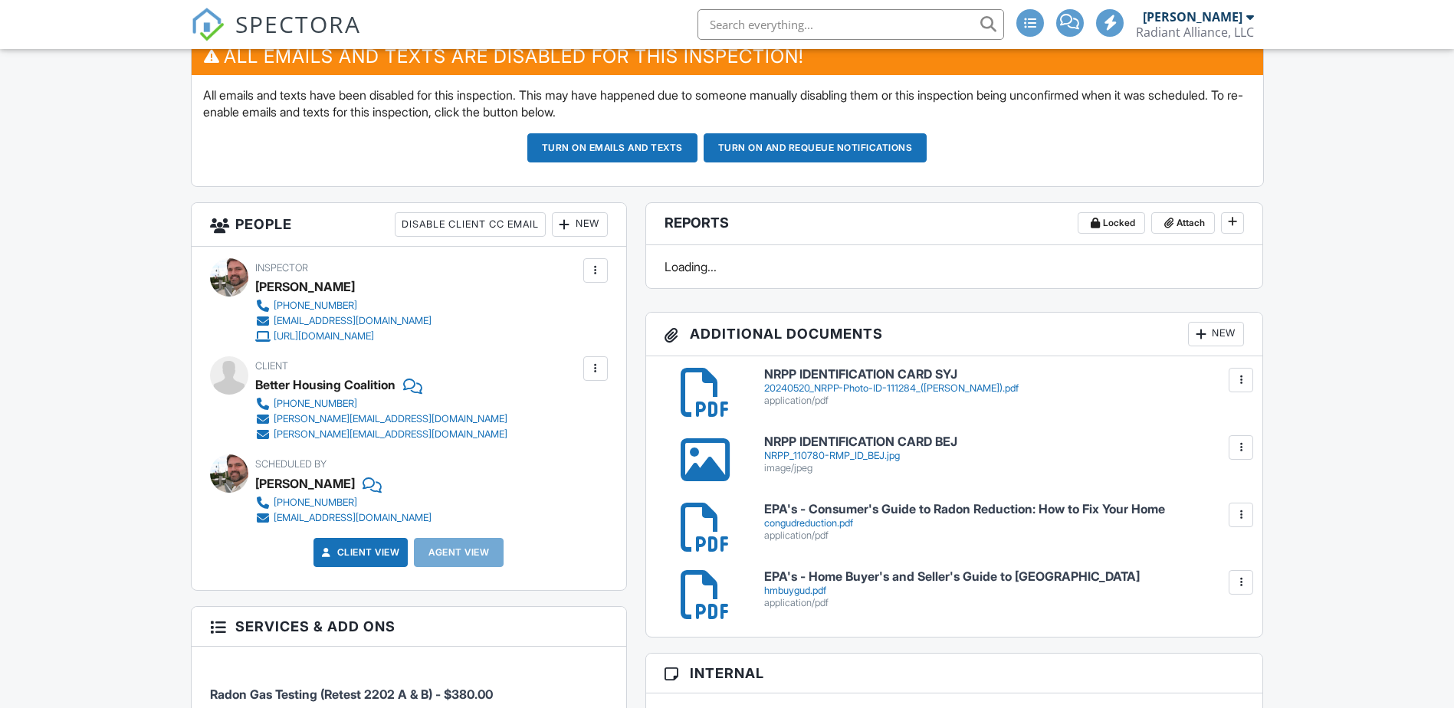
scroll to position [460, 0]
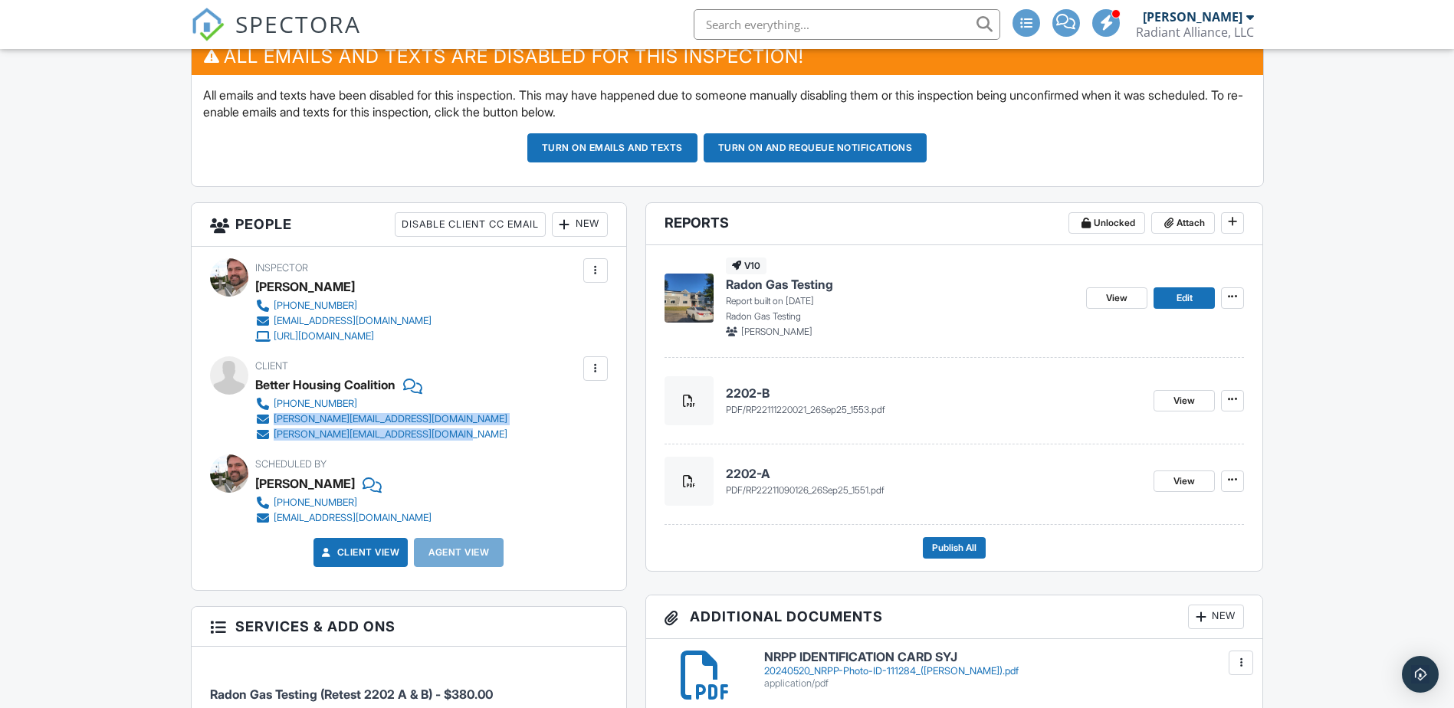
drag, startPoint x: 444, startPoint y: 433, endPoint x: 274, endPoint y: 423, distance: 170.4
click at [274, 423] on div "[PHONE_NUMBER] [PERSON_NAME][EMAIL_ADDRESS][DOMAIN_NAME] [PERSON_NAME][EMAIL_AD…" at bounding box center [387, 419] width 264 height 46
copy div "[PERSON_NAME][EMAIL_ADDRESS][DOMAIN_NAME] [DOMAIN_NAME][EMAIL_ADDRESS][DOMAIN_N…"
